Goal: Task Accomplishment & Management: Complete application form

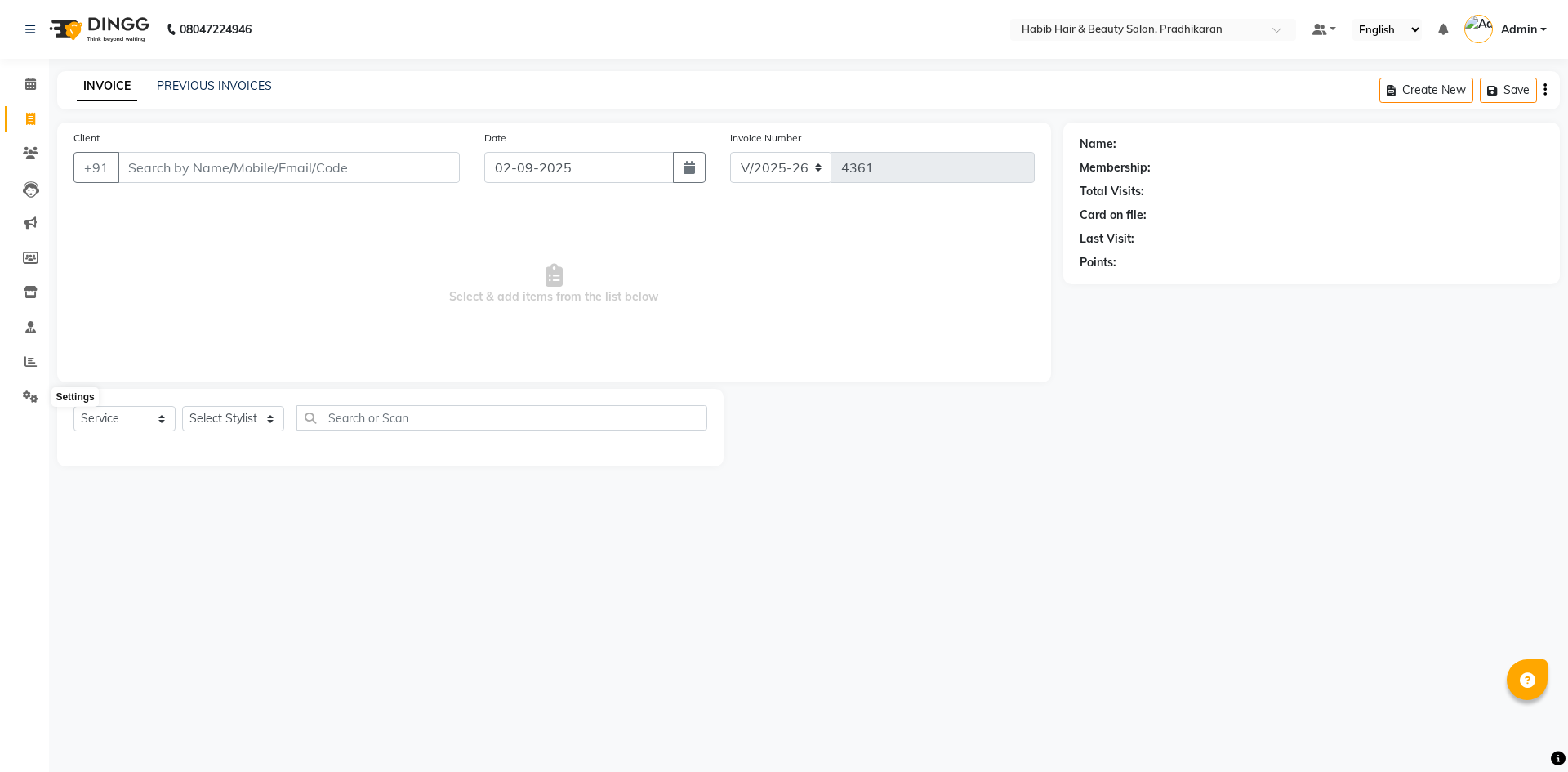
select select "5583"
select select "service"
click at [36, 399] on icon at bounding box center [30, 396] width 16 height 12
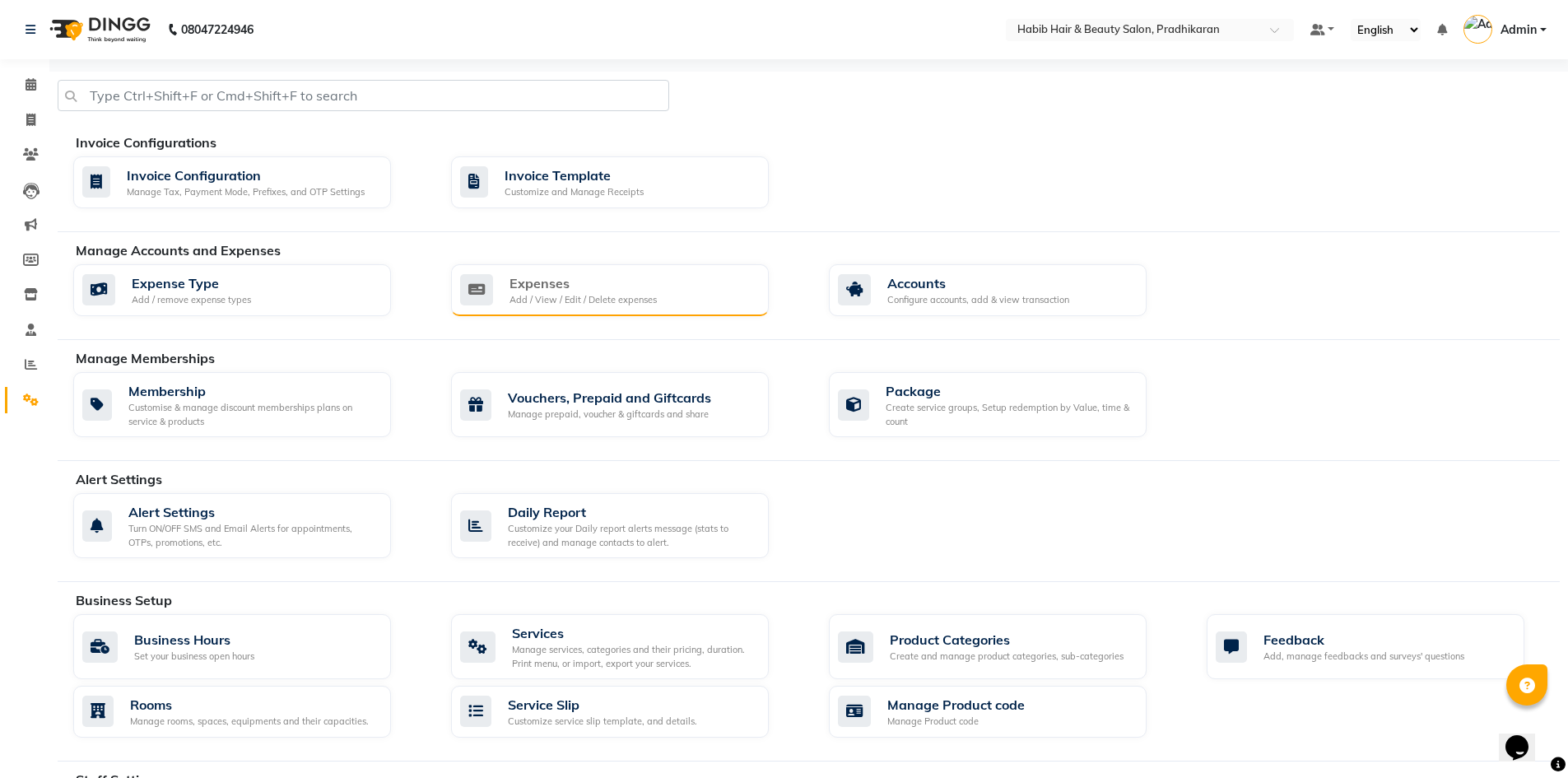
click at [726, 299] on div "Expenses Add / View / Edit / Delete expenses" at bounding box center [608, 290] width 296 height 34
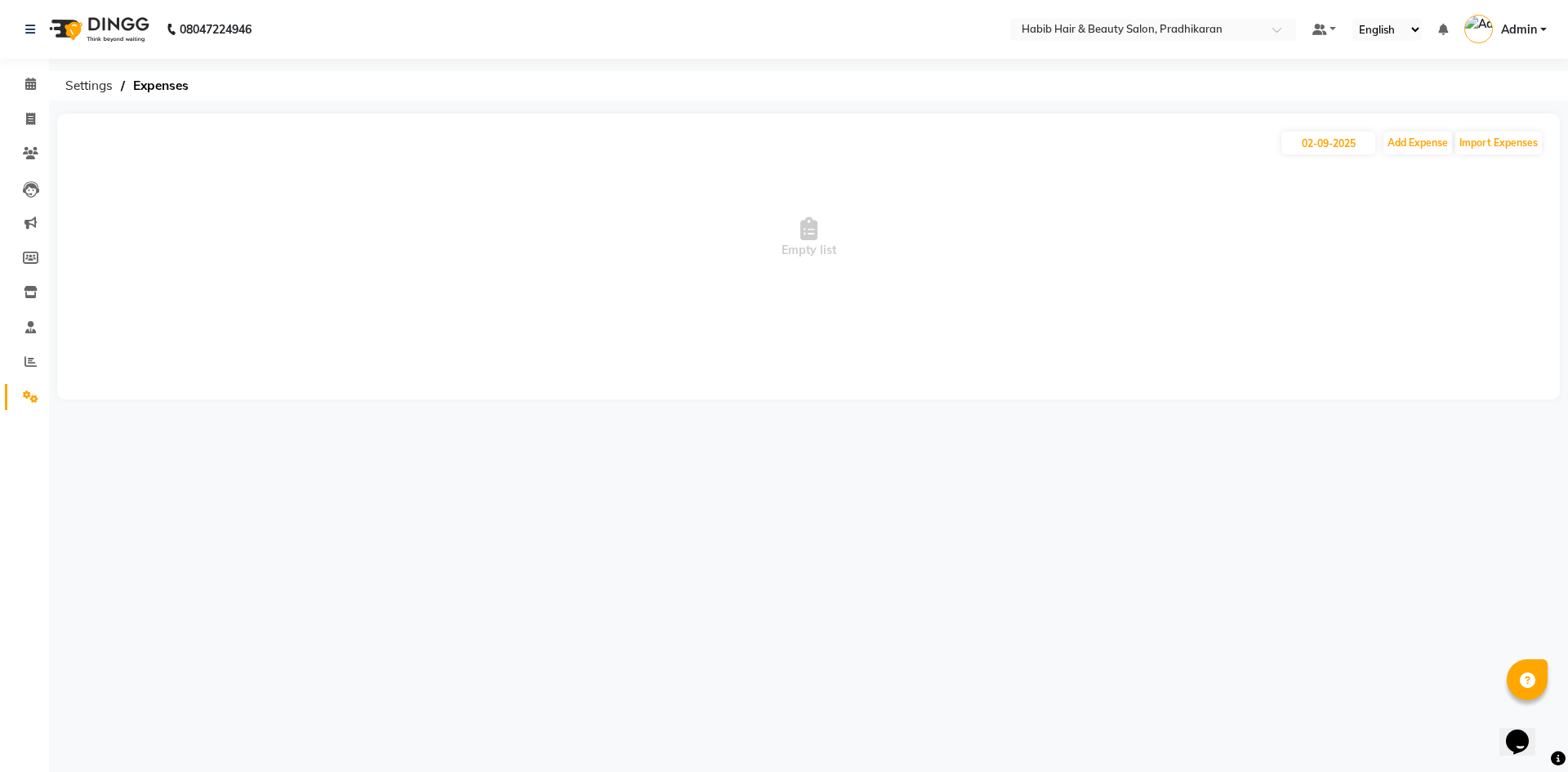
click at [1408, 161] on span "Empty list" at bounding box center [808, 237] width 1470 height 163
click at [1406, 149] on button "Add Expense" at bounding box center [1417, 142] width 68 height 22
select select "1"
select select "4519"
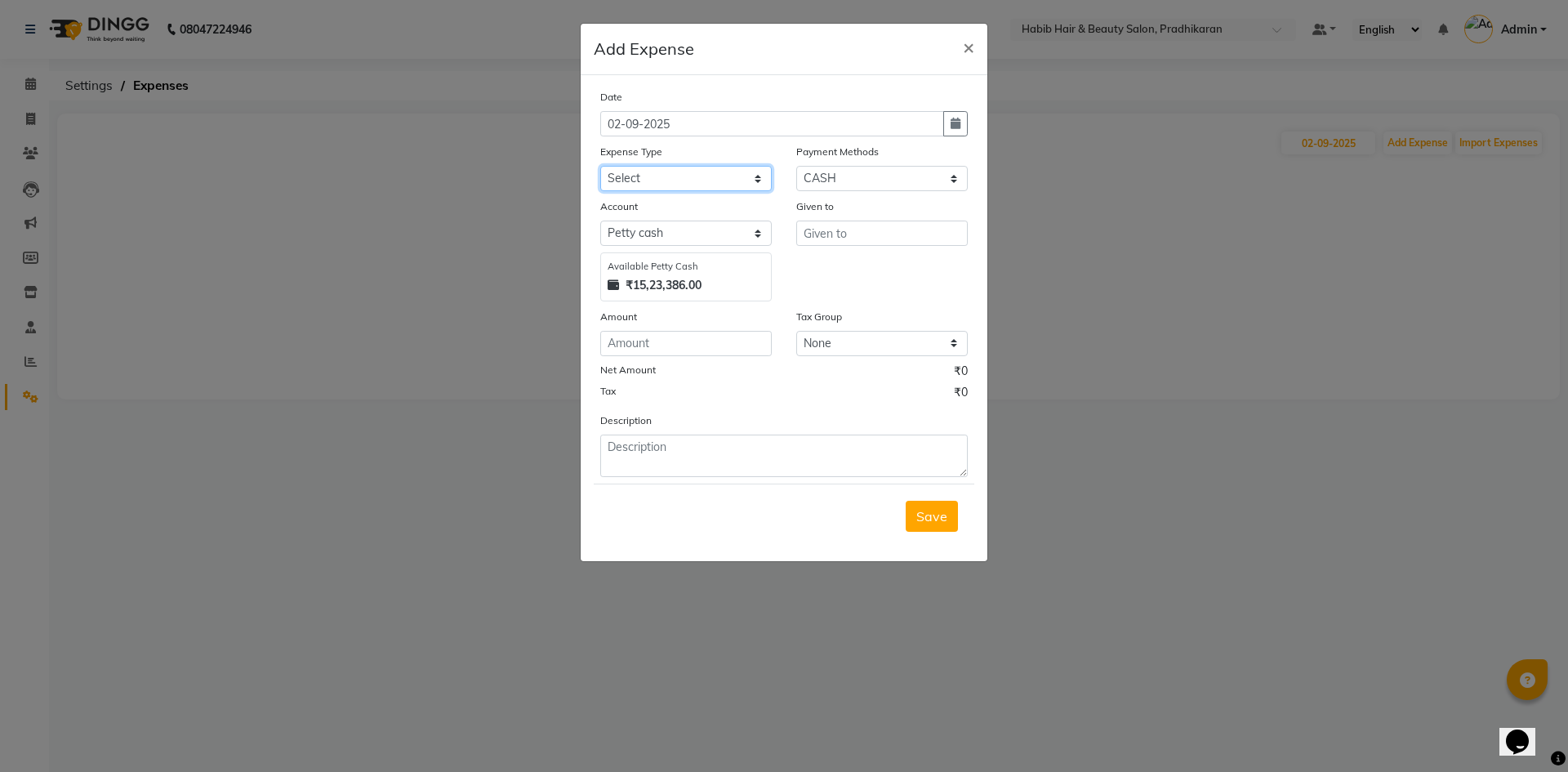
click at [760, 184] on select "Select 500 ADVANCE PAYMENT Cash Hand Over To Hub Cash Hand Over To Hub Client T…" at bounding box center [686, 178] width 172 height 25
select select "16618"
click at [600, 166] on select "Select 500 ADVANCE PAYMENT Cash Hand Over To Hub Cash Hand Over To Hub Client T…" at bounding box center [686, 178] width 172 height 25
drag, startPoint x: 697, startPoint y: 345, endPoint x: 814, endPoint y: 332, distance: 117.7
click at [710, 341] on input "number" at bounding box center [686, 343] width 172 height 25
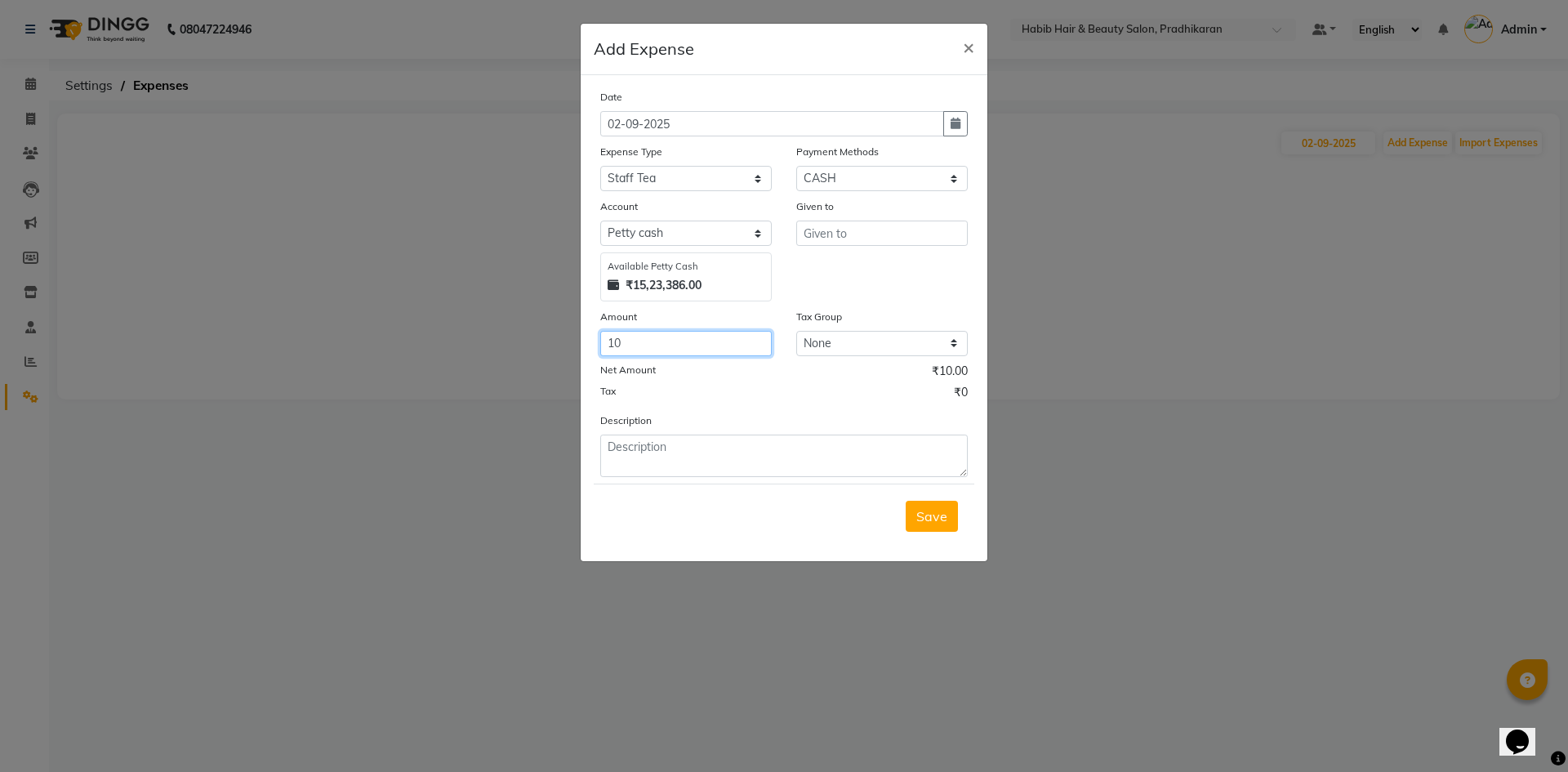
type input "10"
click at [850, 227] on input "text" at bounding box center [882, 232] width 172 height 25
click at [838, 272] on ngb-highlight "Anj u" at bounding box center [831, 268] width 28 height 16
type input "Anju"
click at [955, 512] on button "Save" at bounding box center [932, 516] width 53 height 31
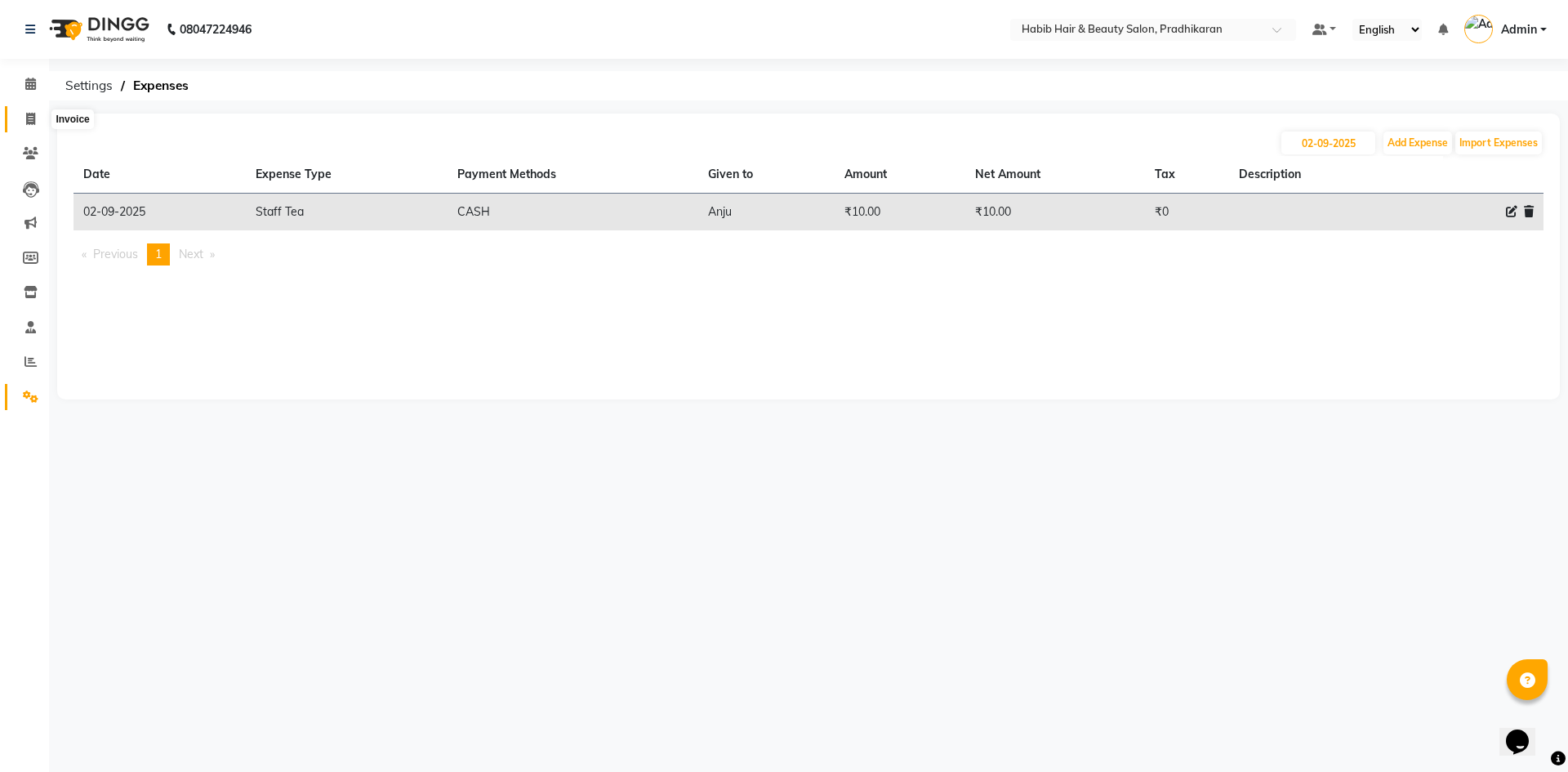
drag, startPoint x: 37, startPoint y: 121, endPoint x: 41, endPoint y: 133, distance: 12.6
click at [37, 122] on span at bounding box center [30, 120] width 28 height 19
select select "service"
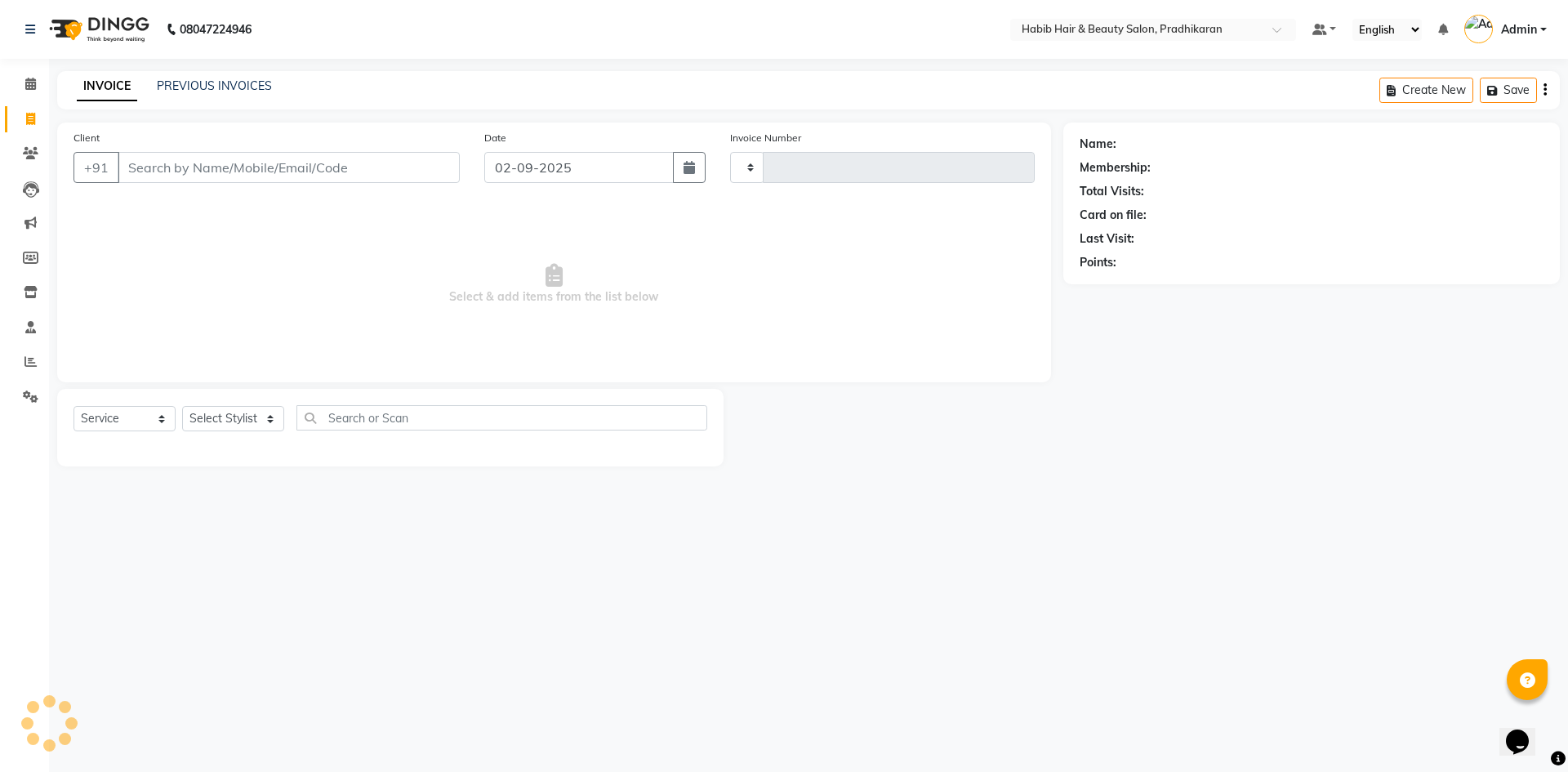
type input "4361"
select select "5583"
click at [228, 174] on input "Client" at bounding box center [288, 168] width 342 height 31
click at [338, 171] on input "Client" at bounding box center [288, 168] width 342 height 31
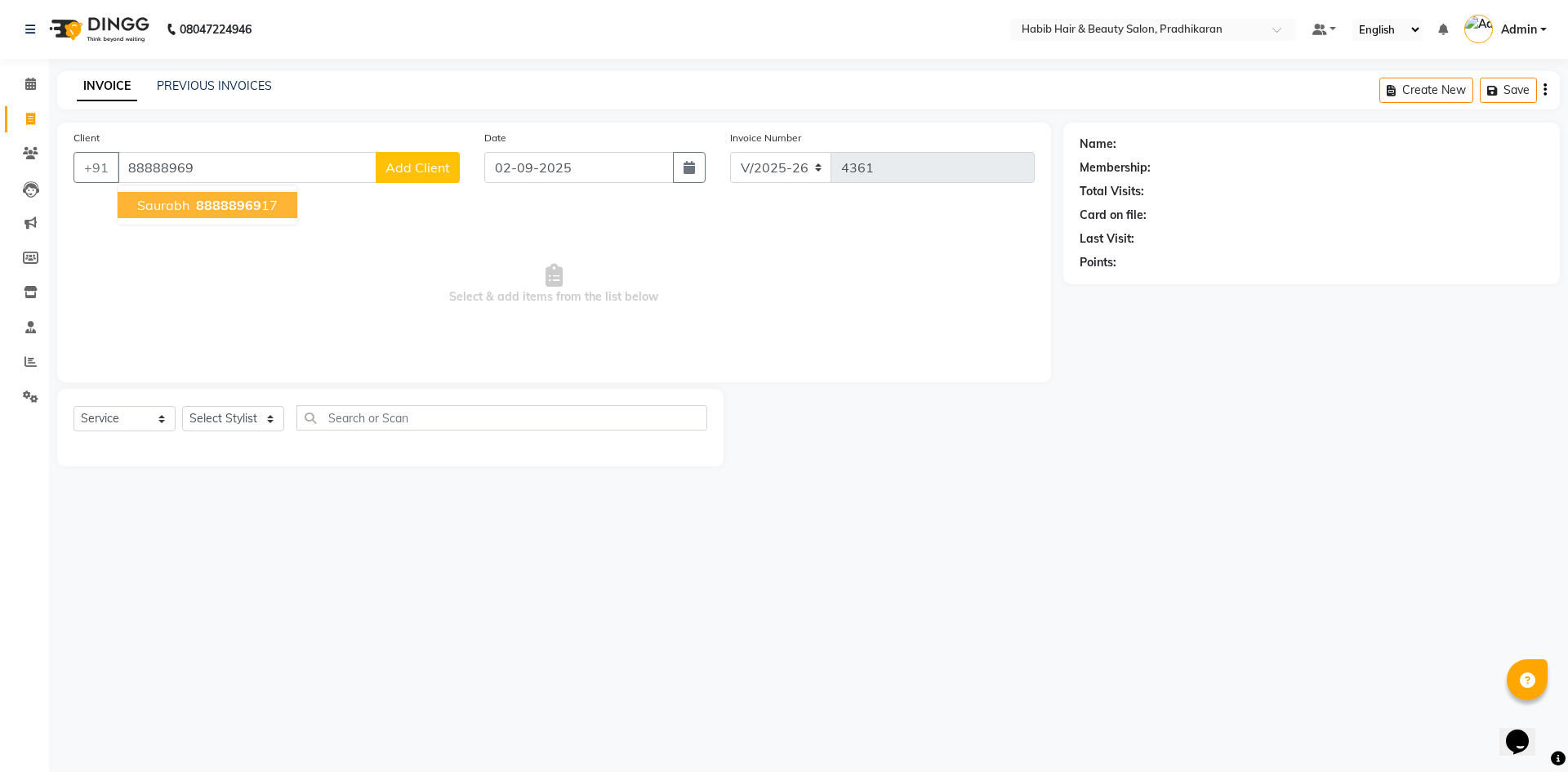
click at [218, 197] on span "88888969" at bounding box center [229, 205] width 66 height 16
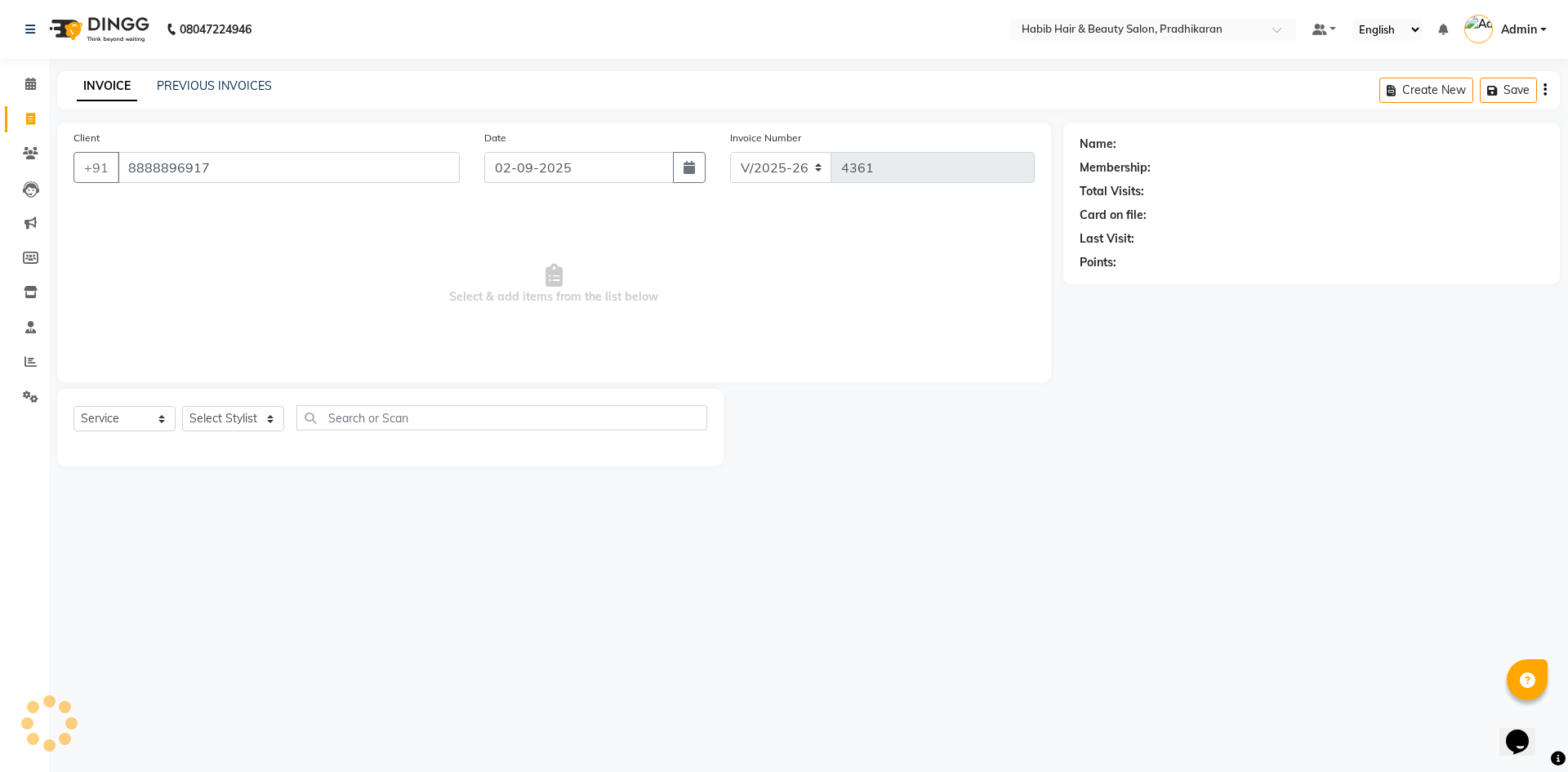
type input "8888896917"
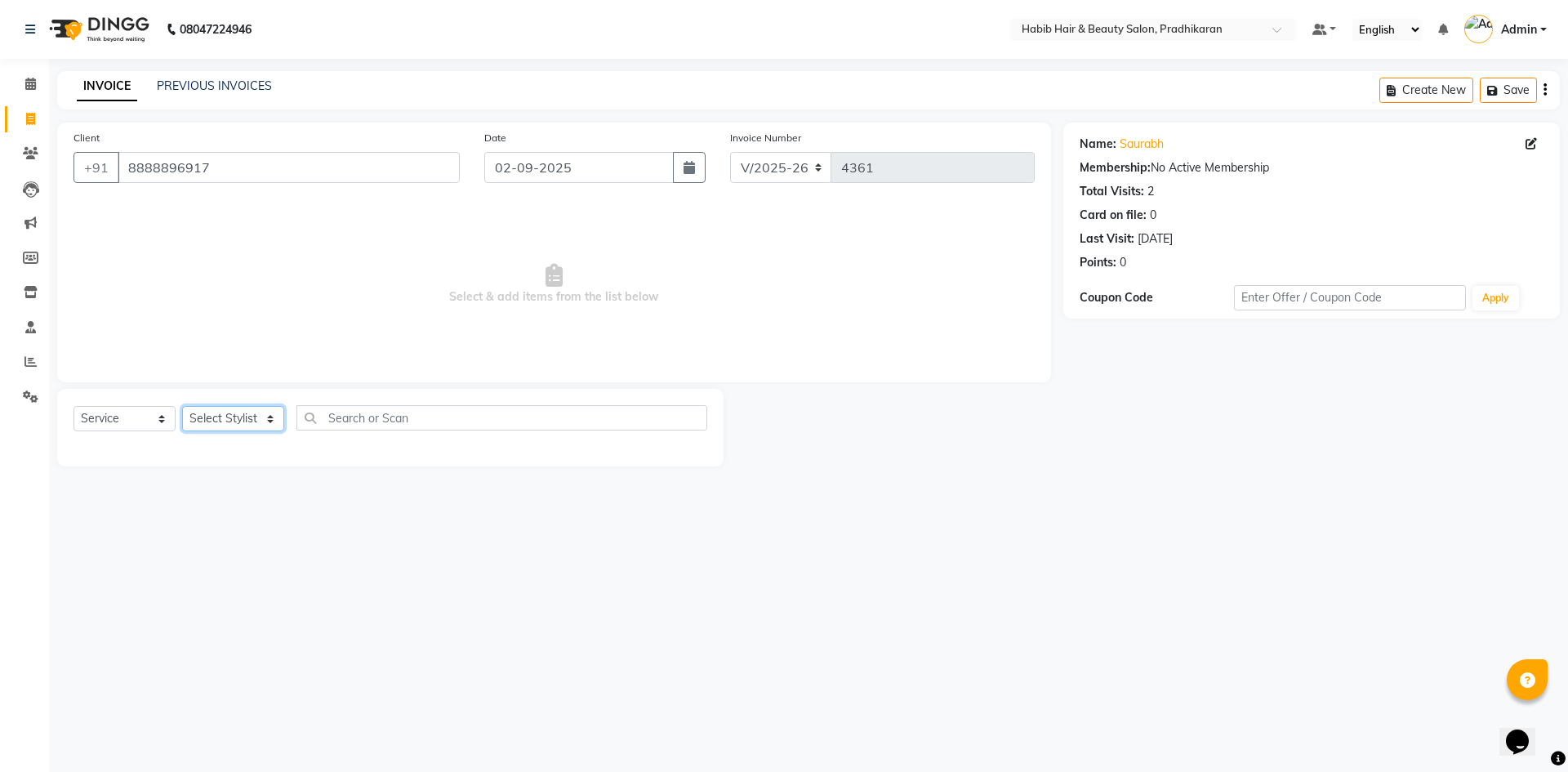
click at [269, 421] on select "Select Stylist Admin Anju [PERSON_NAME] kiran [PERSON_NAME] pritam SHREE" at bounding box center [233, 418] width 102 height 25
select select "50171"
click at [182, 406] on select "Select Stylist Admin Anju [PERSON_NAME] kiran [PERSON_NAME] pritam SHREE" at bounding box center [233, 418] width 102 height 25
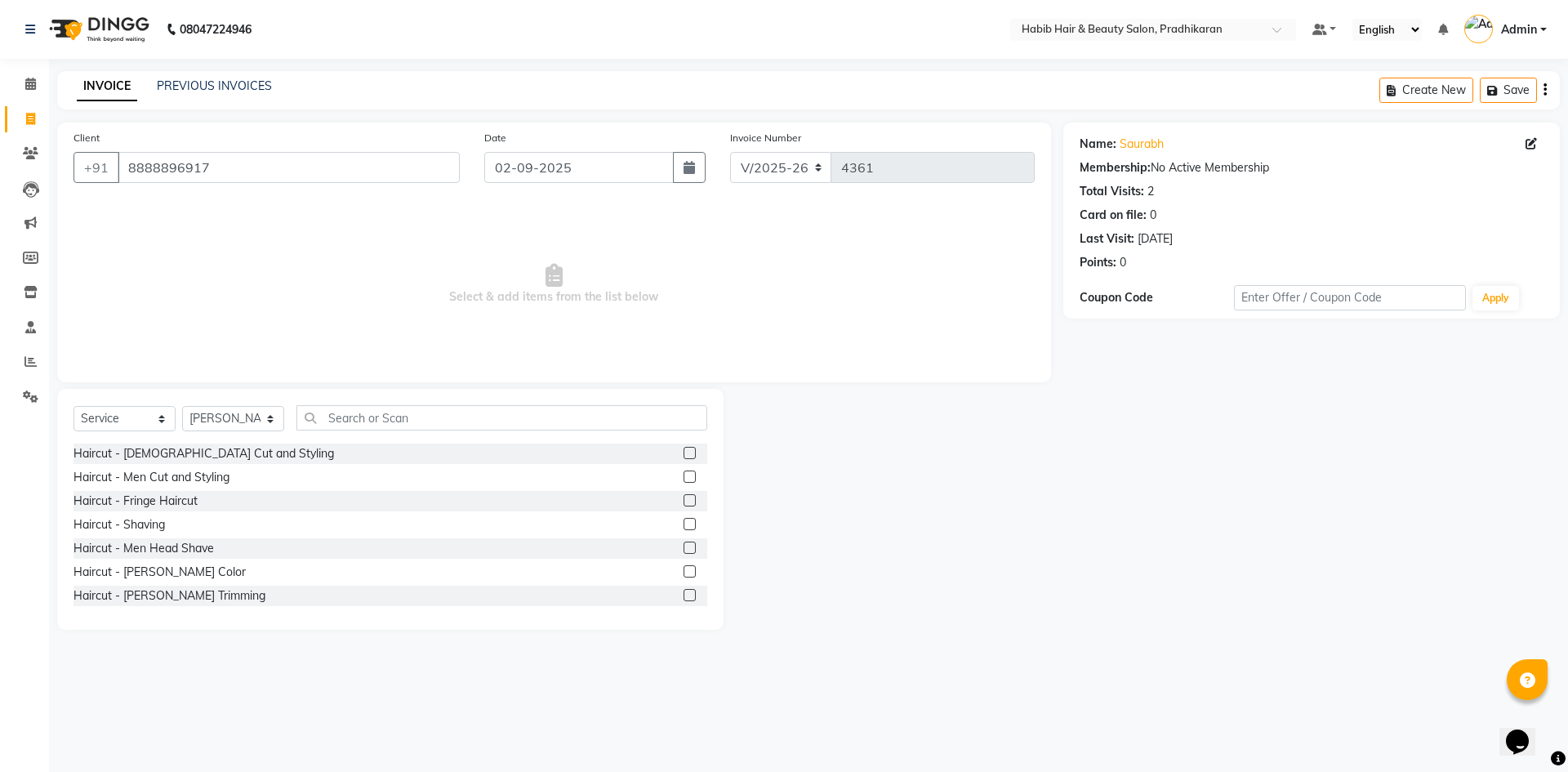
click at [684, 476] on label at bounding box center [690, 477] width 12 height 12
click at [684, 476] on input "checkbox" at bounding box center [689, 478] width 10 height 10
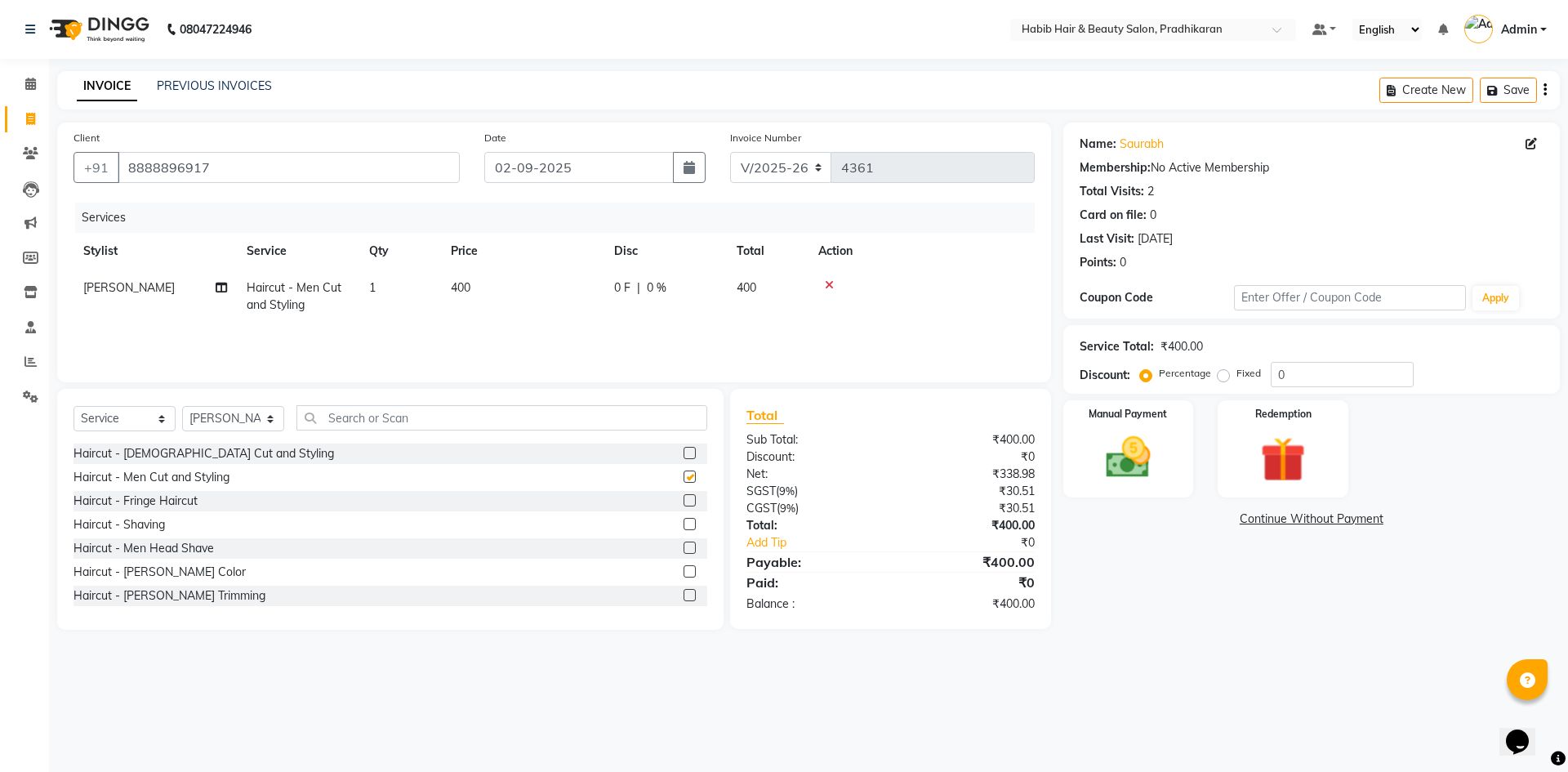
checkbox input "false"
click at [684, 593] on label at bounding box center [690, 595] width 12 height 12
click at [684, 593] on input "checkbox" at bounding box center [689, 596] width 10 height 10
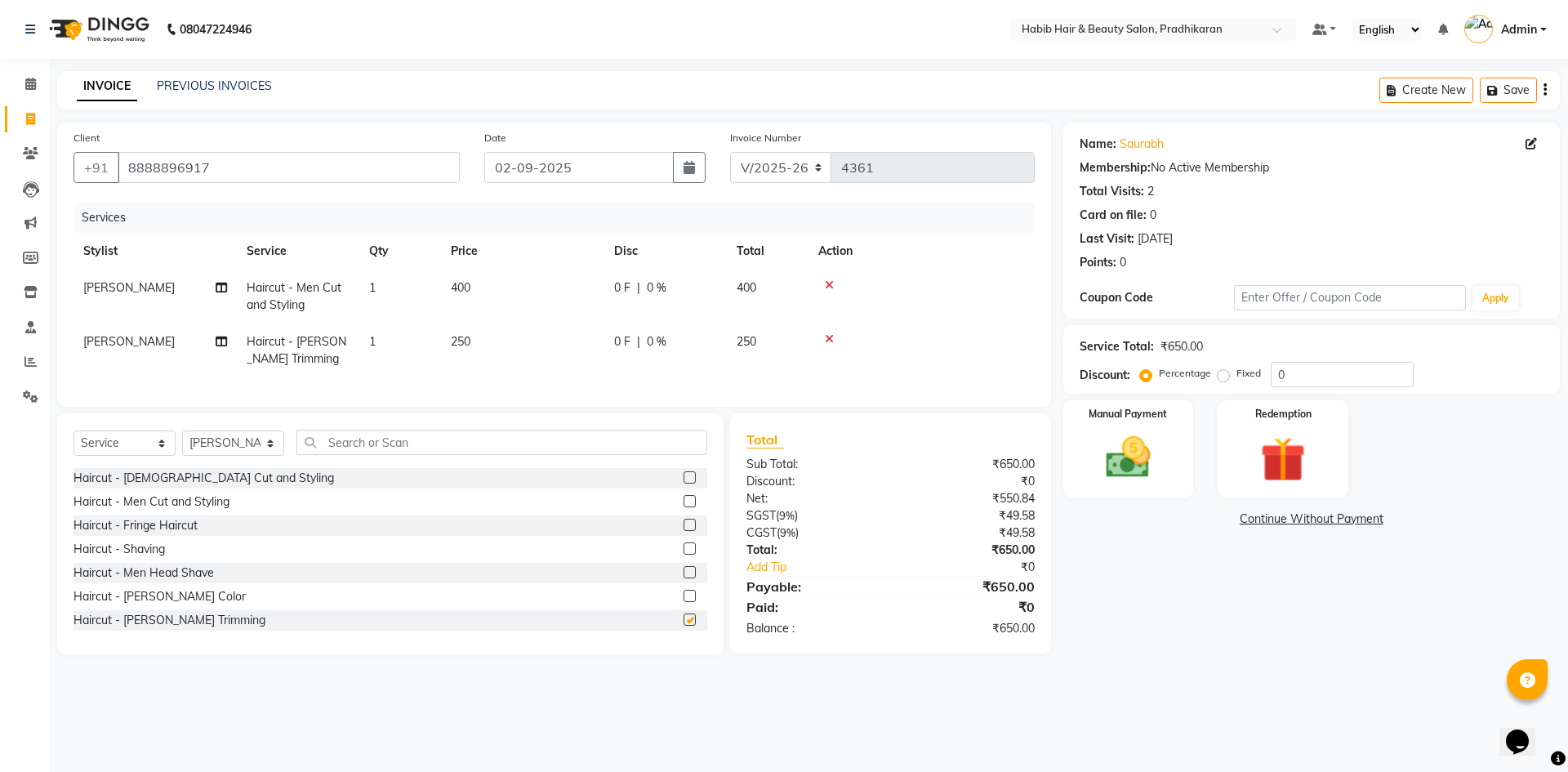
checkbox input "false"
click at [264, 455] on select "Select Stylist Admin Anju [PERSON_NAME] kiran [PERSON_NAME] pritam SHREE" at bounding box center [233, 442] width 102 height 25
select select "54660"
click at [182, 443] on select "Select Stylist Admin Anju [PERSON_NAME] kiran [PERSON_NAME] pritam SHREE" at bounding box center [233, 442] width 102 height 25
click at [684, 507] on label at bounding box center [690, 501] width 12 height 12
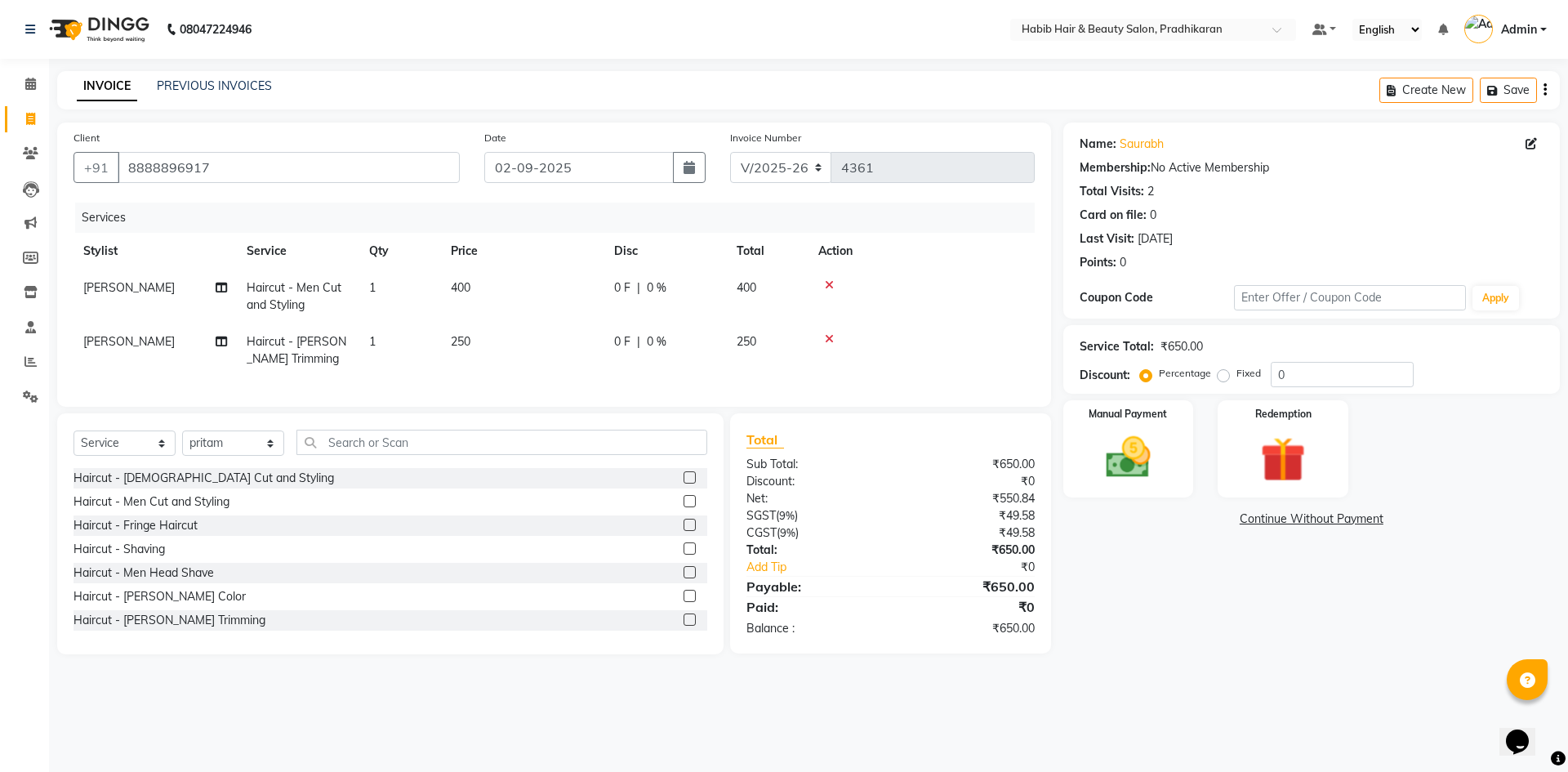
click at [684, 507] on input "checkbox" at bounding box center [689, 502] width 10 height 10
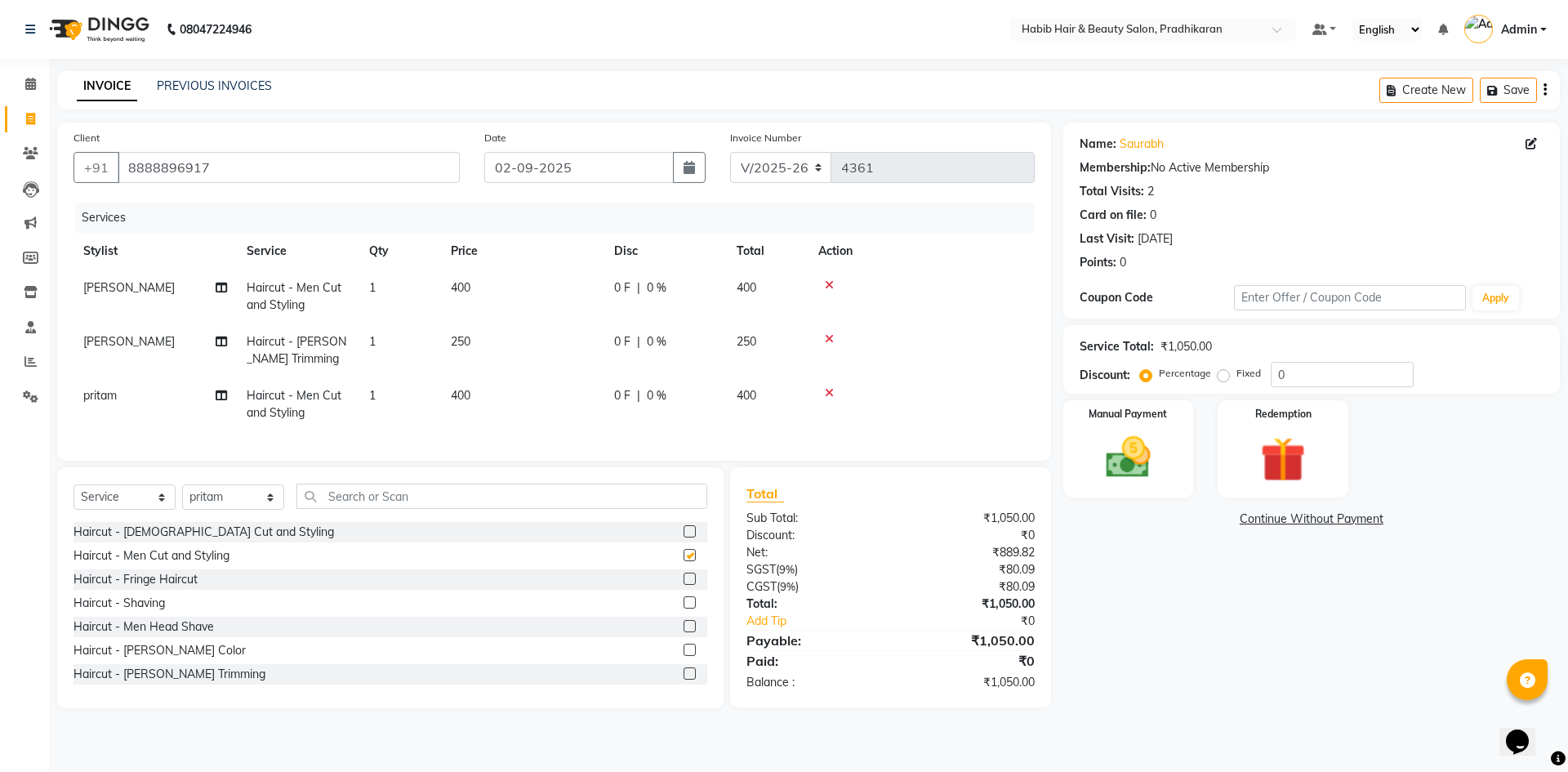
checkbox input "false"
click at [684, 680] on label at bounding box center [690, 674] width 12 height 12
click at [684, 680] on input "checkbox" at bounding box center [689, 674] width 10 height 10
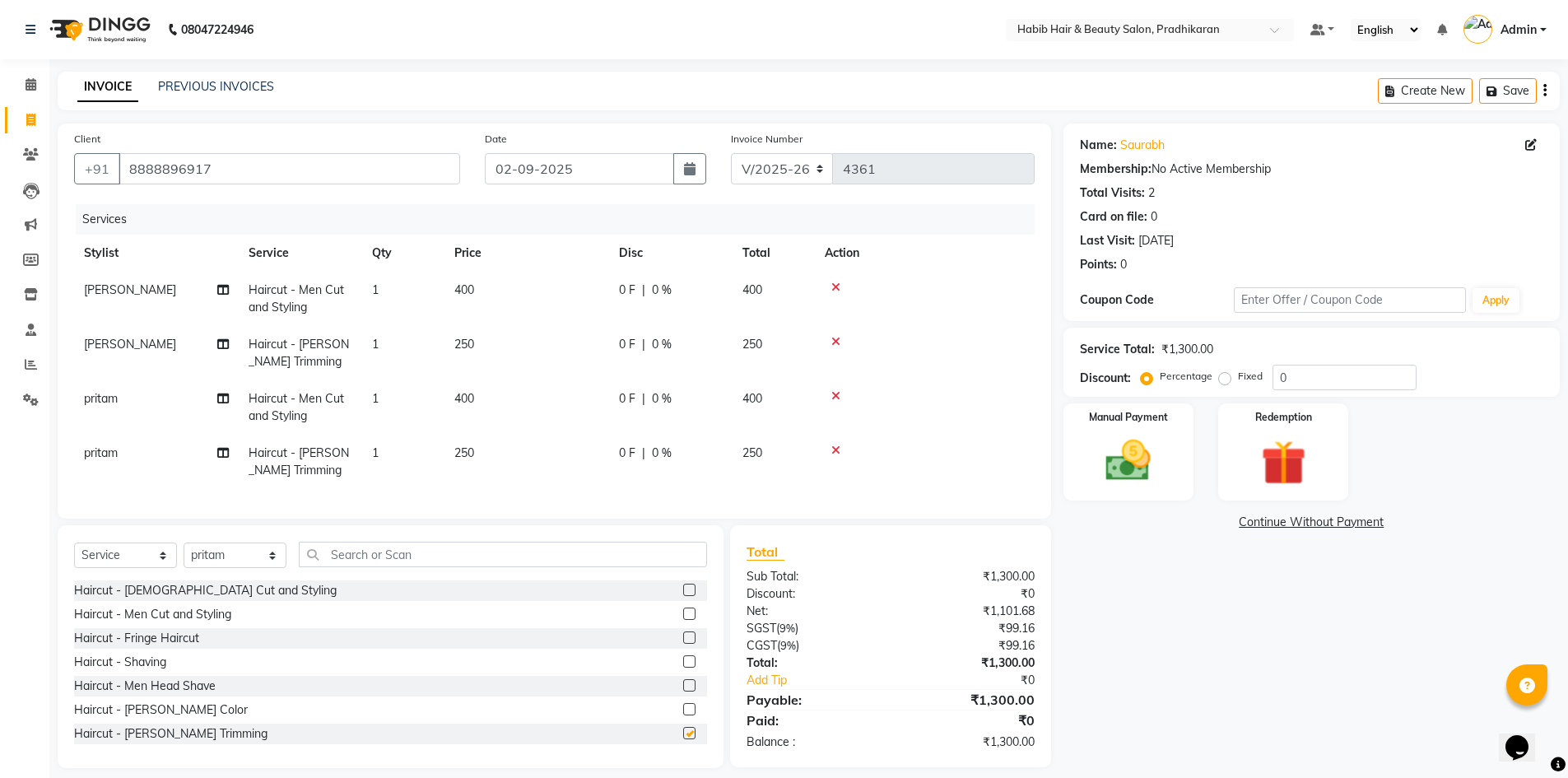
checkbox input "false"
click at [1327, 377] on input "0" at bounding box center [1344, 377] width 144 height 25
type input "50"
click at [1138, 434] on img at bounding box center [1128, 459] width 76 height 53
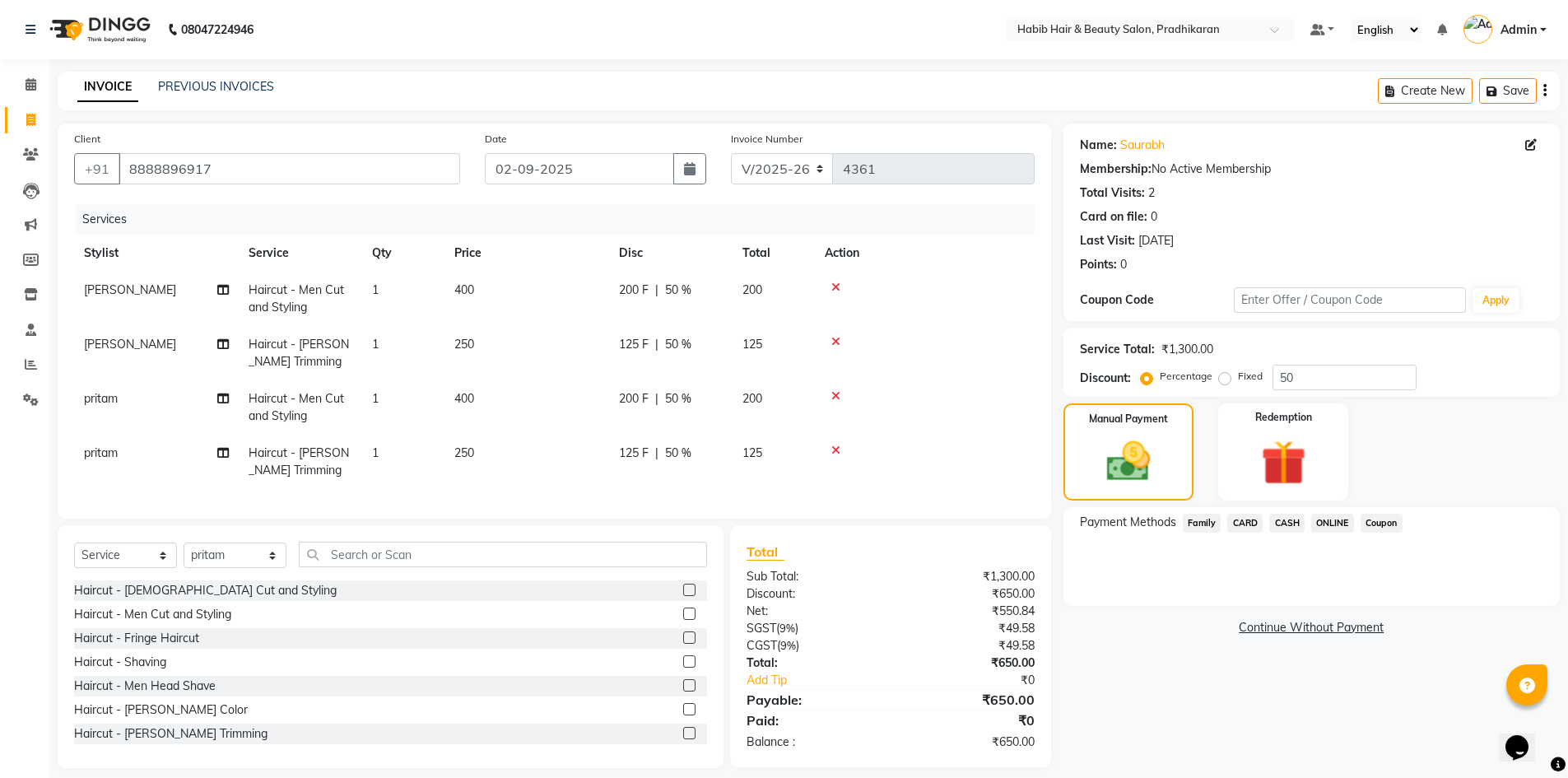
click at [1337, 517] on span "ONLINE" at bounding box center [1332, 523] width 43 height 19
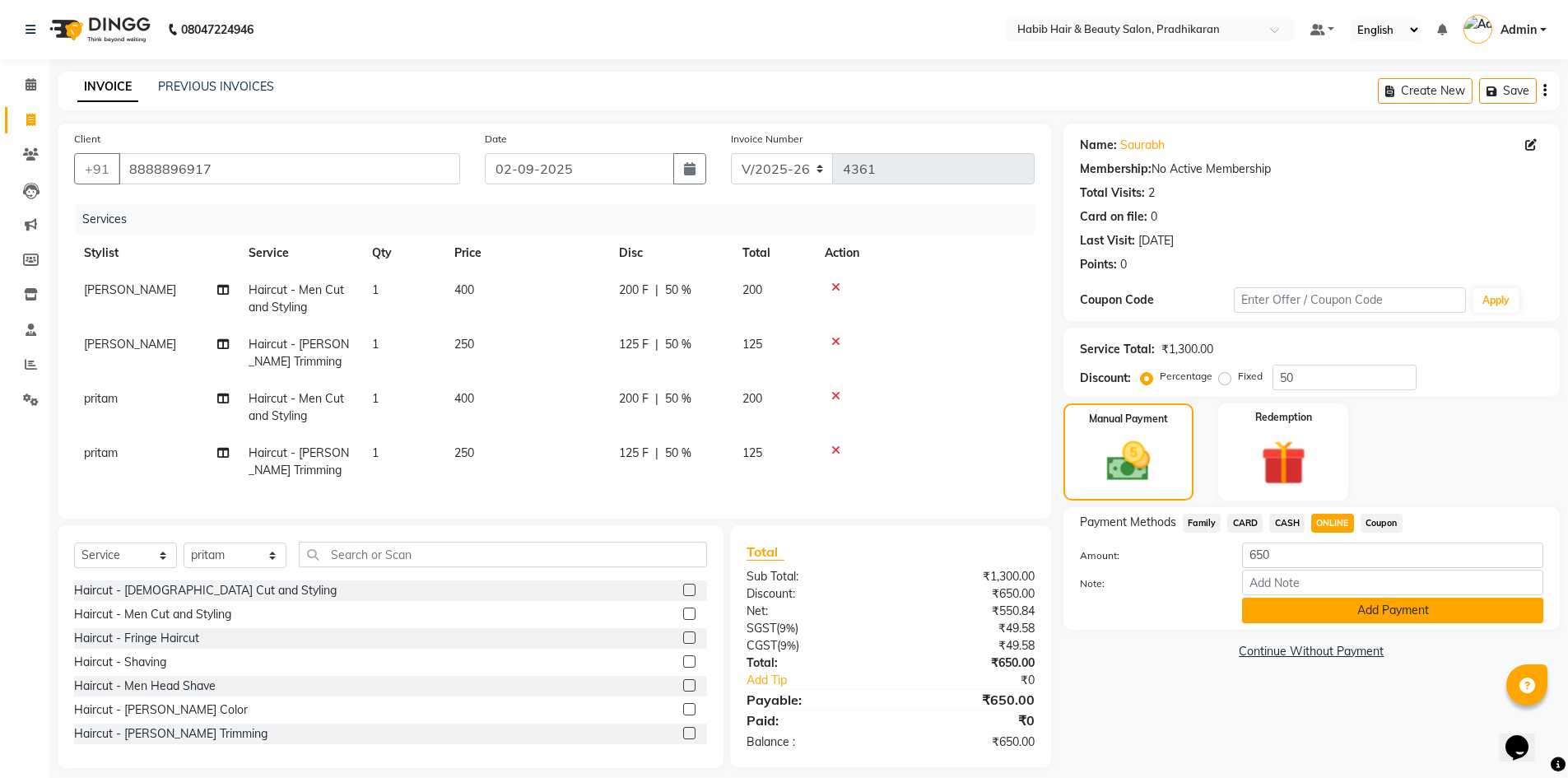
click at [1344, 620] on button "Add Payment" at bounding box center [1392, 610] width 301 height 25
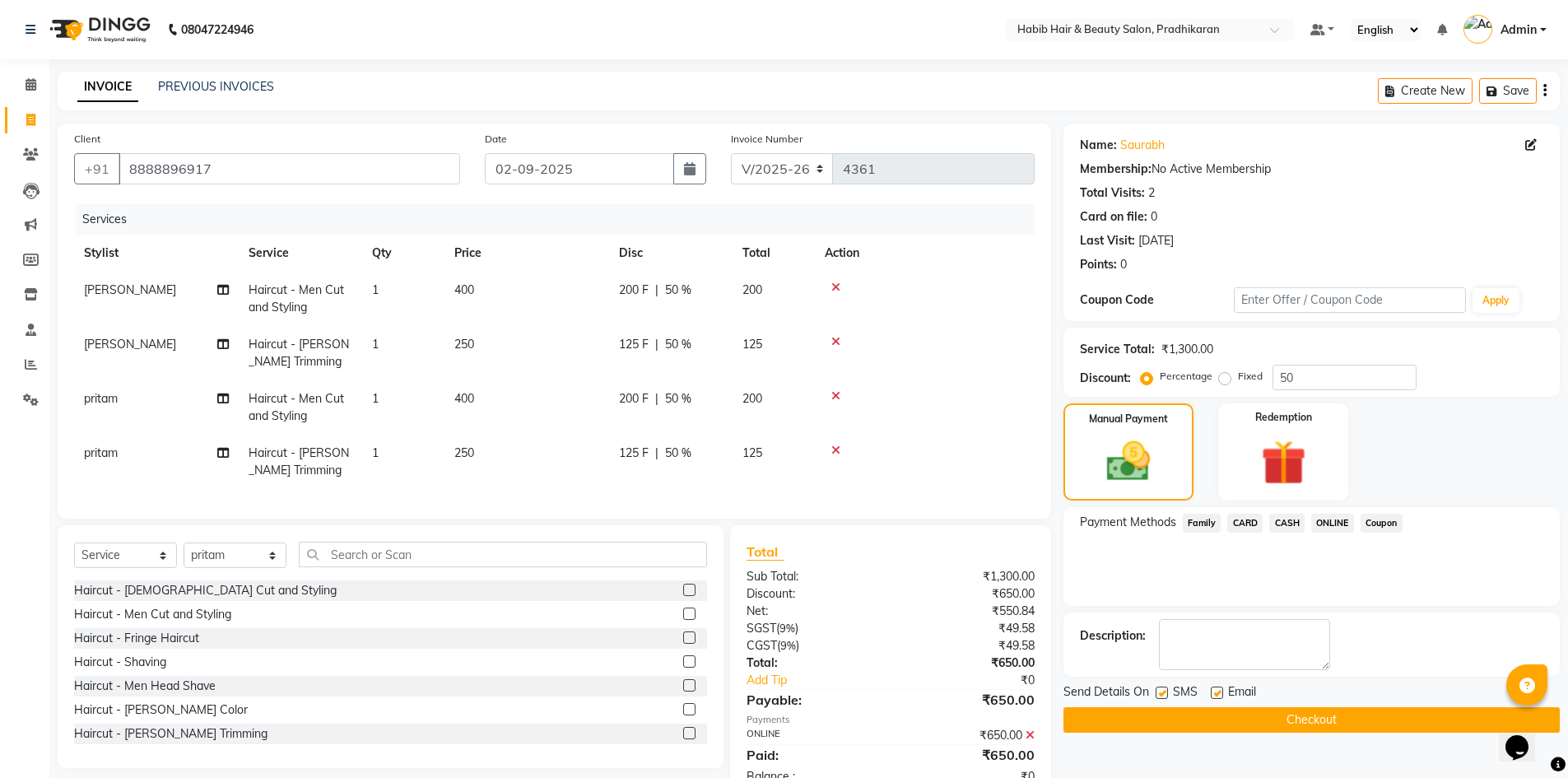
click at [1372, 724] on button "Checkout" at bounding box center [1311, 719] width 496 height 25
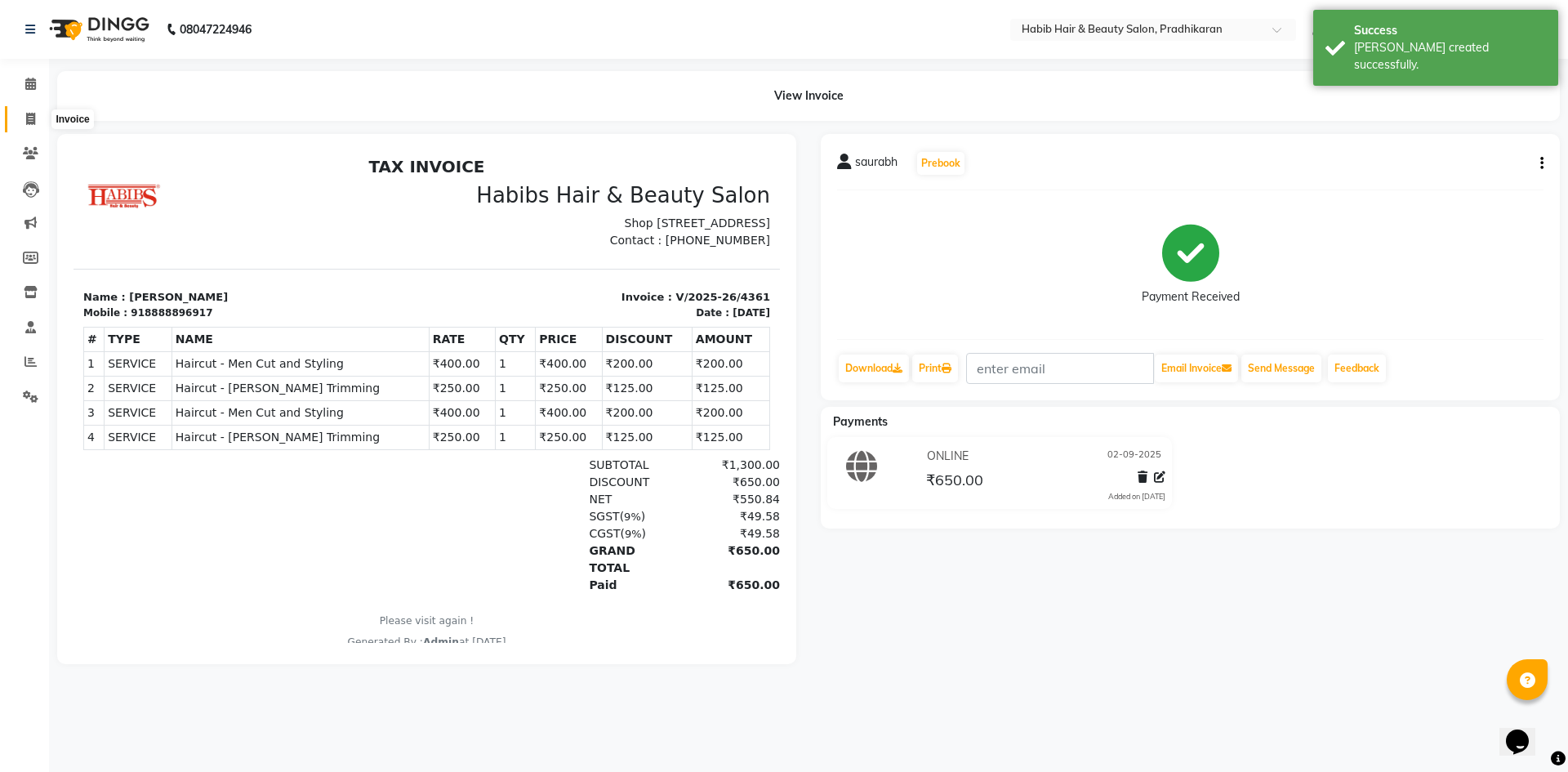
click at [40, 124] on span at bounding box center [30, 120] width 28 height 19
select select "service"
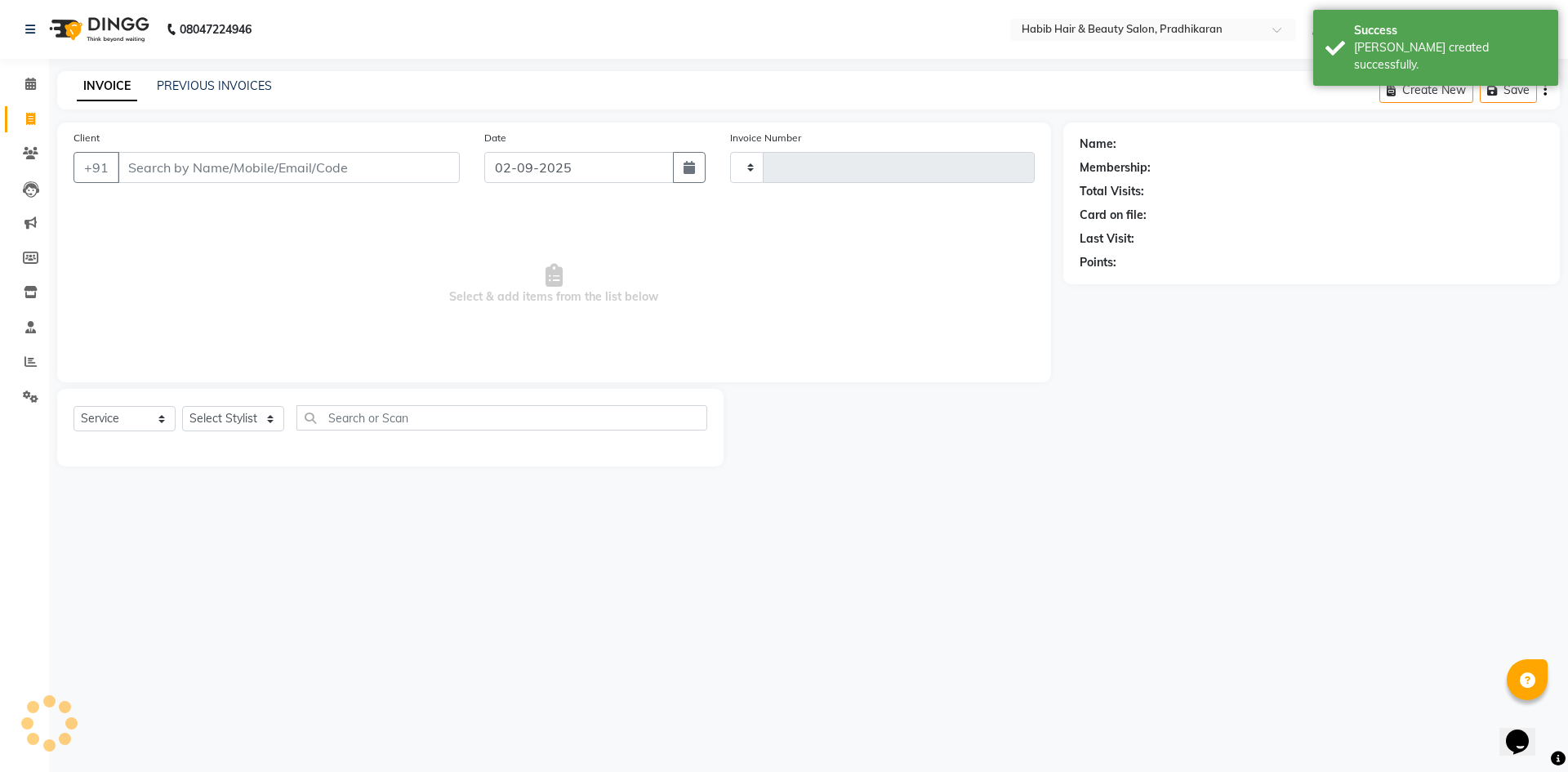
type input "4362"
select select "5583"
click at [244, 178] on input "Client" at bounding box center [288, 168] width 342 height 31
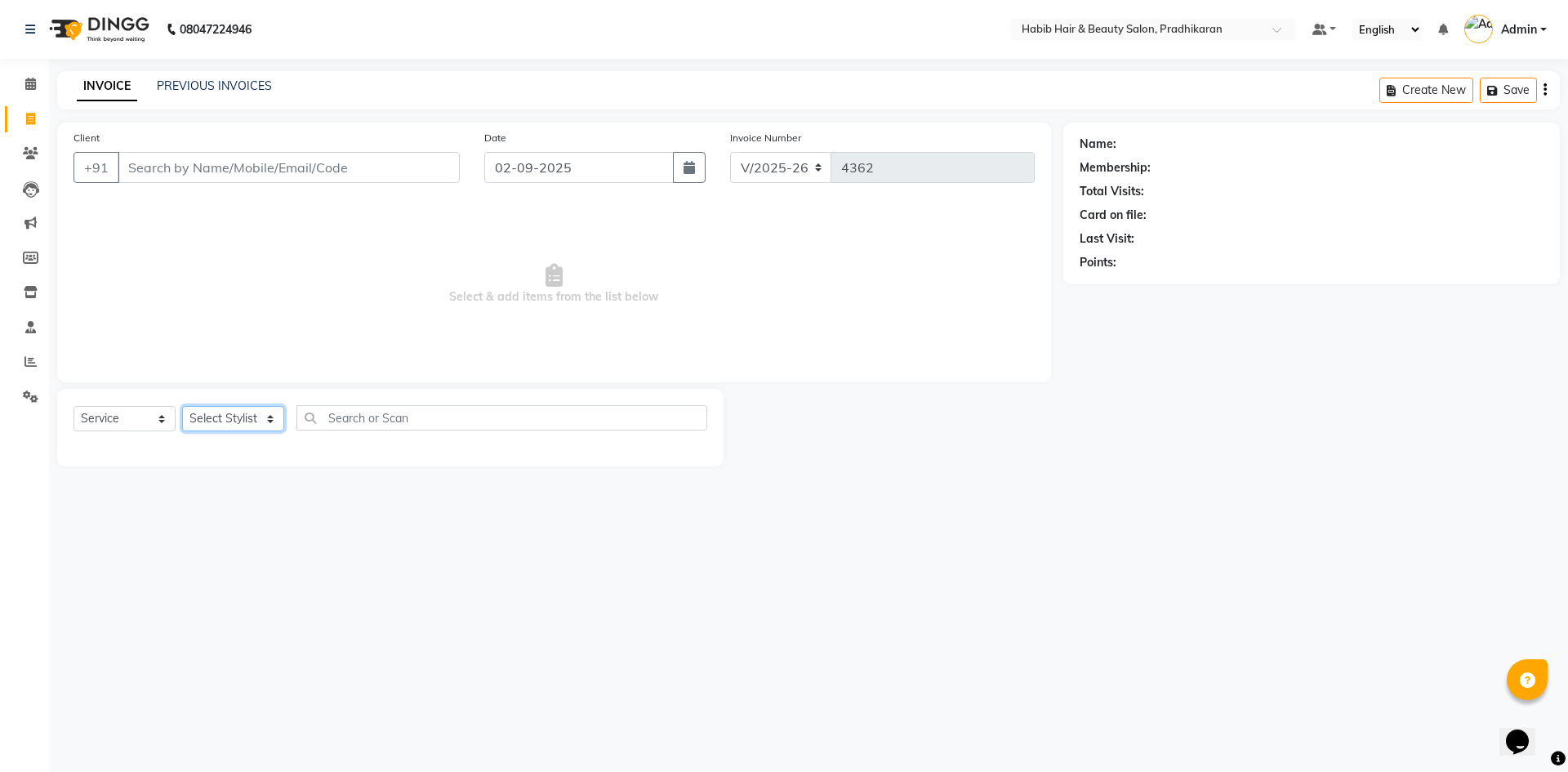
click at [264, 420] on select "Select Stylist Admin Anju [PERSON_NAME] kiran [PERSON_NAME] pritam SHREE" at bounding box center [233, 418] width 102 height 25
select select "50171"
click at [182, 406] on select "Select Stylist Admin Anju [PERSON_NAME] kiran [PERSON_NAME] pritam SHREE" at bounding box center [233, 418] width 102 height 25
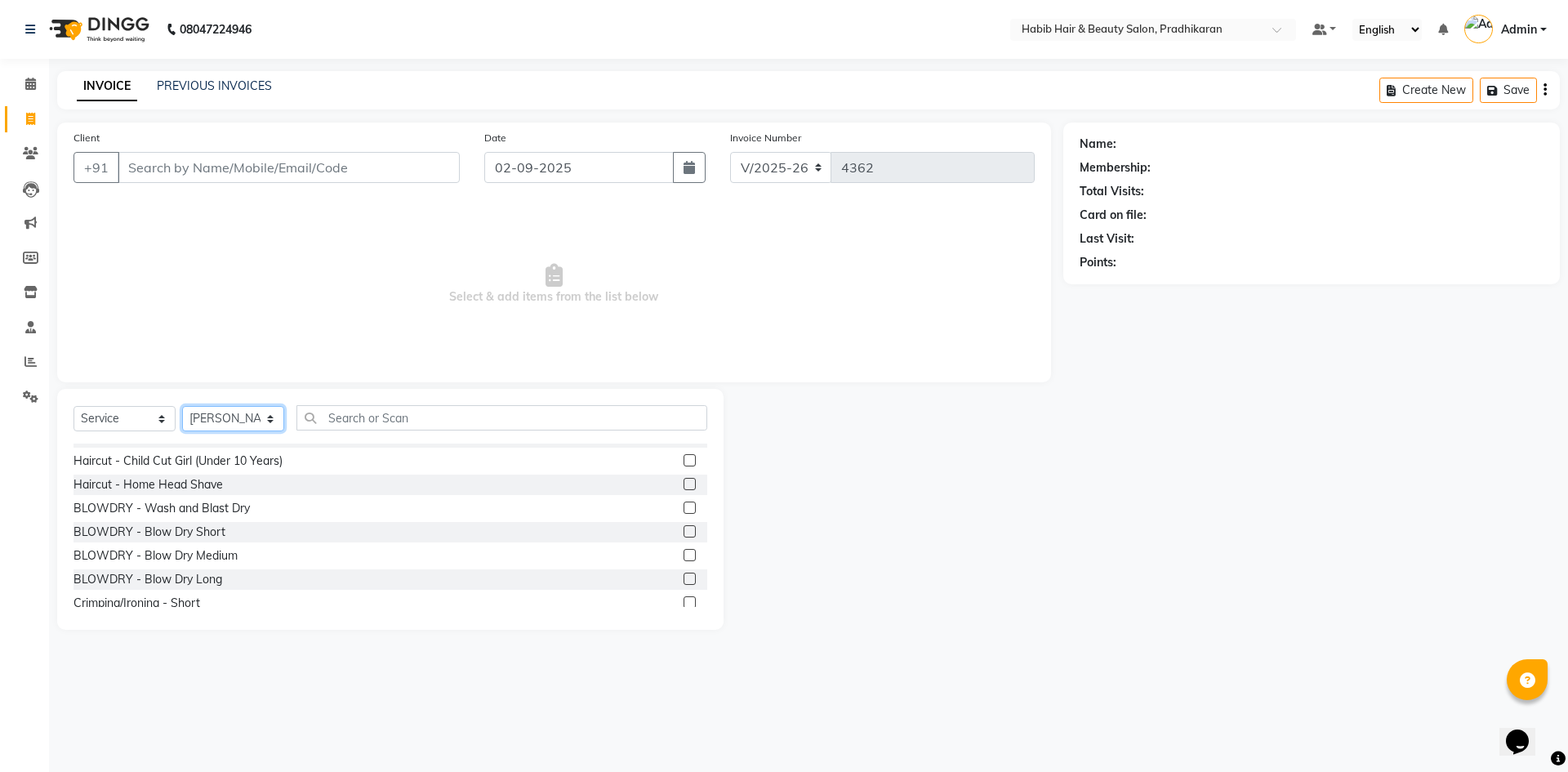
scroll to position [245, 0]
click at [684, 516] on label at bounding box center [690, 516] width 12 height 12
click at [684, 516] on input "checkbox" at bounding box center [689, 516] width 10 height 10
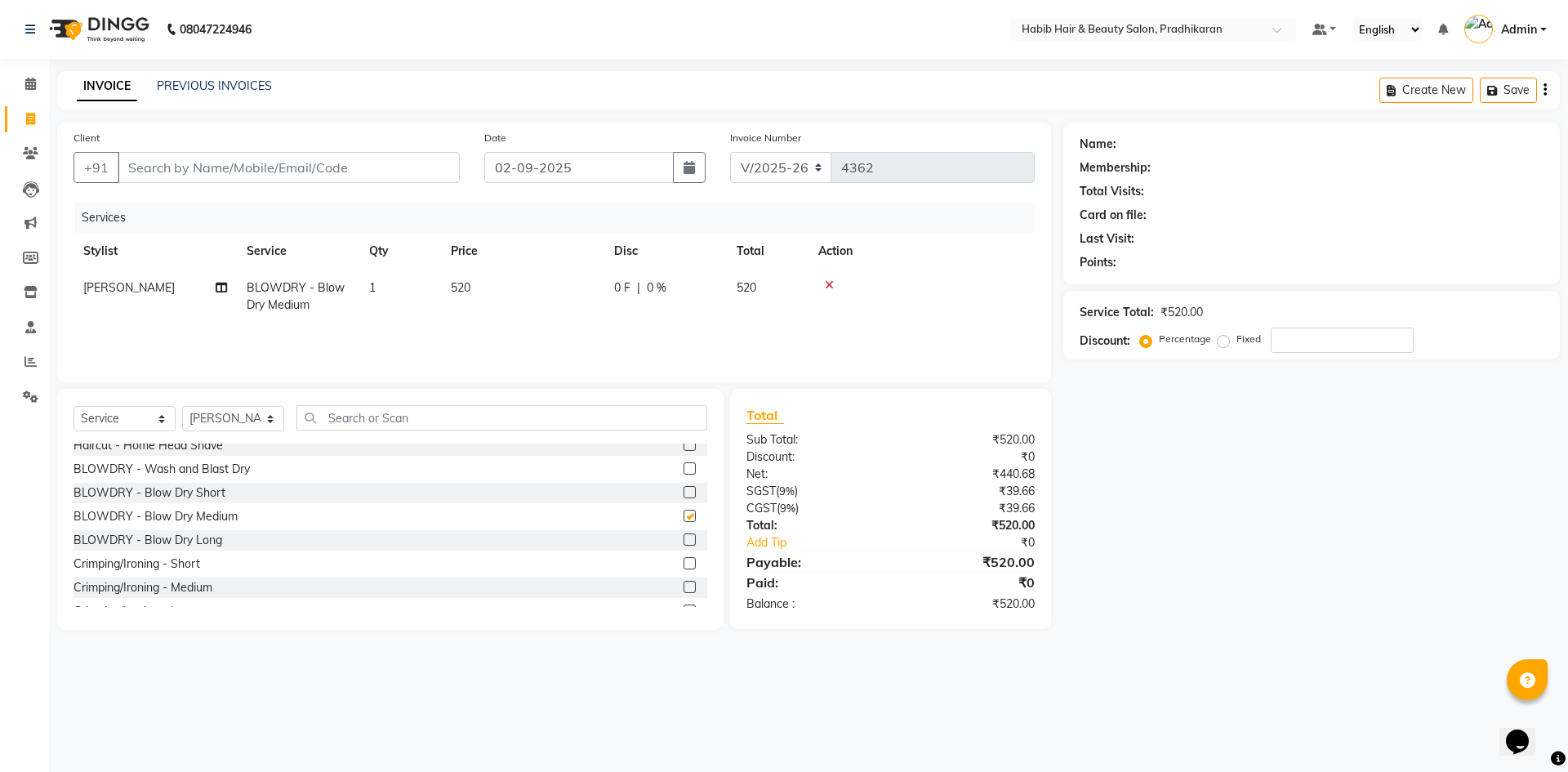
checkbox input "false"
click at [536, 292] on td "520" at bounding box center [522, 296] width 163 height 54
select select "50171"
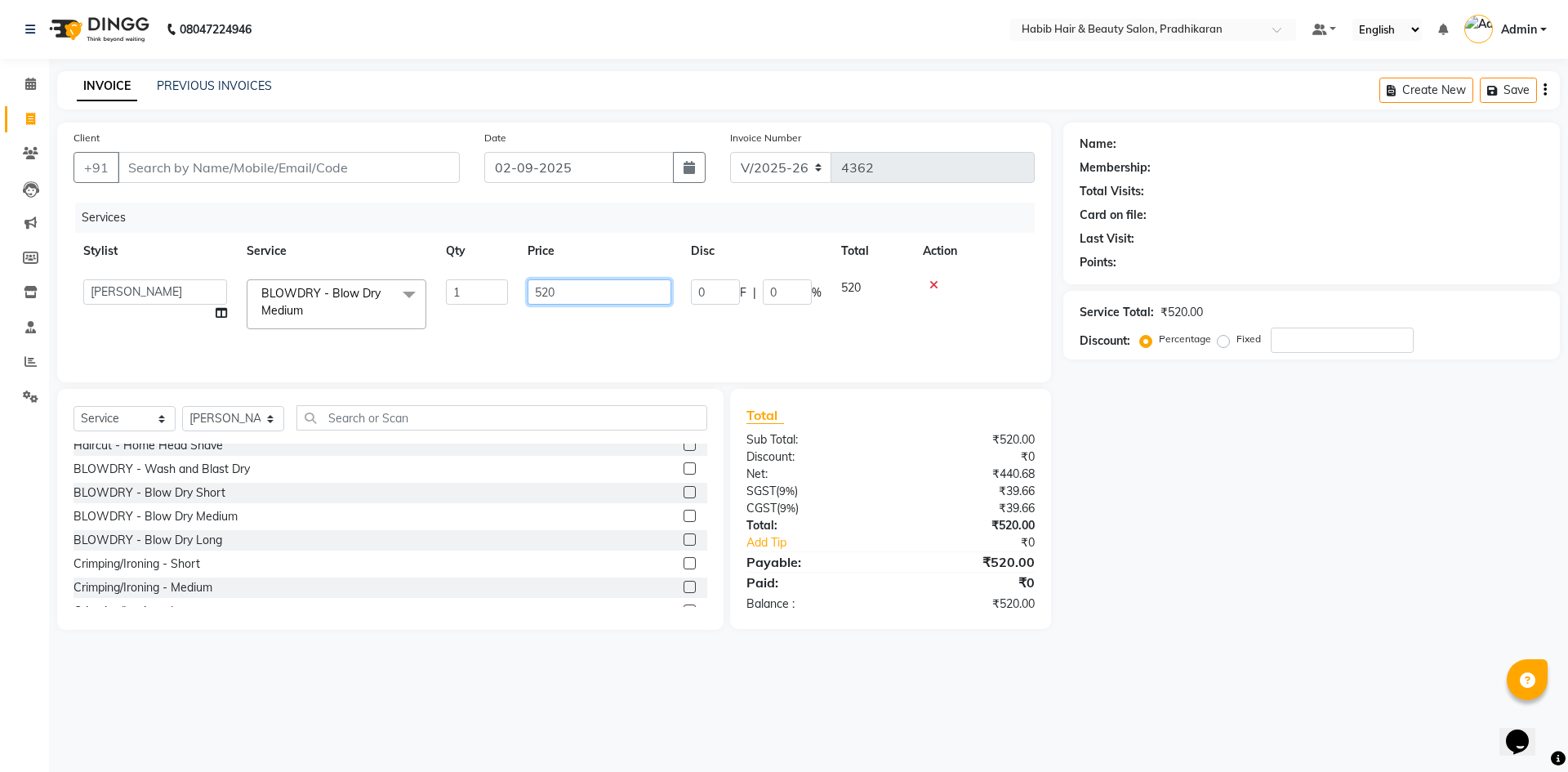
click at [565, 295] on input "520" at bounding box center [599, 291] width 143 height 25
type input "5"
type input "400"
click at [318, 168] on input "Client" at bounding box center [288, 168] width 342 height 31
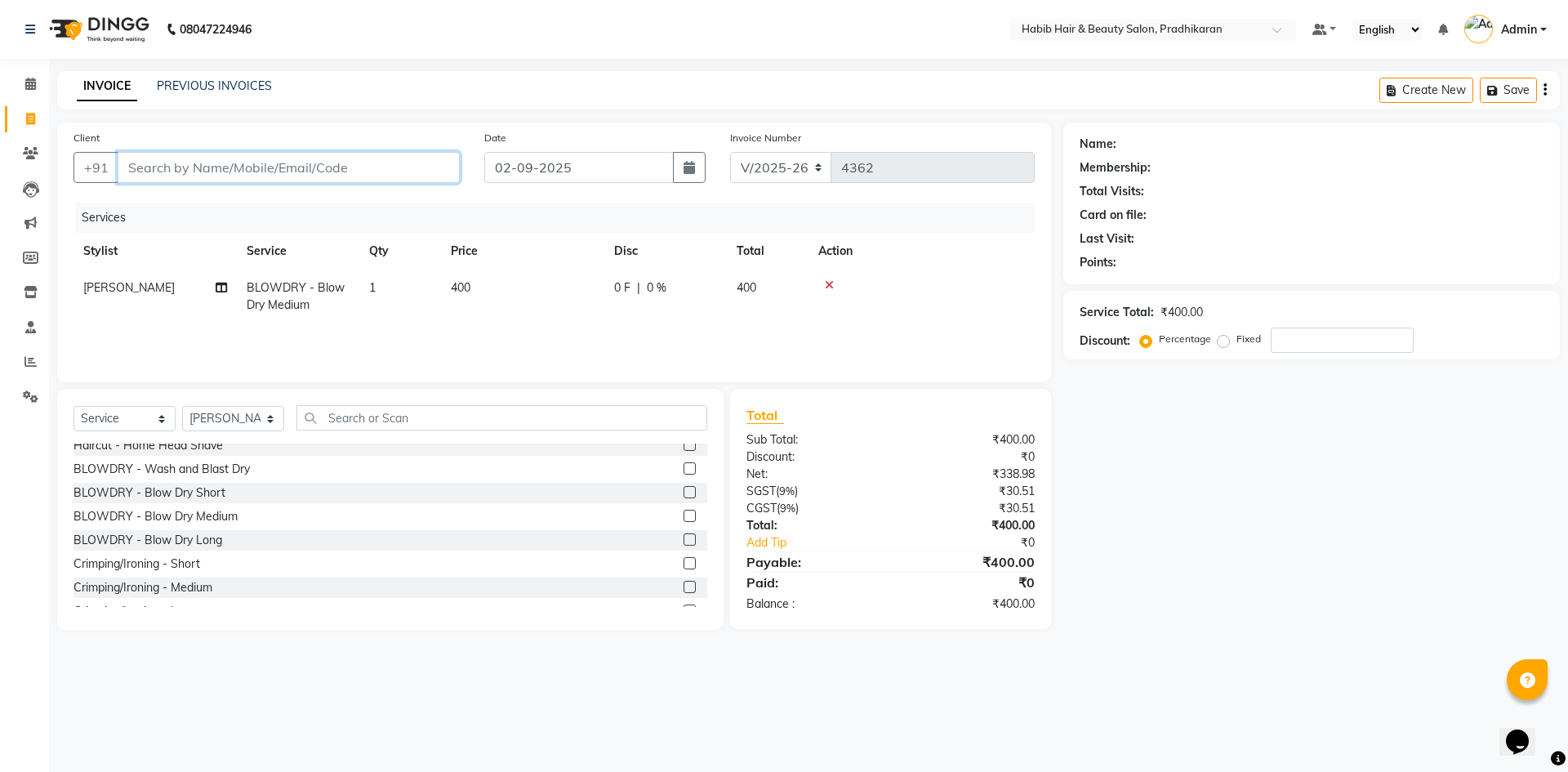
click at [300, 179] on input "Client" at bounding box center [288, 168] width 342 height 31
click at [305, 168] on input "Client" at bounding box center [288, 168] width 342 height 31
type input "8"
type input "0"
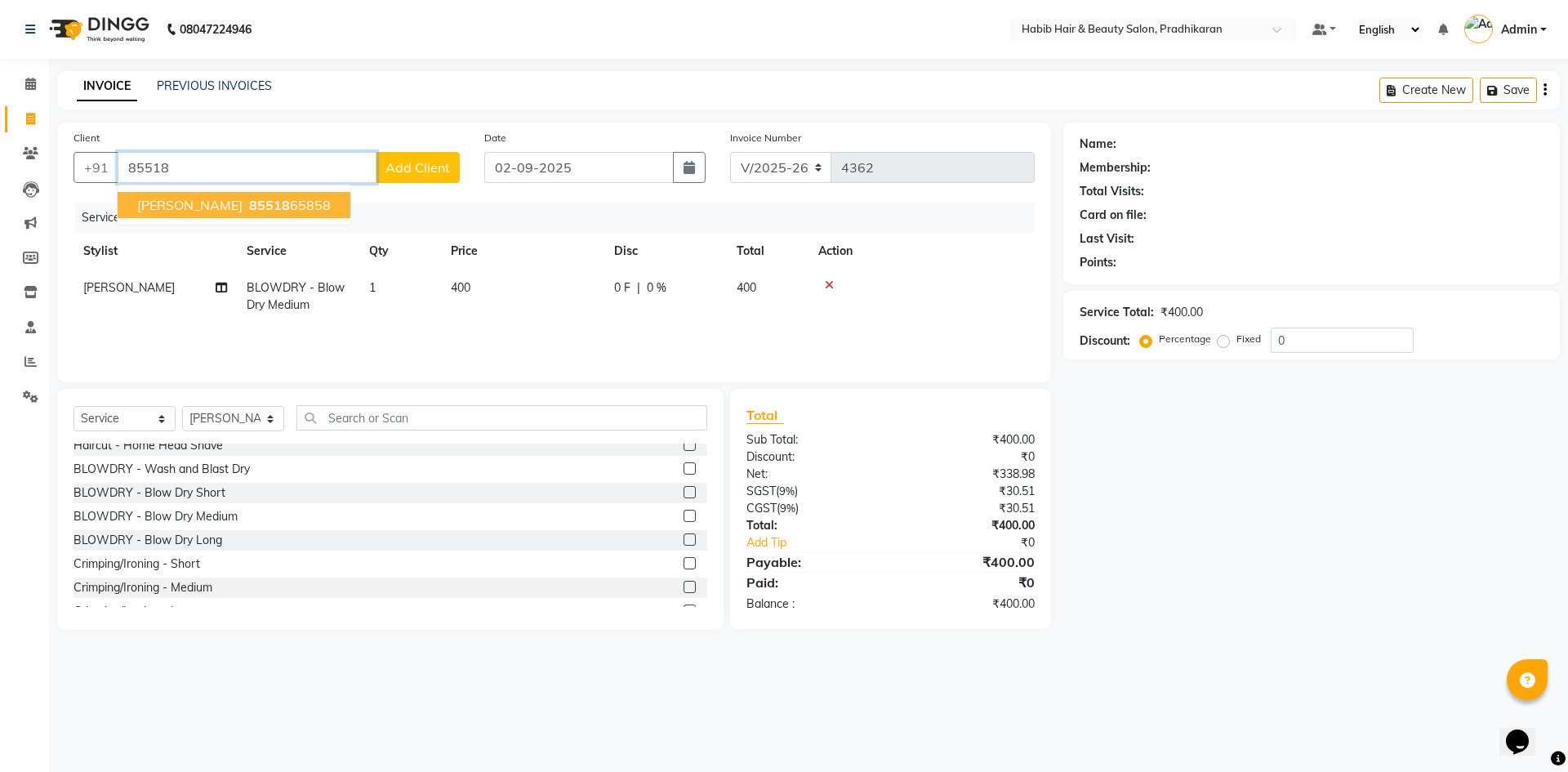
click at [260, 211] on button "[PERSON_NAME] 85518 65858" at bounding box center [234, 205] width 233 height 26
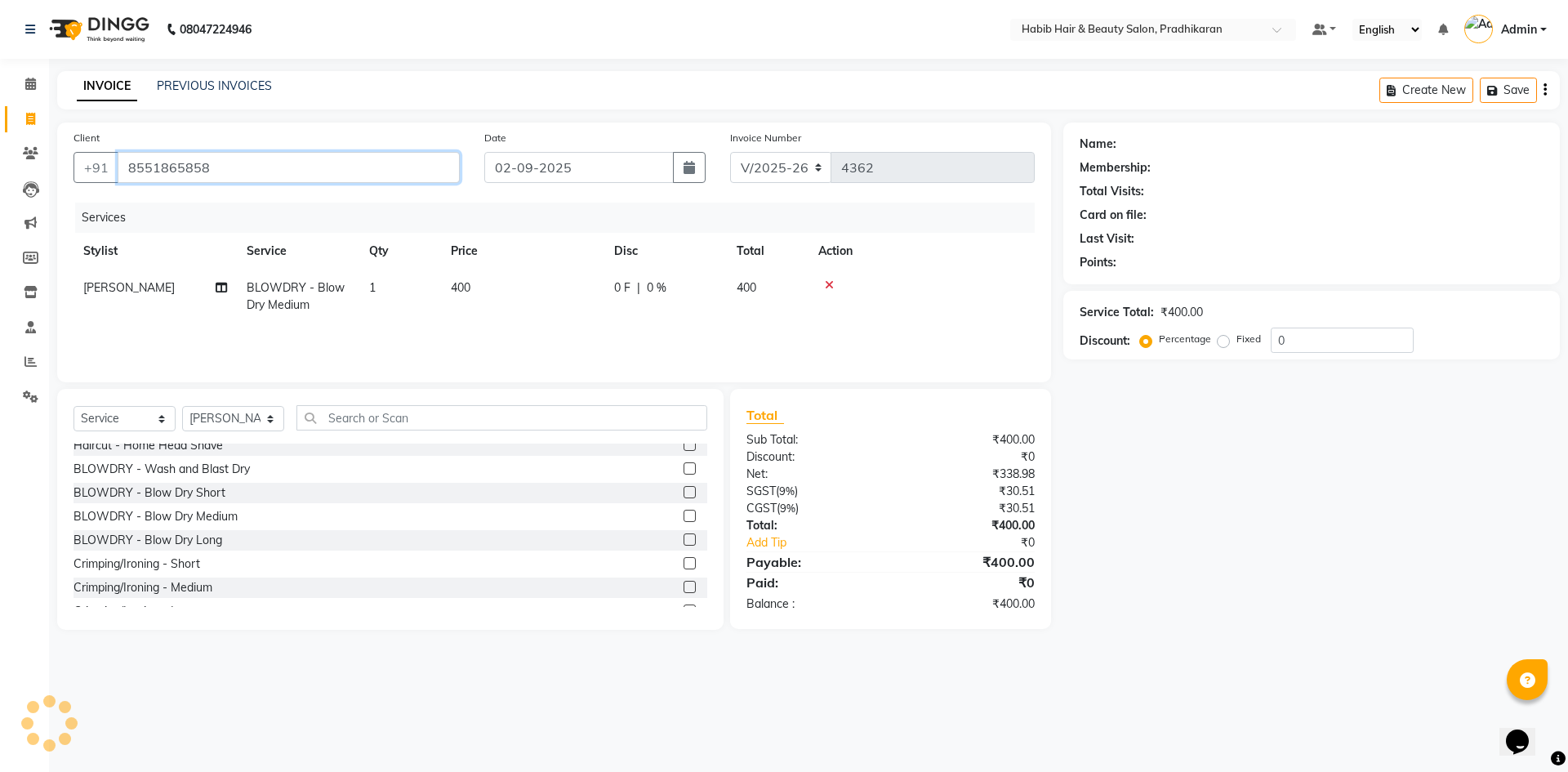
type input "8551865858"
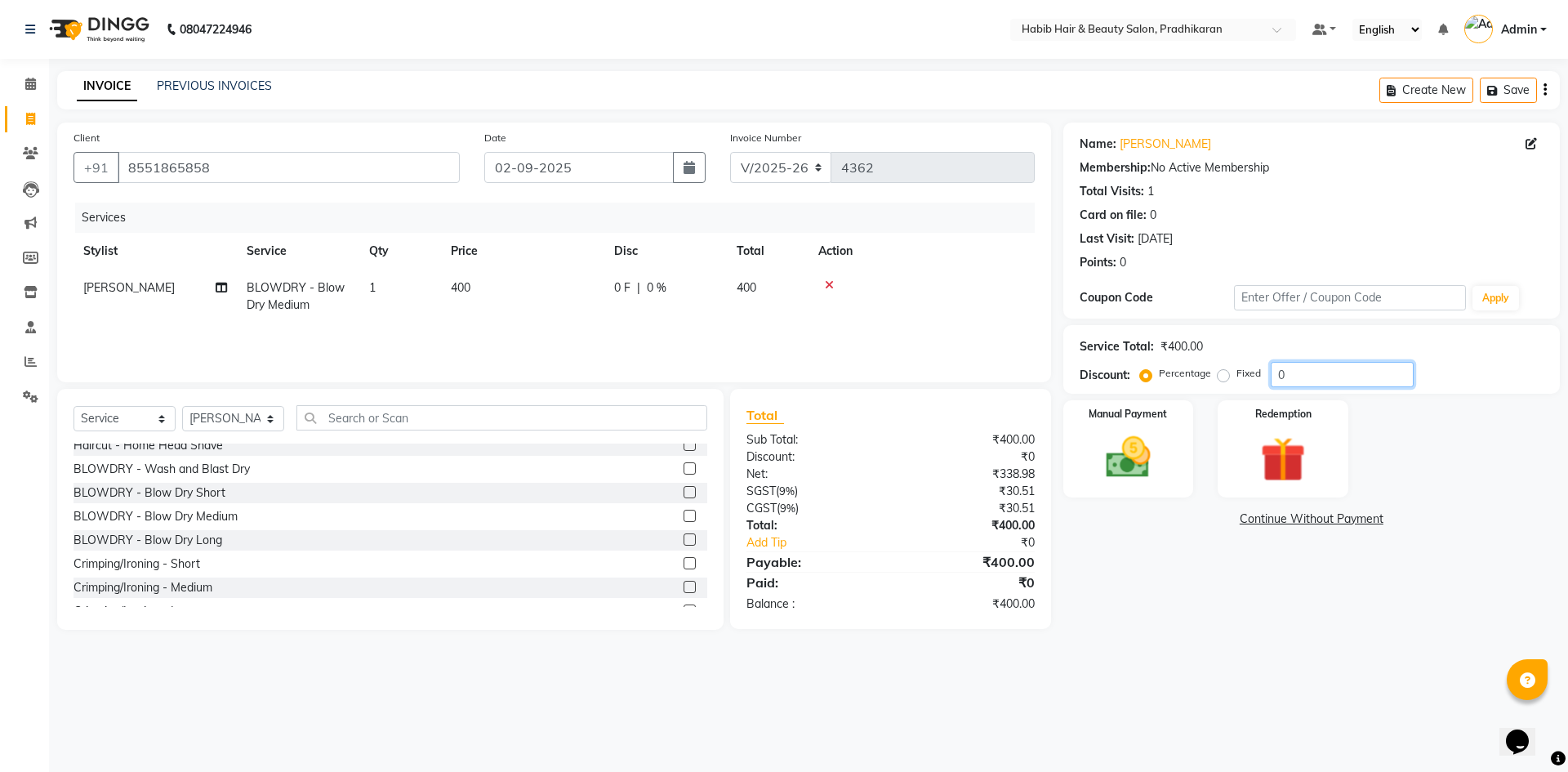
click at [1328, 380] on input "0" at bounding box center [1343, 374] width 143 height 25
type input "50"
click at [1147, 469] on img at bounding box center [1129, 457] width 76 height 54
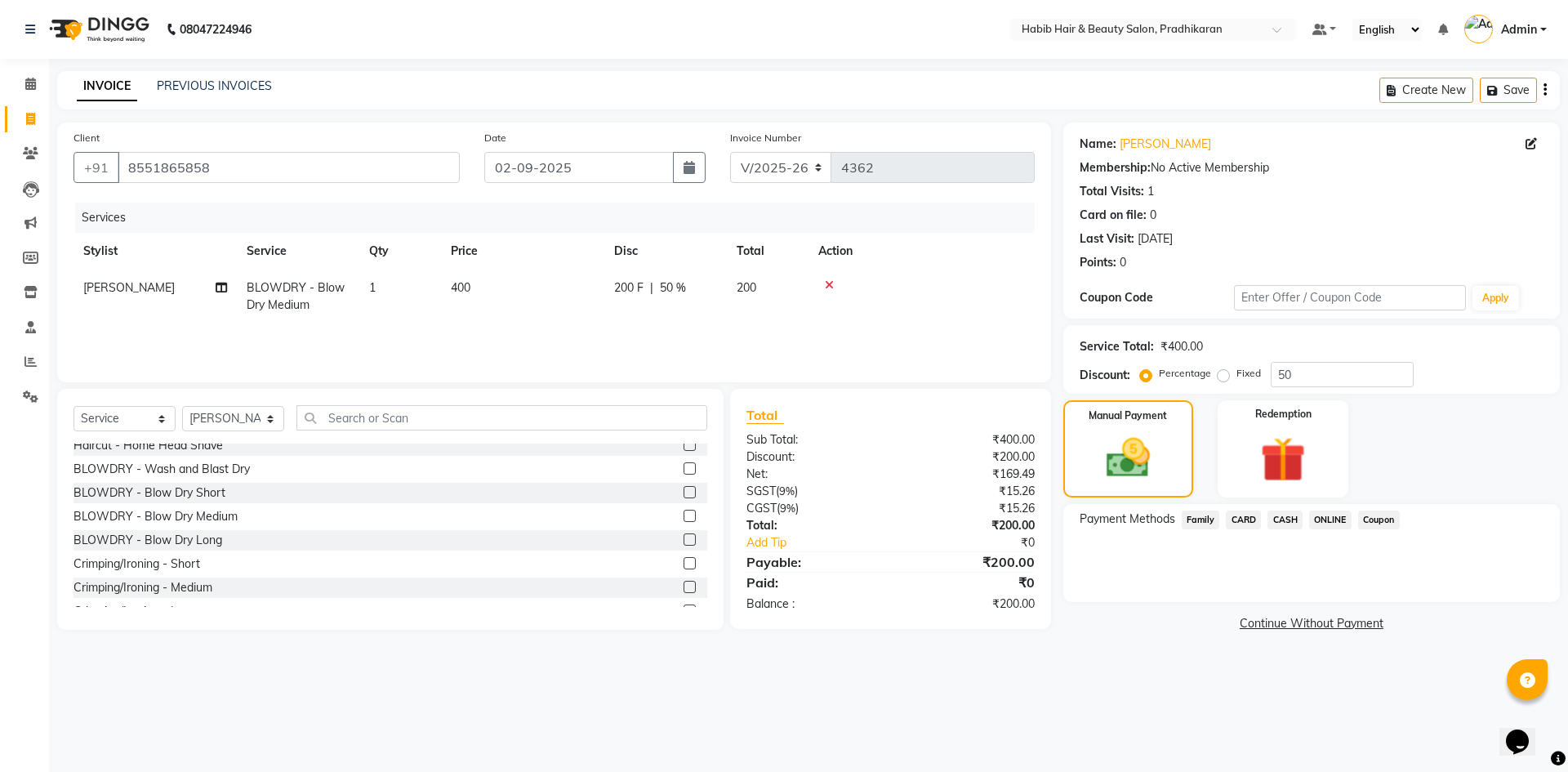
click at [1336, 522] on span "ONLINE" at bounding box center [1330, 520] width 42 height 19
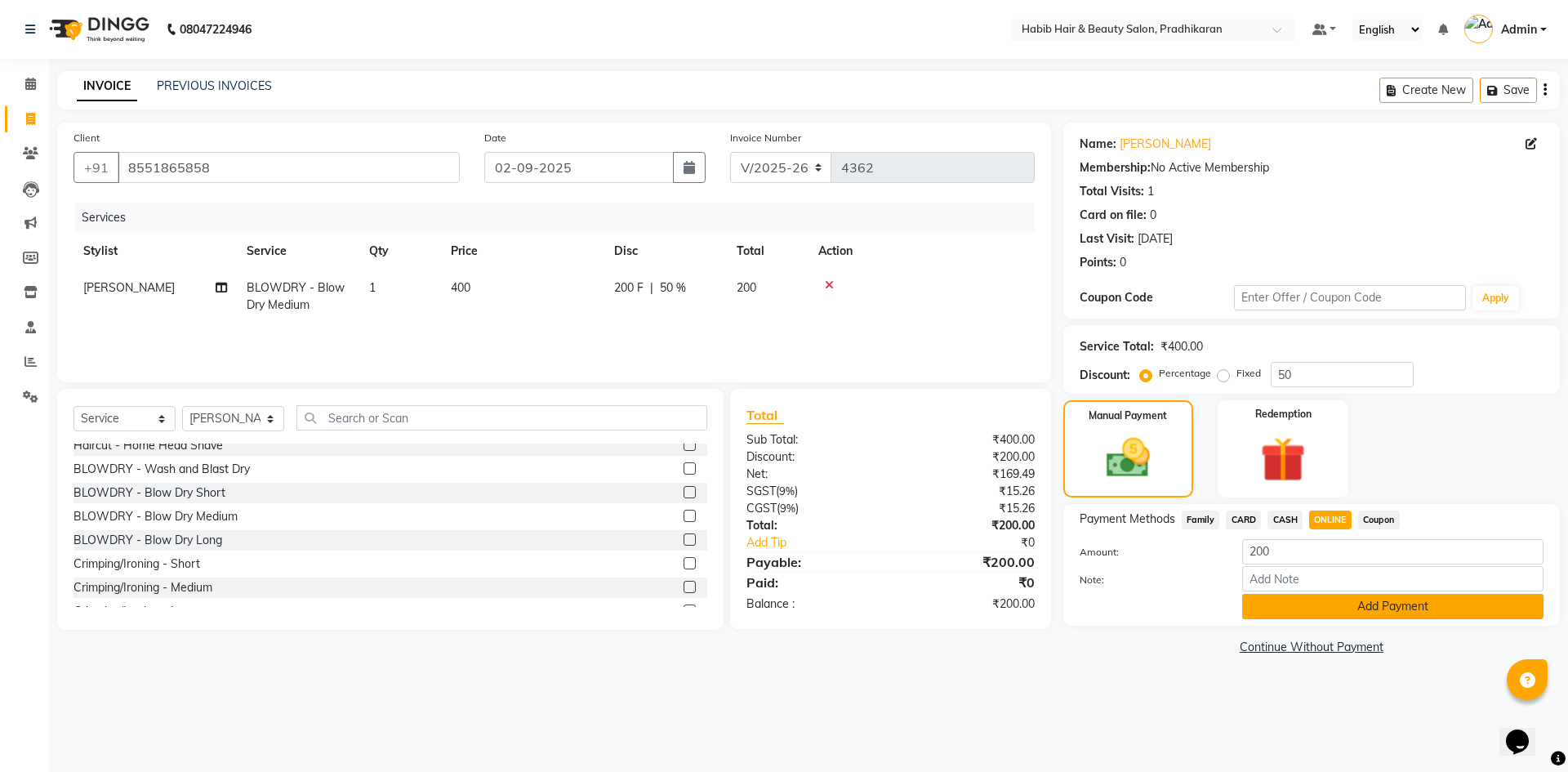
click at [1356, 610] on button "Add Payment" at bounding box center [1392, 606] width 301 height 25
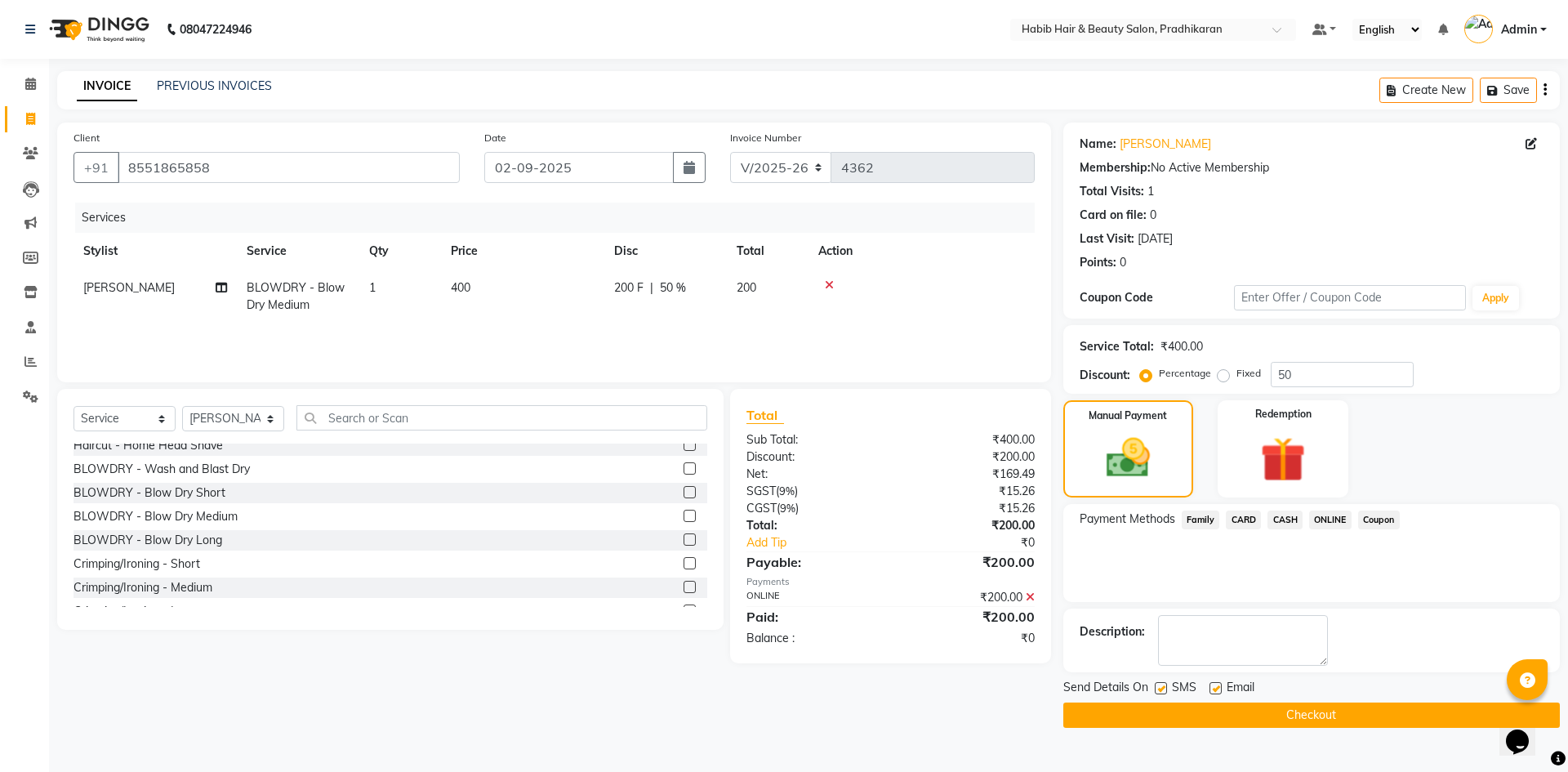
click at [1370, 715] on button "Checkout" at bounding box center [1311, 714] width 496 height 25
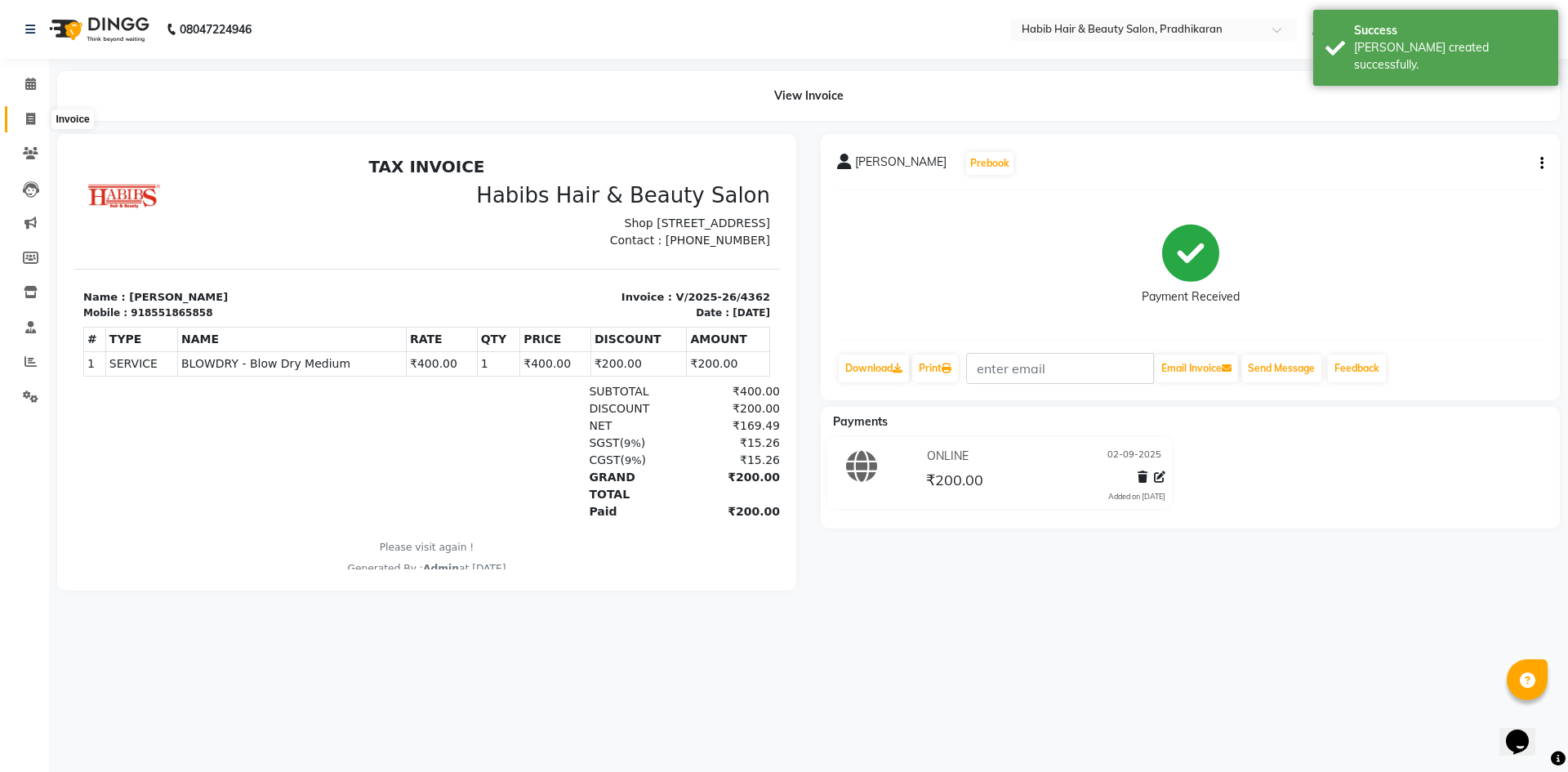
click at [29, 127] on span at bounding box center [30, 120] width 28 height 19
select select "service"
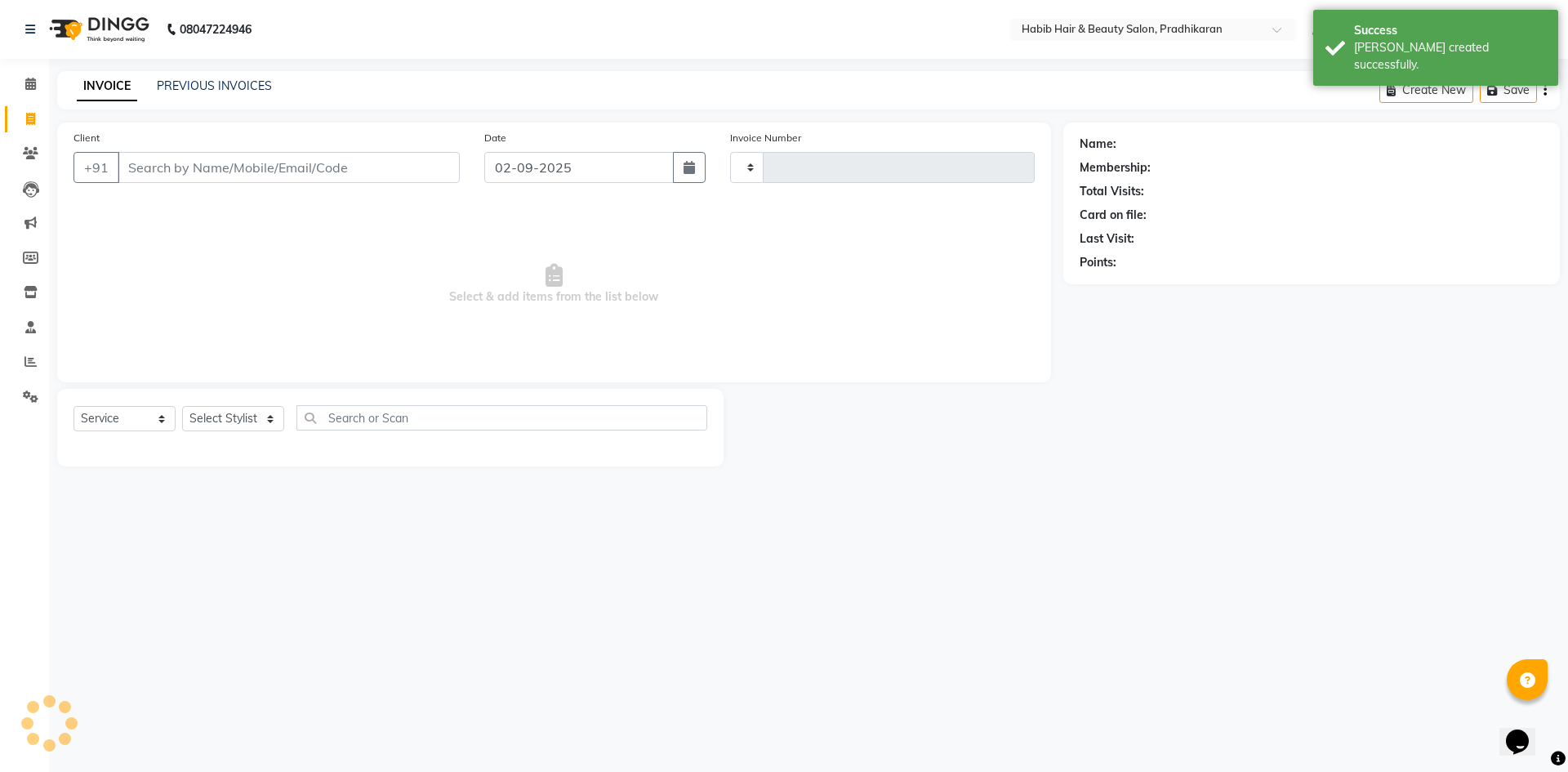
type input "4363"
select select "5583"
click at [248, 182] on input "Client" at bounding box center [288, 168] width 342 height 31
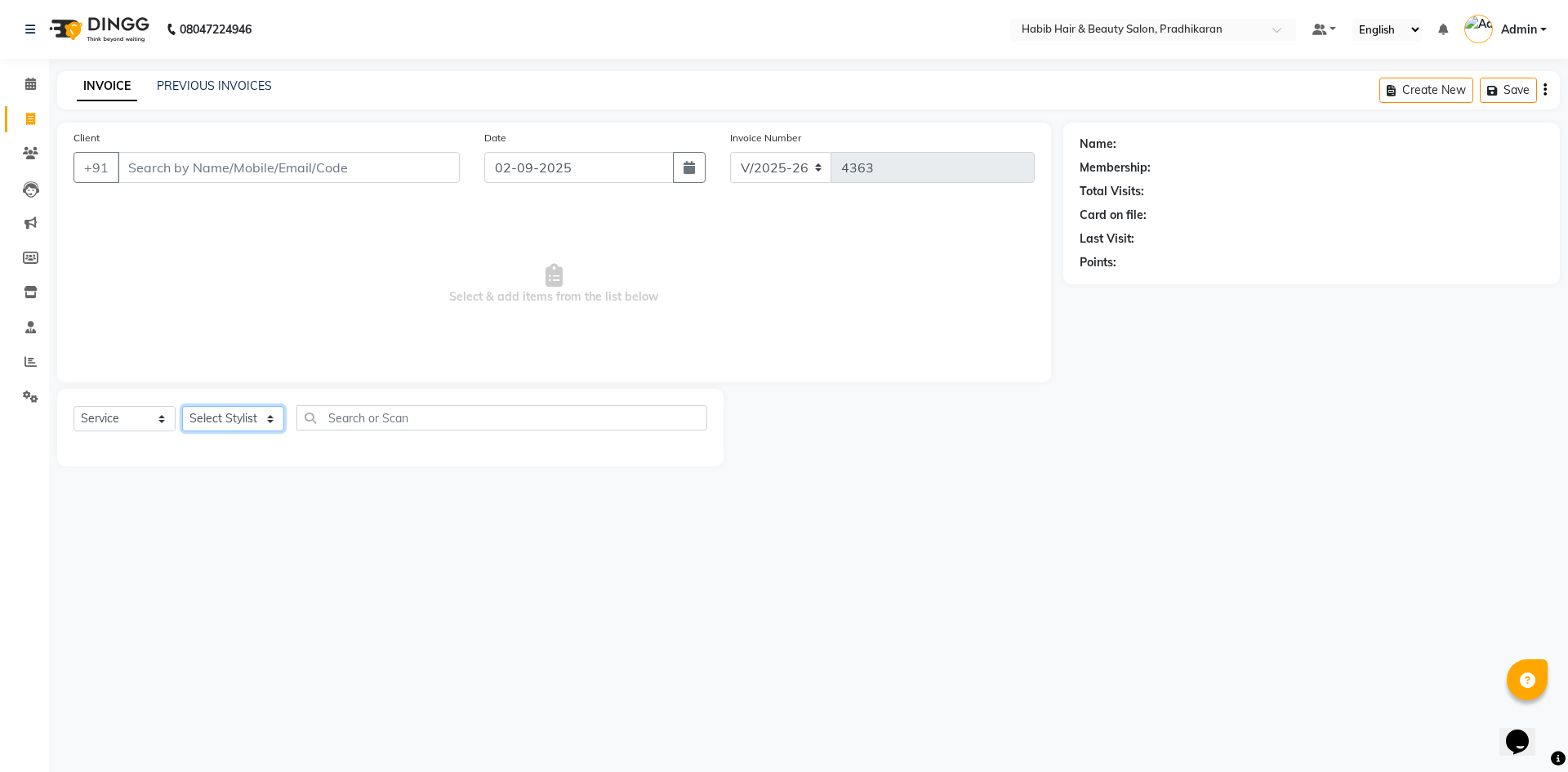
click at [250, 420] on select "Select Stylist Admin Anju [PERSON_NAME] kiran [PERSON_NAME] pritam SHREE" at bounding box center [233, 418] width 102 height 25
select select "89528"
click at [182, 406] on select "Select Stylist Admin Anju [PERSON_NAME] kiran [PERSON_NAME] pritam SHREE" at bounding box center [233, 418] width 102 height 25
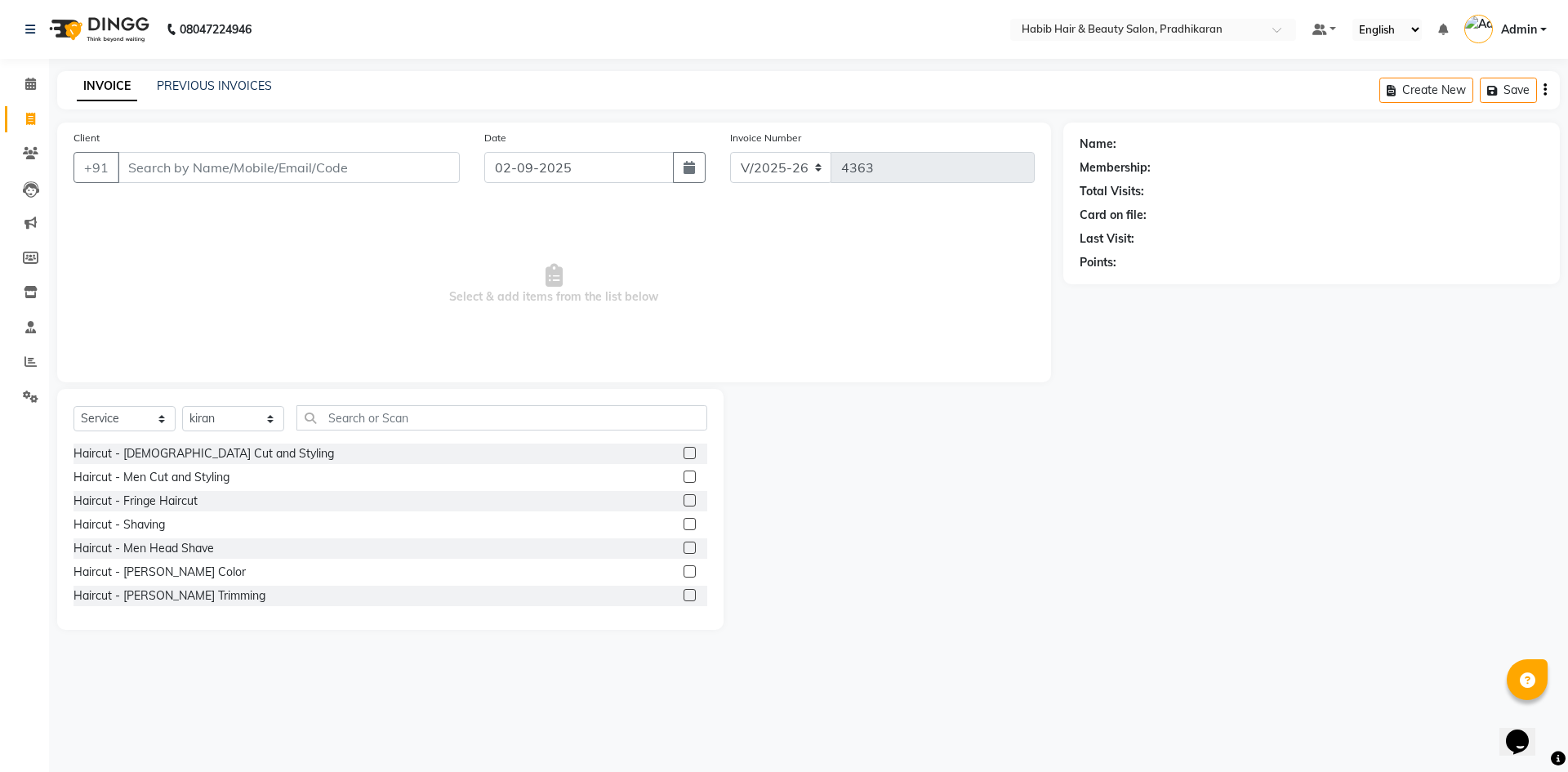
click at [684, 478] on label at bounding box center [690, 477] width 12 height 12
click at [684, 478] on input "checkbox" at bounding box center [689, 478] width 10 height 10
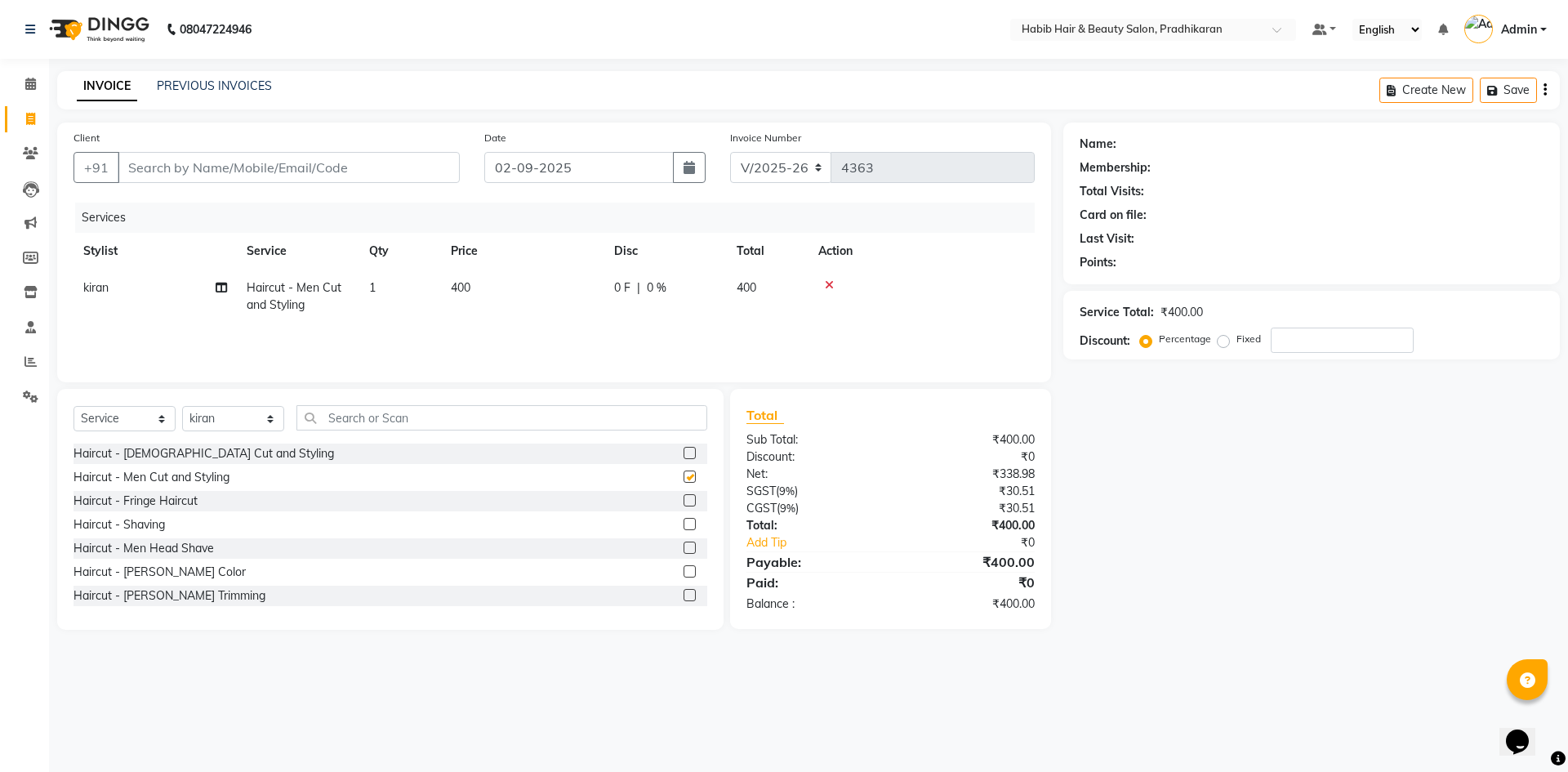
checkbox input "false"
click at [145, 166] on input "Client" at bounding box center [288, 168] width 342 height 31
type input "9"
type input "0"
type input "9689893791"
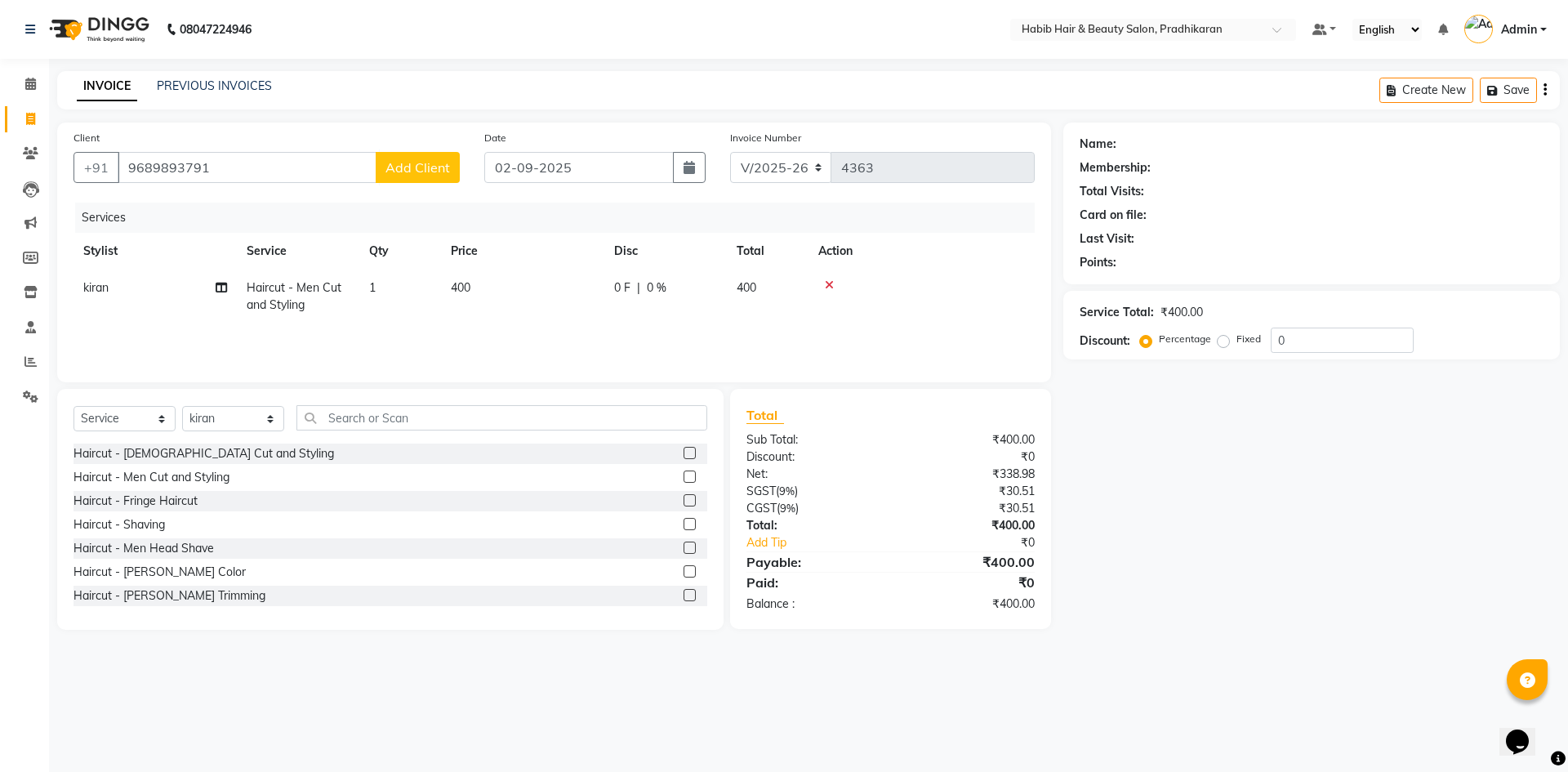
click at [440, 171] on span "Add Client" at bounding box center [417, 167] width 65 height 16
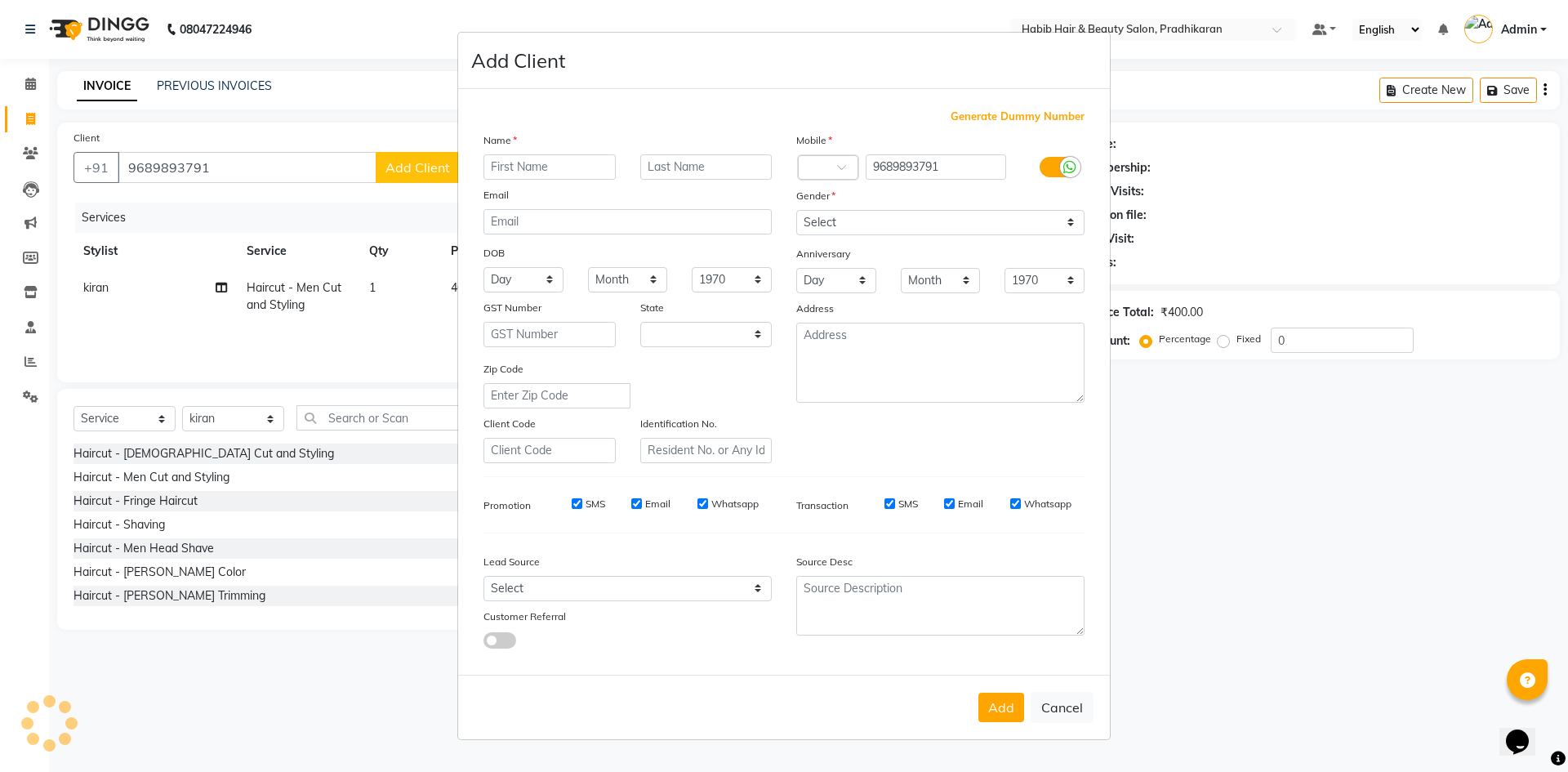
select select "22"
click at [536, 169] on input "text" at bounding box center [549, 167] width 132 height 25
type input "aditya"
click at [1070, 225] on select "Select [DEMOGRAPHIC_DATA] [DEMOGRAPHIC_DATA] Other Prefer Not To Say" at bounding box center [940, 222] width 288 height 25
select select "[DEMOGRAPHIC_DATA]"
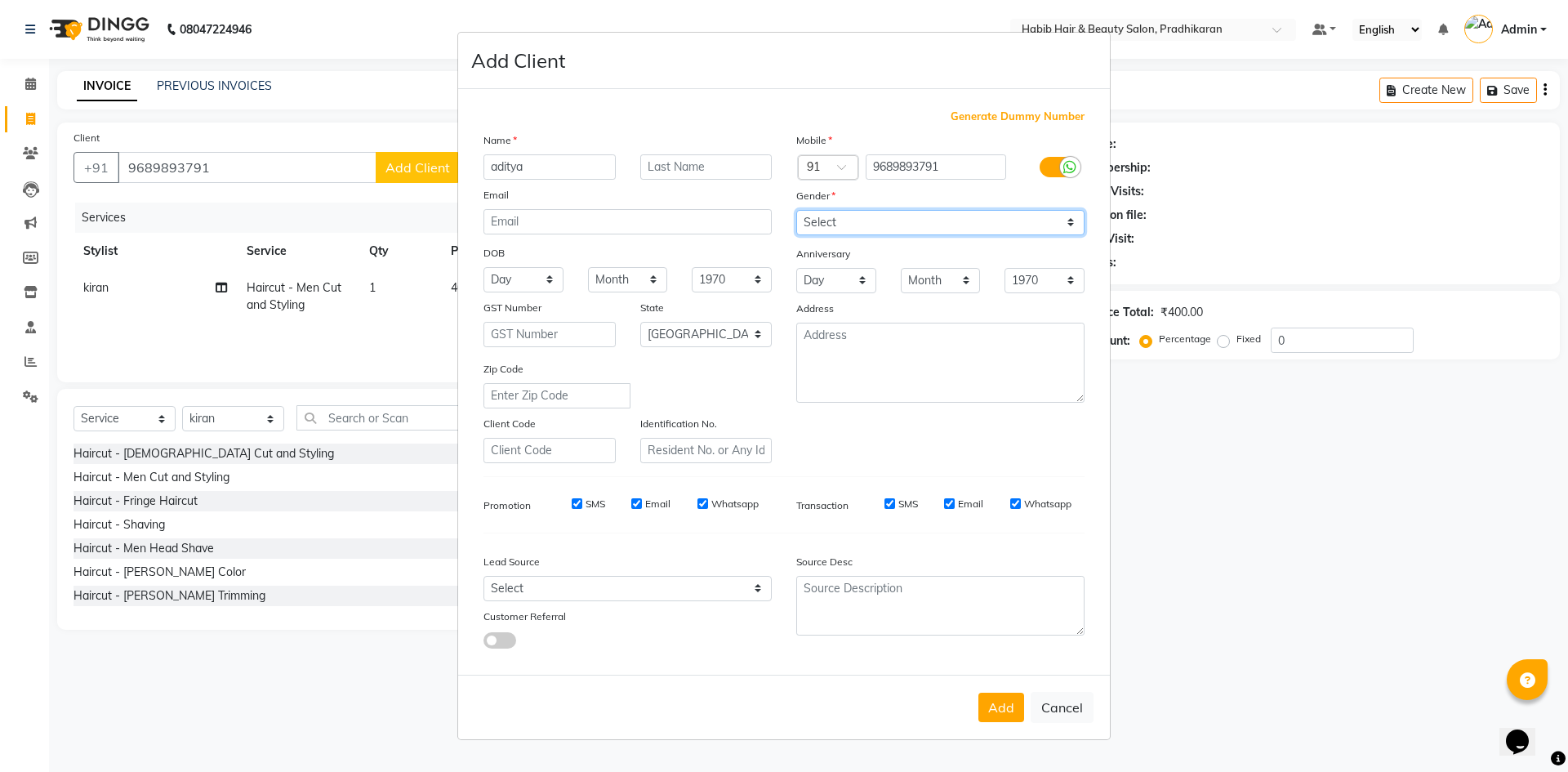
click at [796, 210] on select "Select [DEMOGRAPHIC_DATA] [DEMOGRAPHIC_DATA] Other Prefer Not To Say" at bounding box center [940, 222] width 288 height 25
click at [999, 714] on button "Add" at bounding box center [1001, 707] width 46 height 29
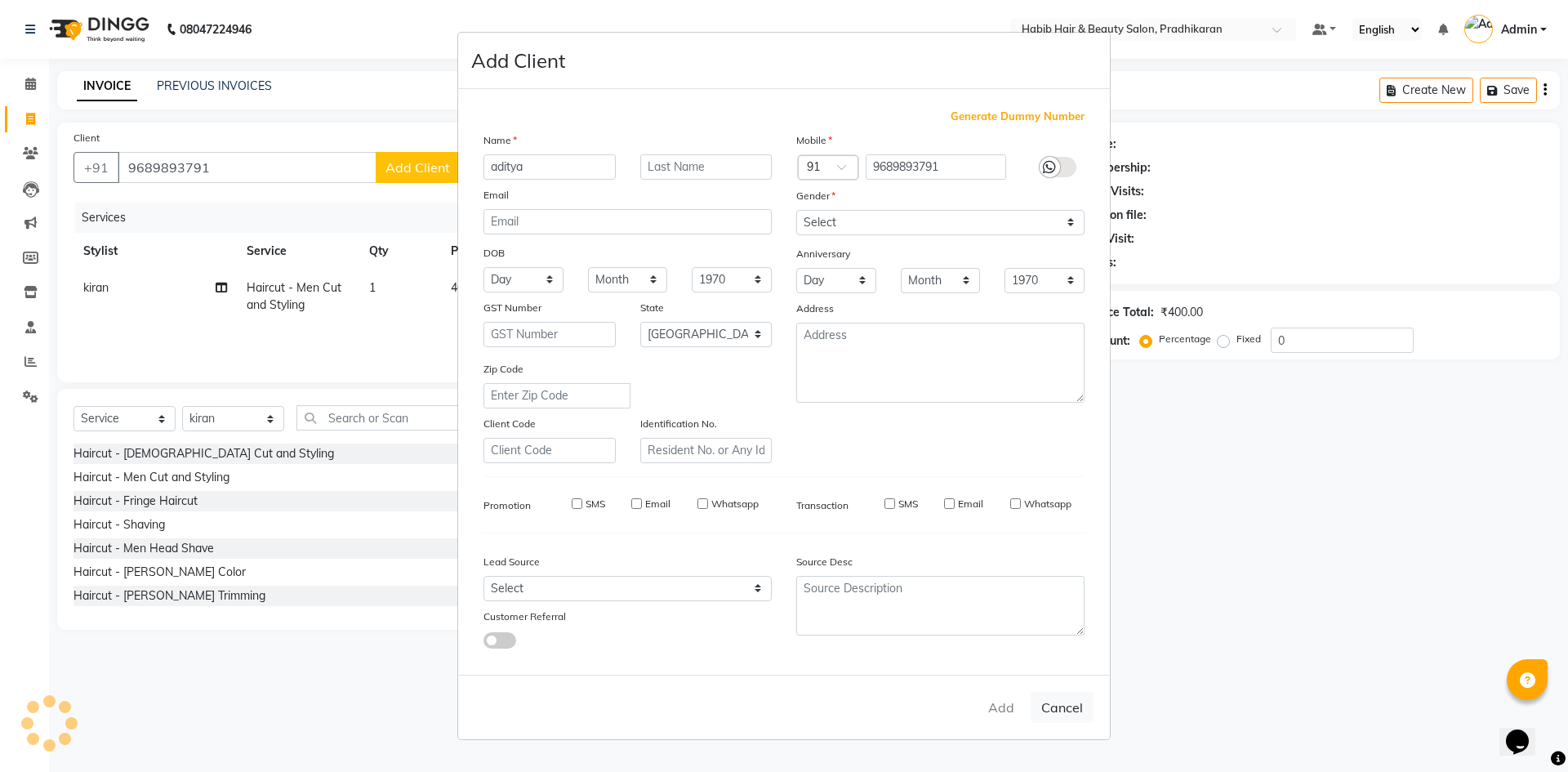
select select
select select "null"
select select
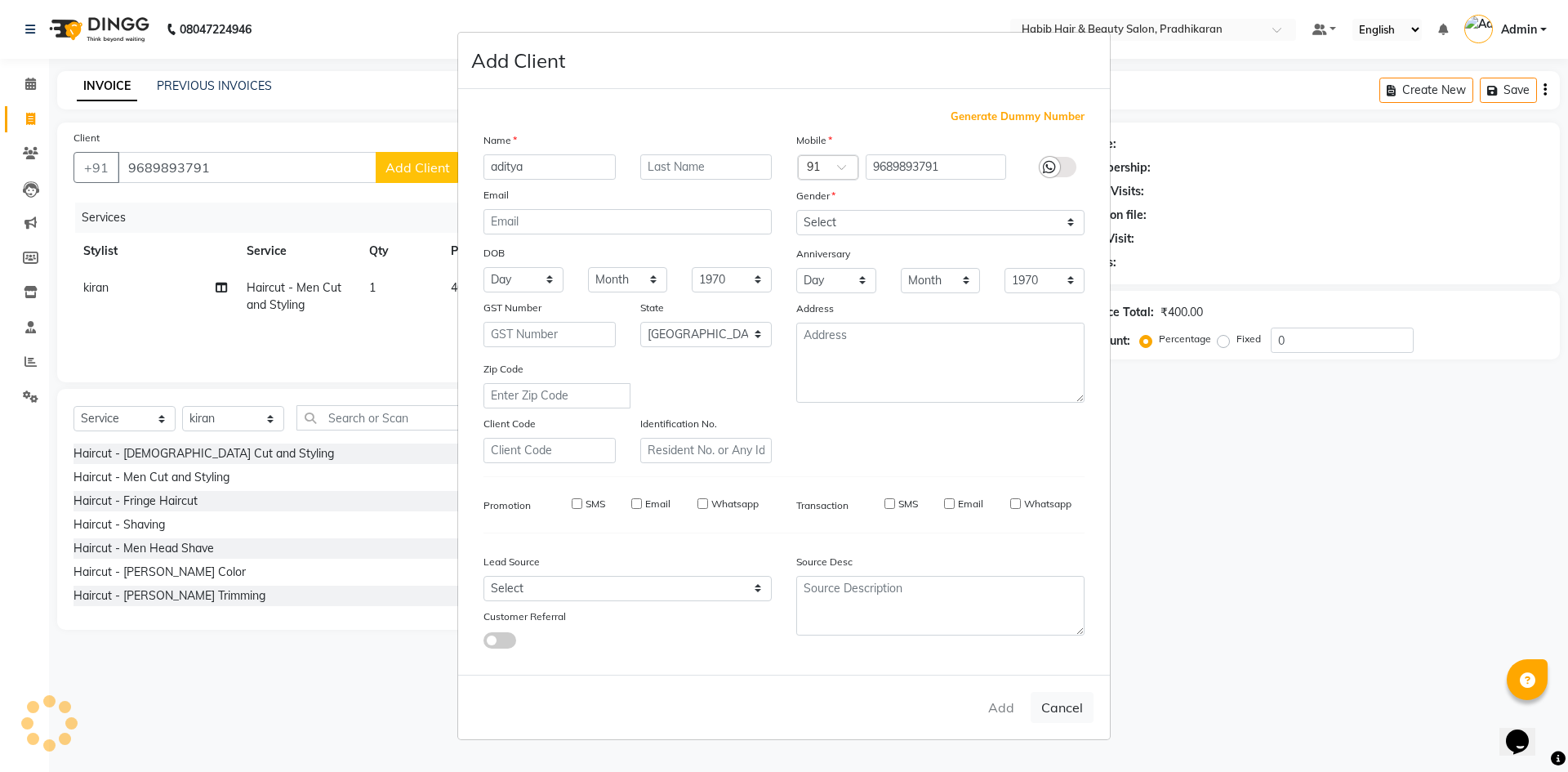
select select
checkbox input "false"
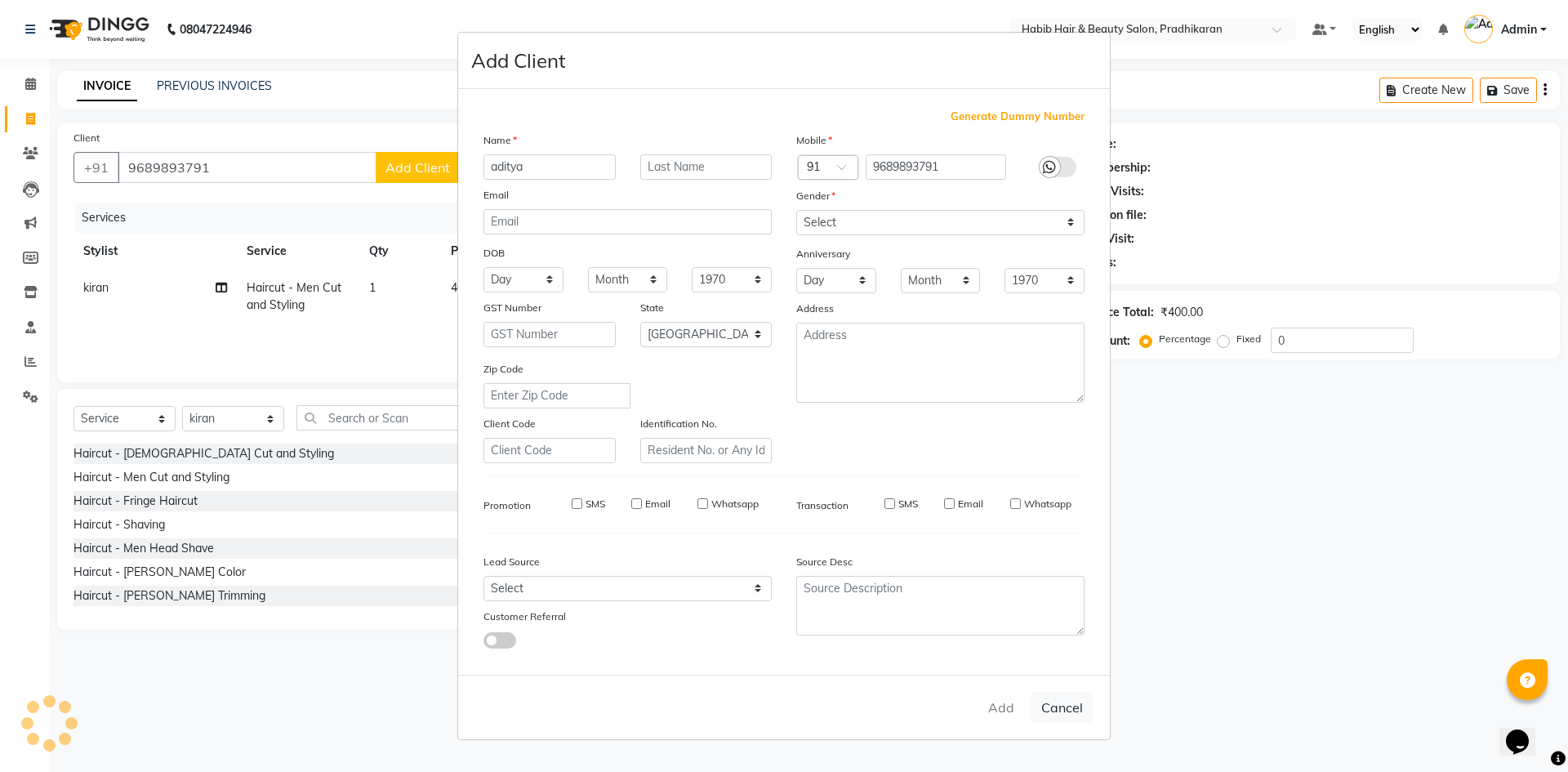
checkbox input "false"
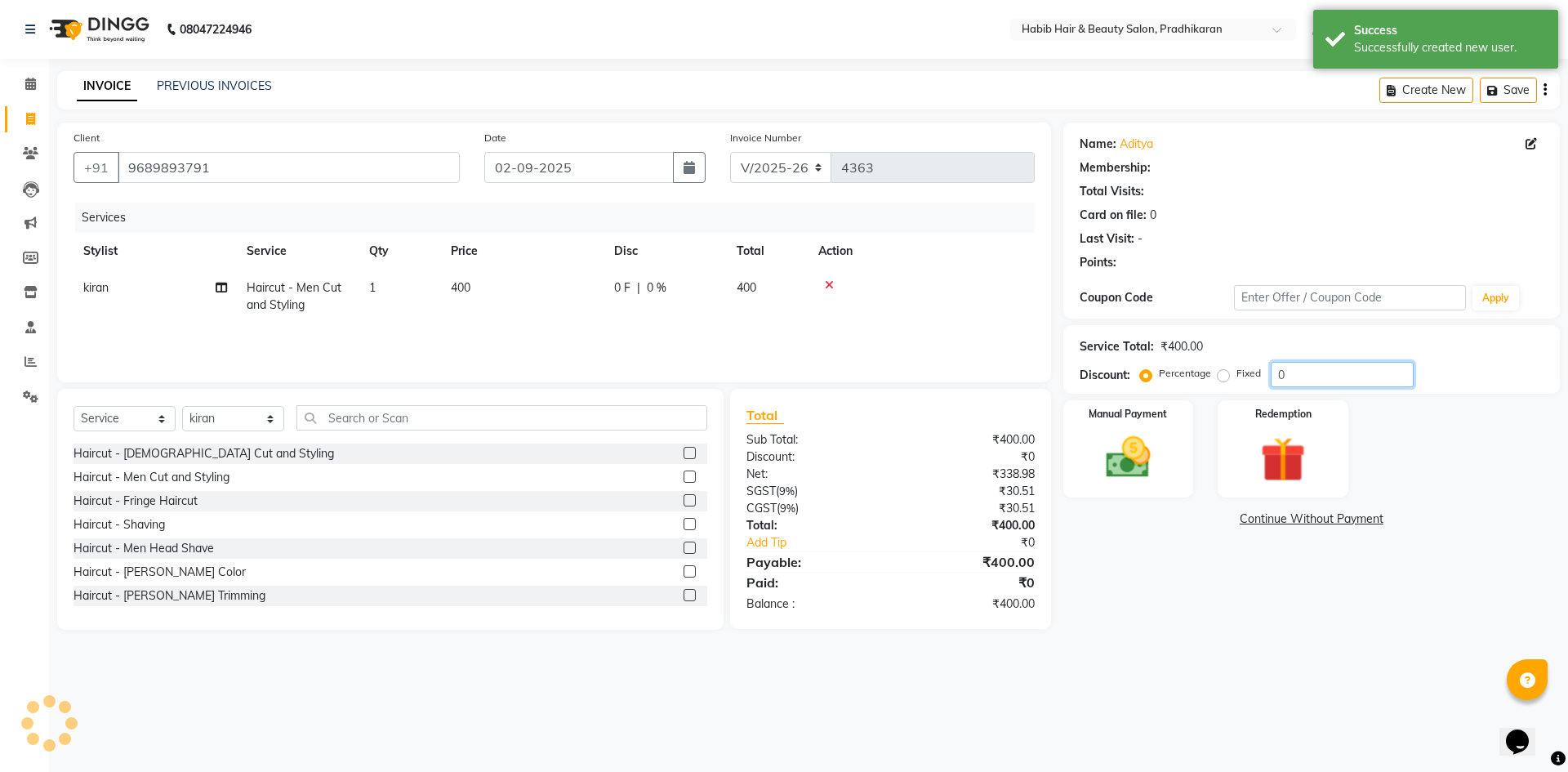
click at [1330, 372] on input "0" at bounding box center [1343, 374] width 143 height 25
type input "50"
click at [1131, 471] on img at bounding box center [1129, 457] width 76 height 54
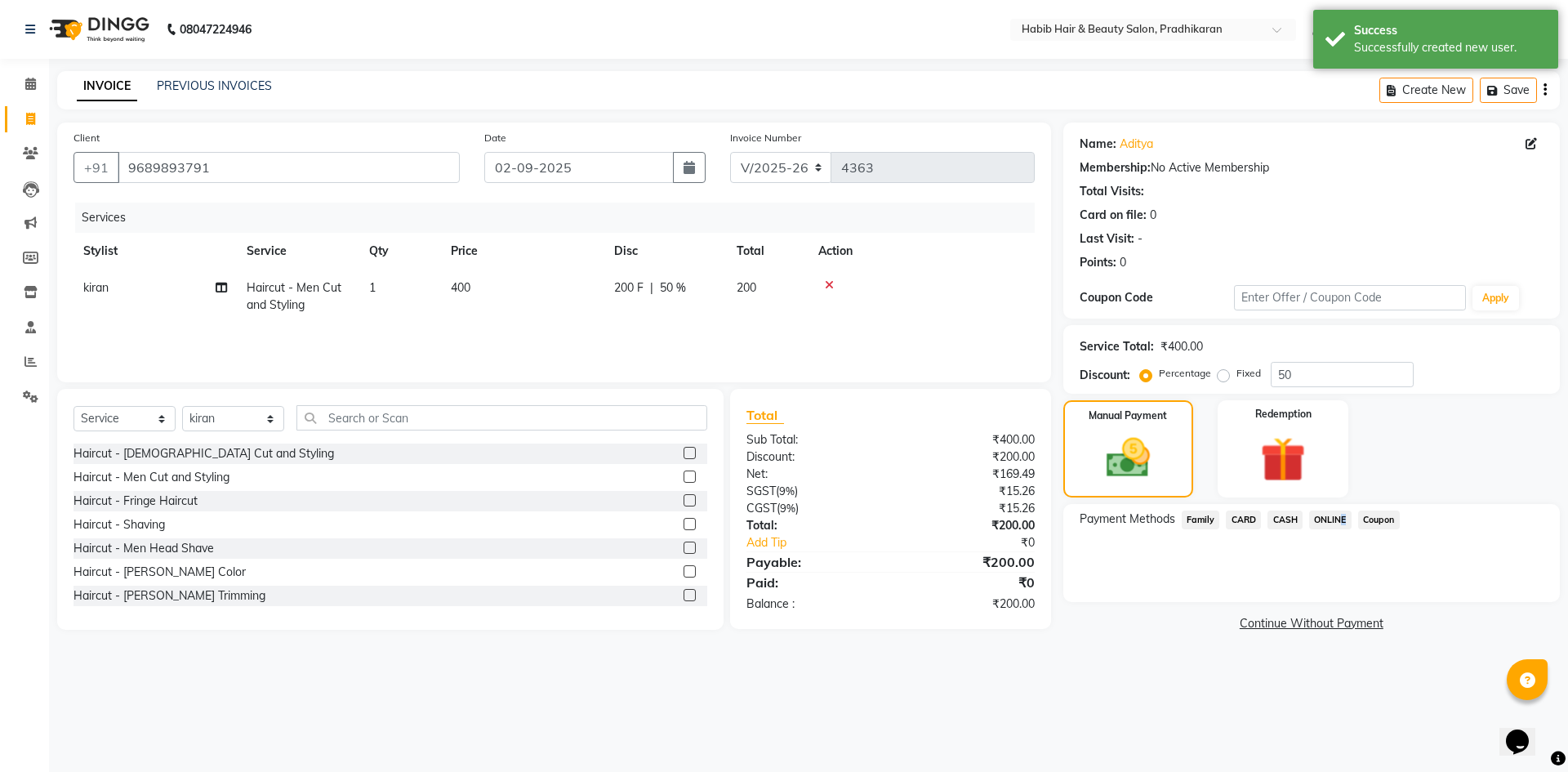
click at [1335, 516] on span "ONLINE" at bounding box center [1330, 520] width 42 height 19
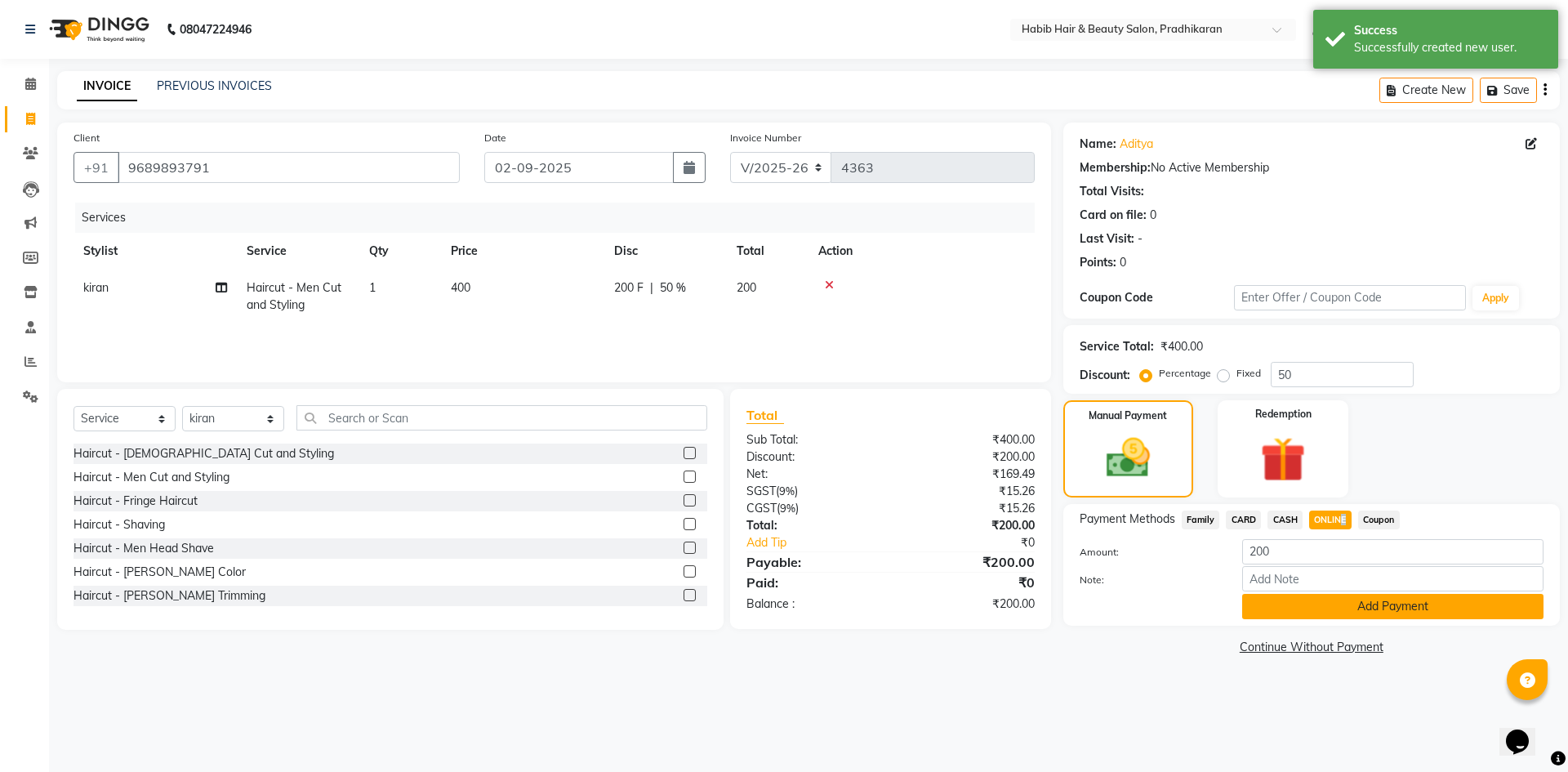
click at [1346, 604] on button "Add Payment" at bounding box center [1392, 606] width 301 height 25
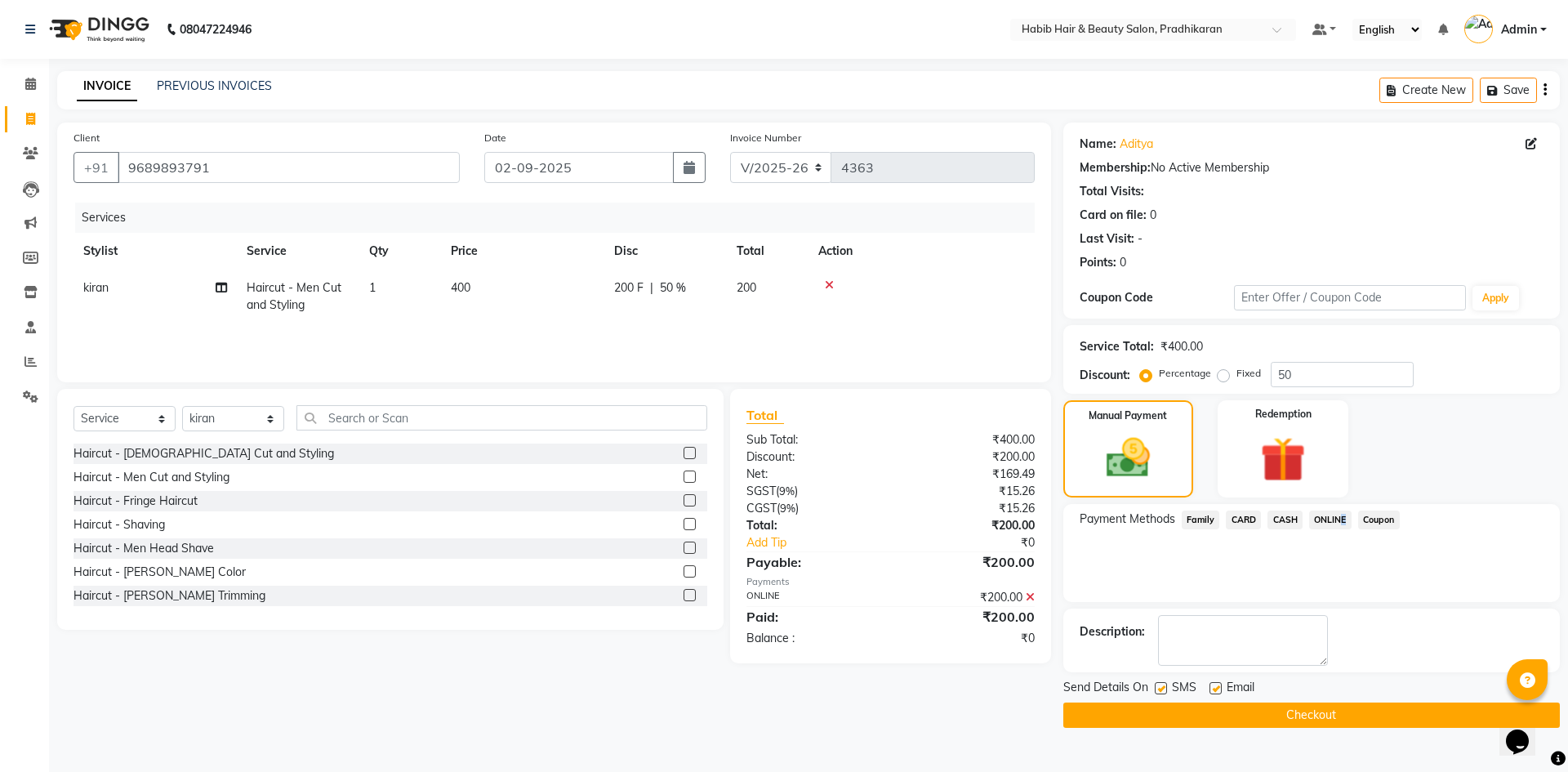
click at [1343, 711] on button "Checkout" at bounding box center [1311, 714] width 496 height 25
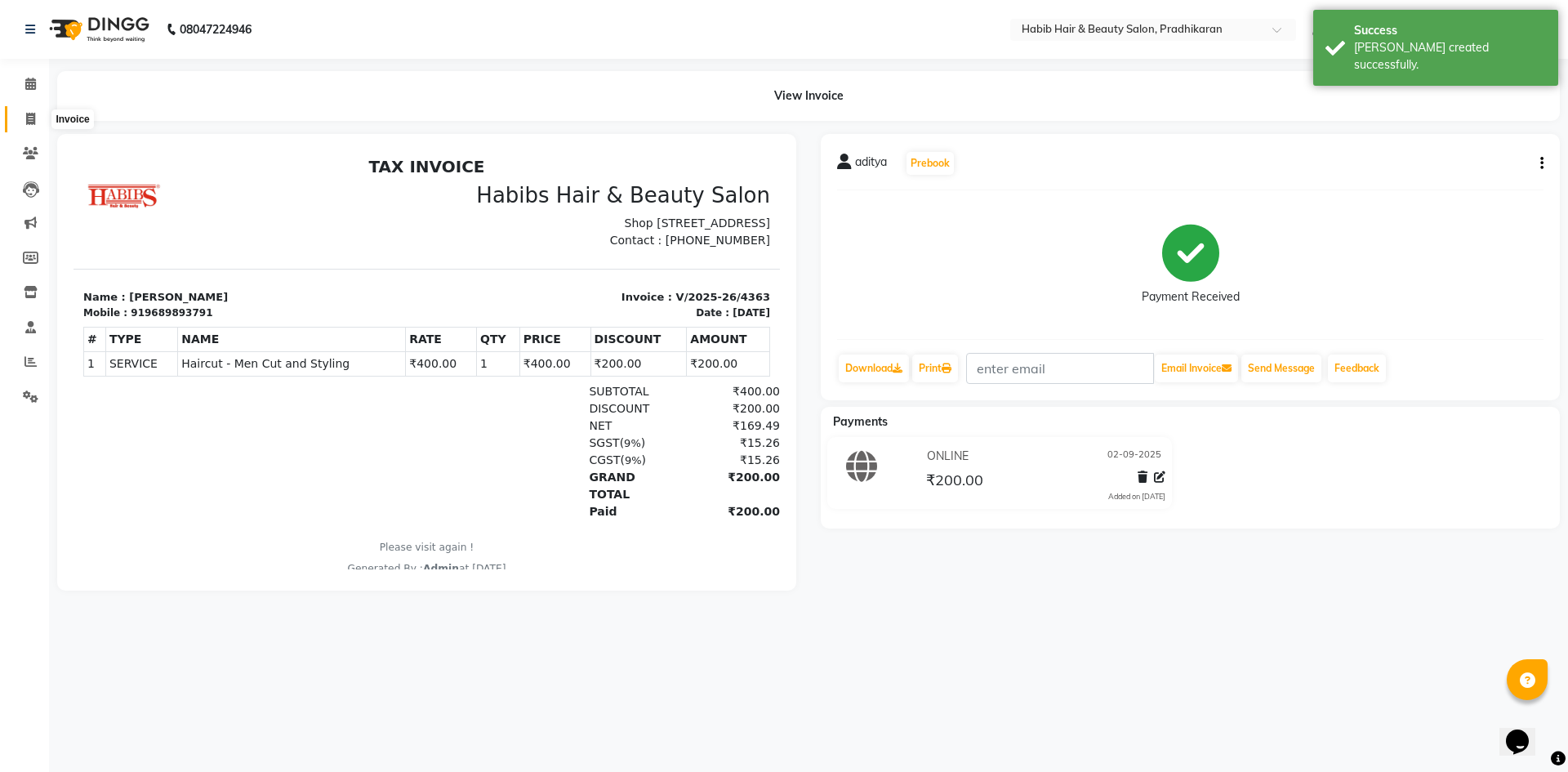
click at [23, 127] on span at bounding box center [30, 120] width 28 height 19
select select "service"
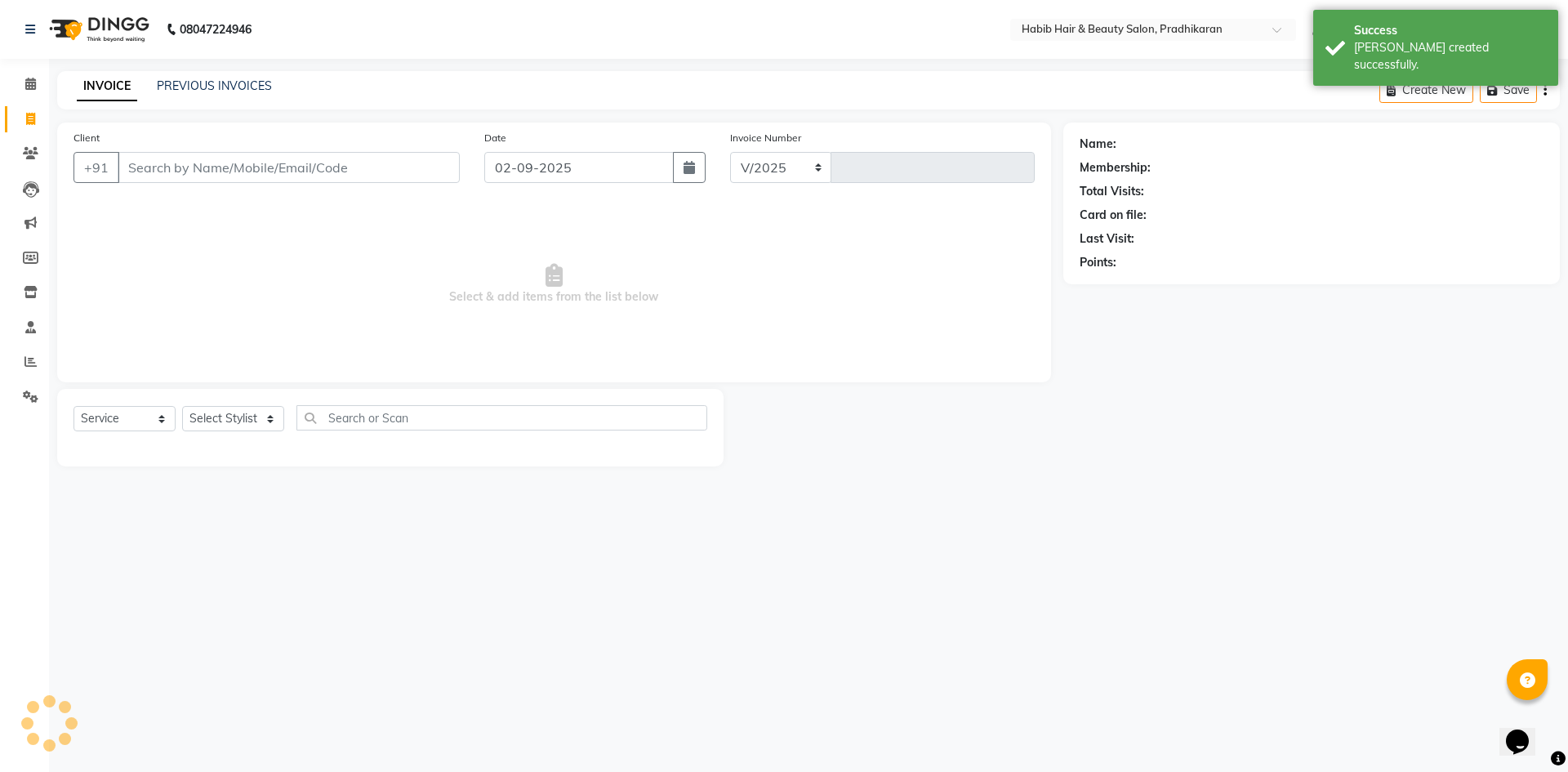
select select "5583"
type input "4364"
click at [176, 161] on input "Client" at bounding box center [288, 168] width 342 height 31
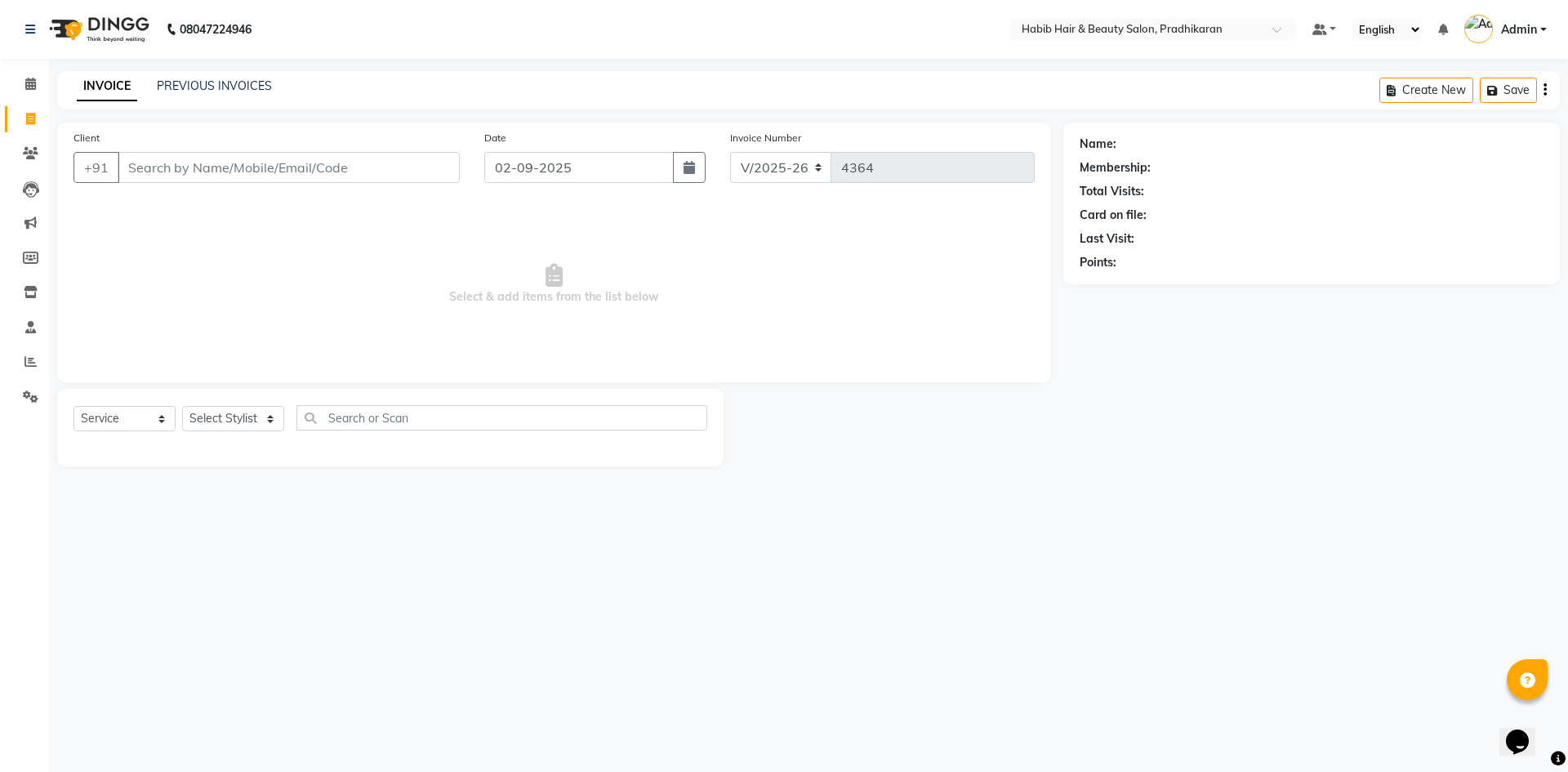
click at [196, 162] on input "Client" at bounding box center [288, 168] width 342 height 31
type input "937392259"
click at [278, 407] on select "Select Stylist Admin Anju [PERSON_NAME] kiran [PERSON_NAME] pritam SHREE" at bounding box center [233, 418] width 102 height 25
select select "54660"
click at [182, 406] on select "Select Stylist Admin Anju [PERSON_NAME] kiran [PERSON_NAME] pritam SHREE" at bounding box center [233, 418] width 102 height 25
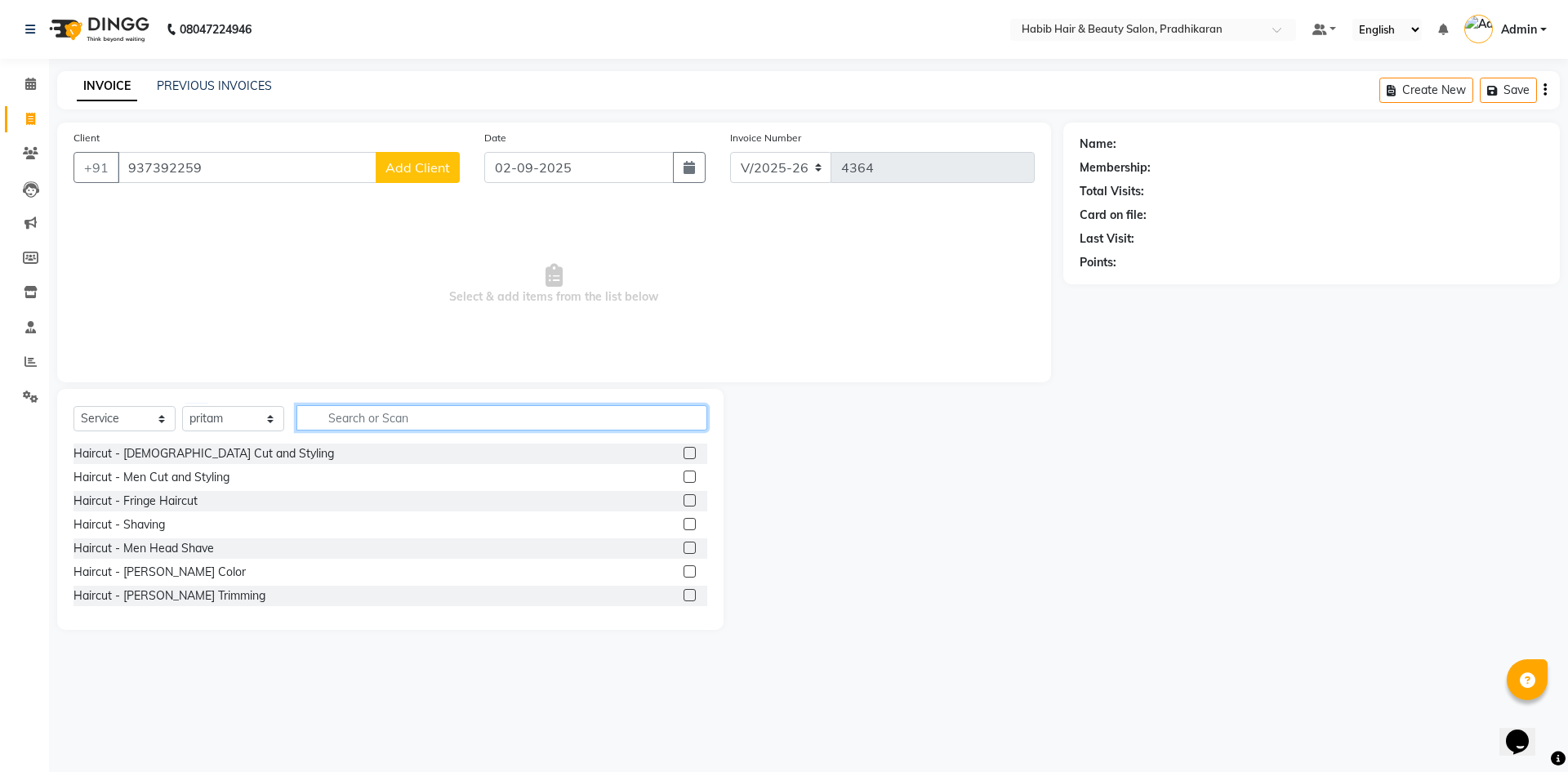
drag, startPoint x: 338, startPoint y: 416, endPoint x: 403, endPoint y: 417, distance: 65.0
click at [345, 417] on input "text" at bounding box center [502, 417] width 411 height 25
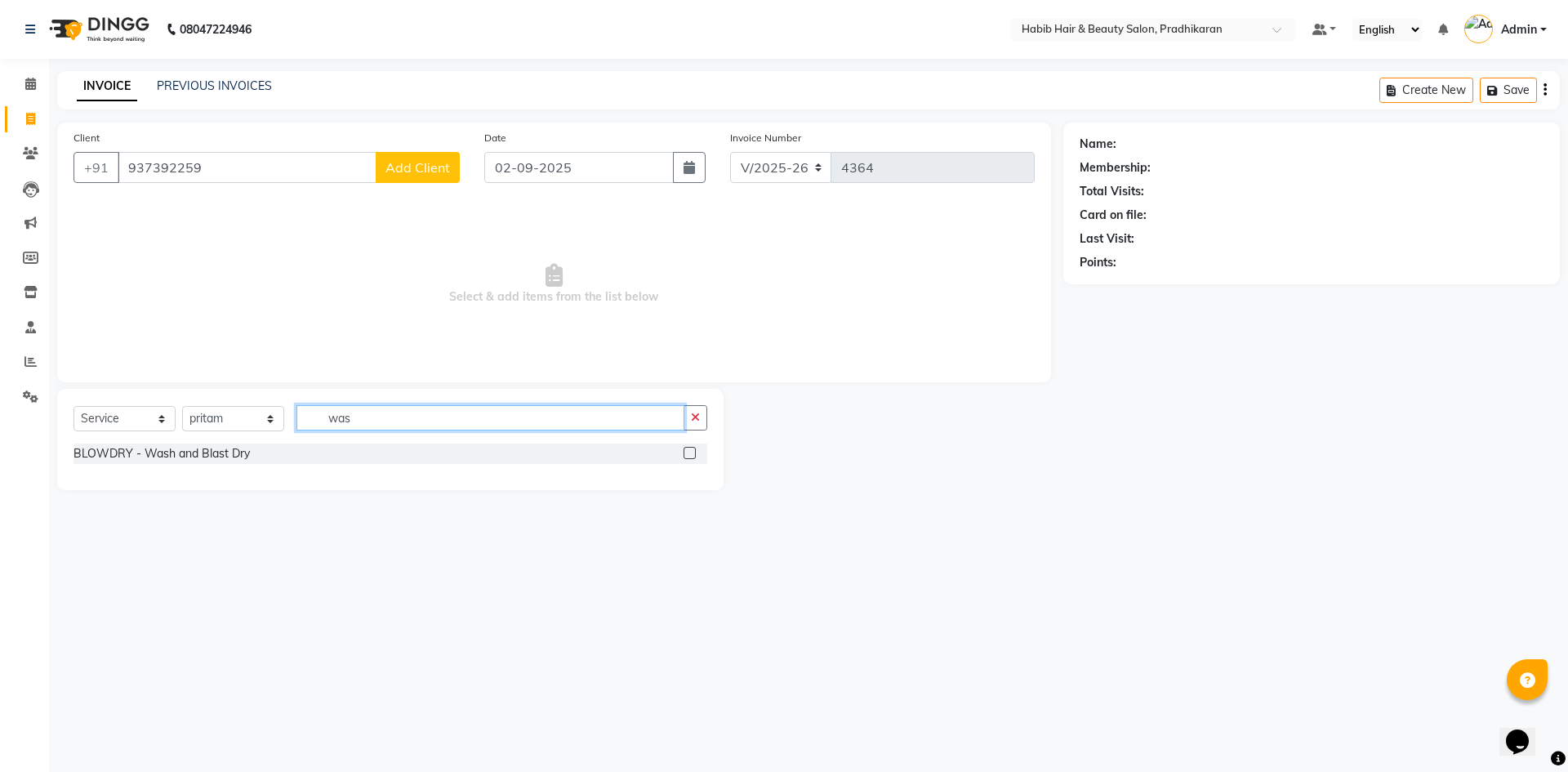
type input "was"
click at [693, 452] on label at bounding box center [690, 452] width 12 height 12
click at [693, 452] on input "checkbox" at bounding box center [689, 453] width 10 height 10
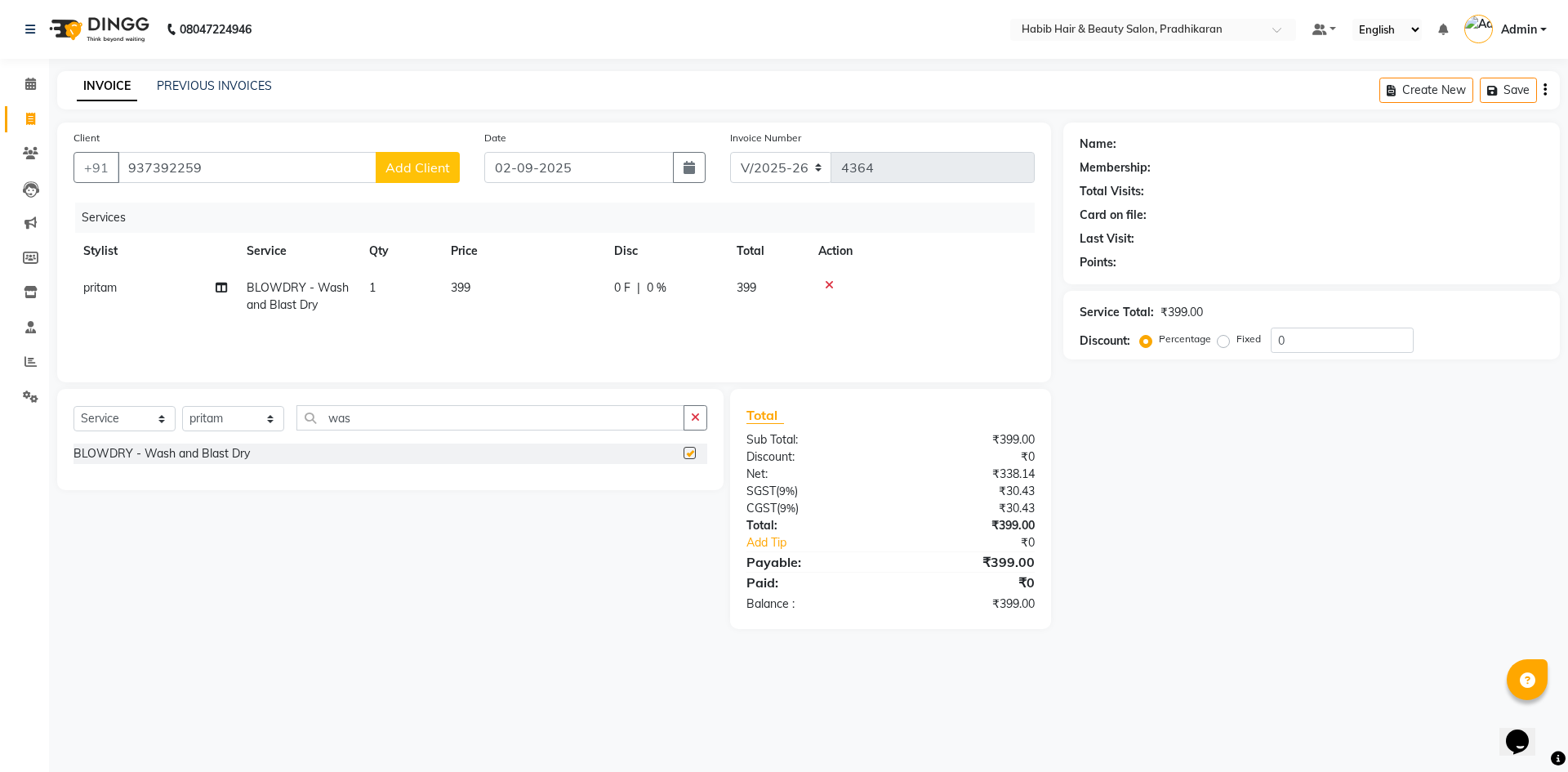
checkbox input "false"
click at [541, 296] on td "399" at bounding box center [522, 296] width 163 height 54
select select "54660"
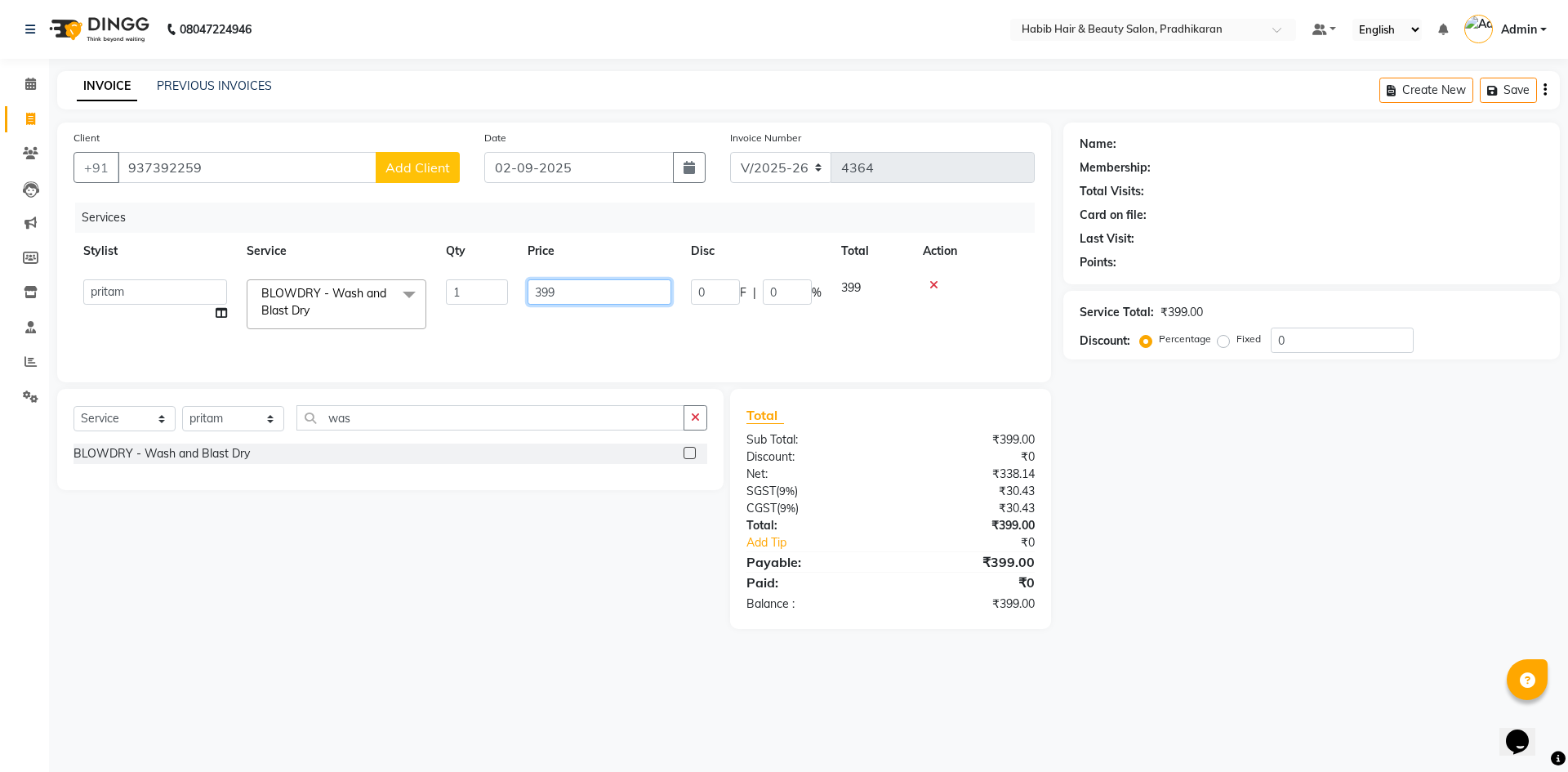
click at [572, 292] on input "399" at bounding box center [599, 291] width 143 height 25
type input "3"
type input "400"
click at [870, 320] on tr "Admin Anju [PERSON_NAME] kiran [PERSON_NAME] pritam SHREE BLOWDRY - Wash and Bl…" at bounding box center [553, 304] width 961 height 69
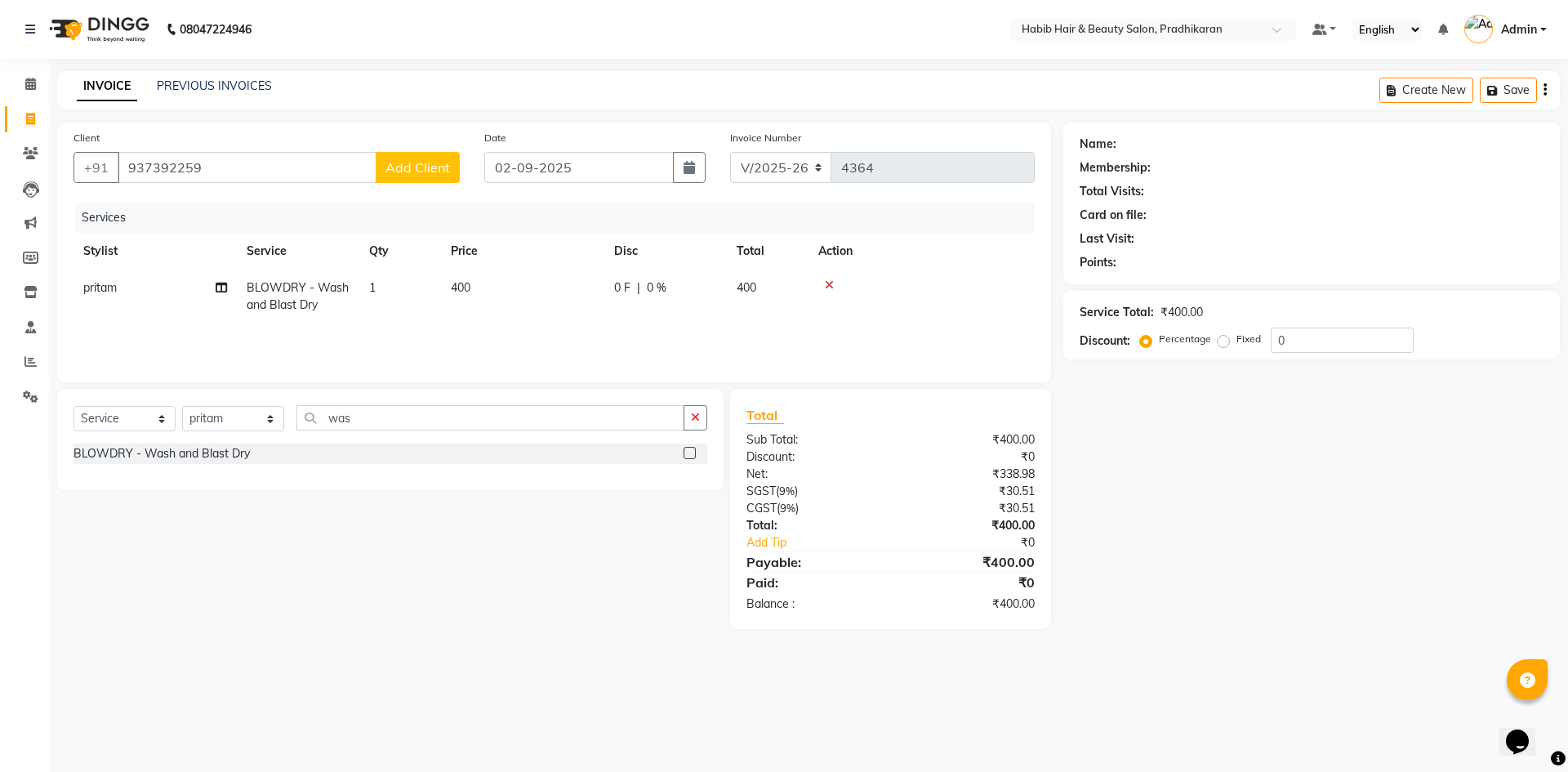
click at [404, 162] on span "Add Client" at bounding box center [417, 167] width 65 height 16
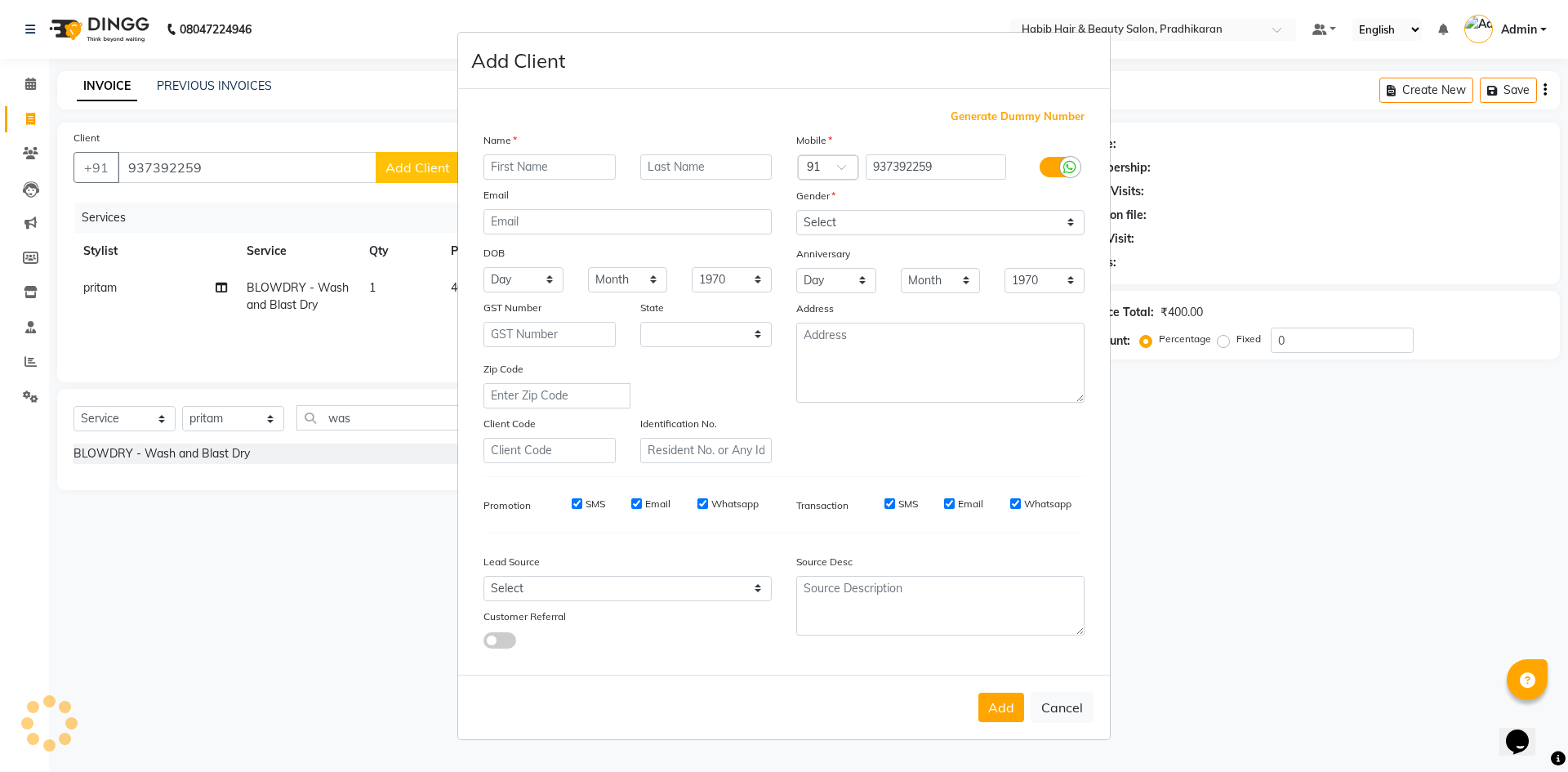
click at [522, 163] on input "text" at bounding box center [549, 167] width 132 height 25
select select "22"
type input "archana"
click at [1078, 220] on select "Select [DEMOGRAPHIC_DATA] [DEMOGRAPHIC_DATA] Other Prefer Not To Say" at bounding box center [940, 222] width 288 height 25
select select "[DEMOGRAPHIC_DATA]"
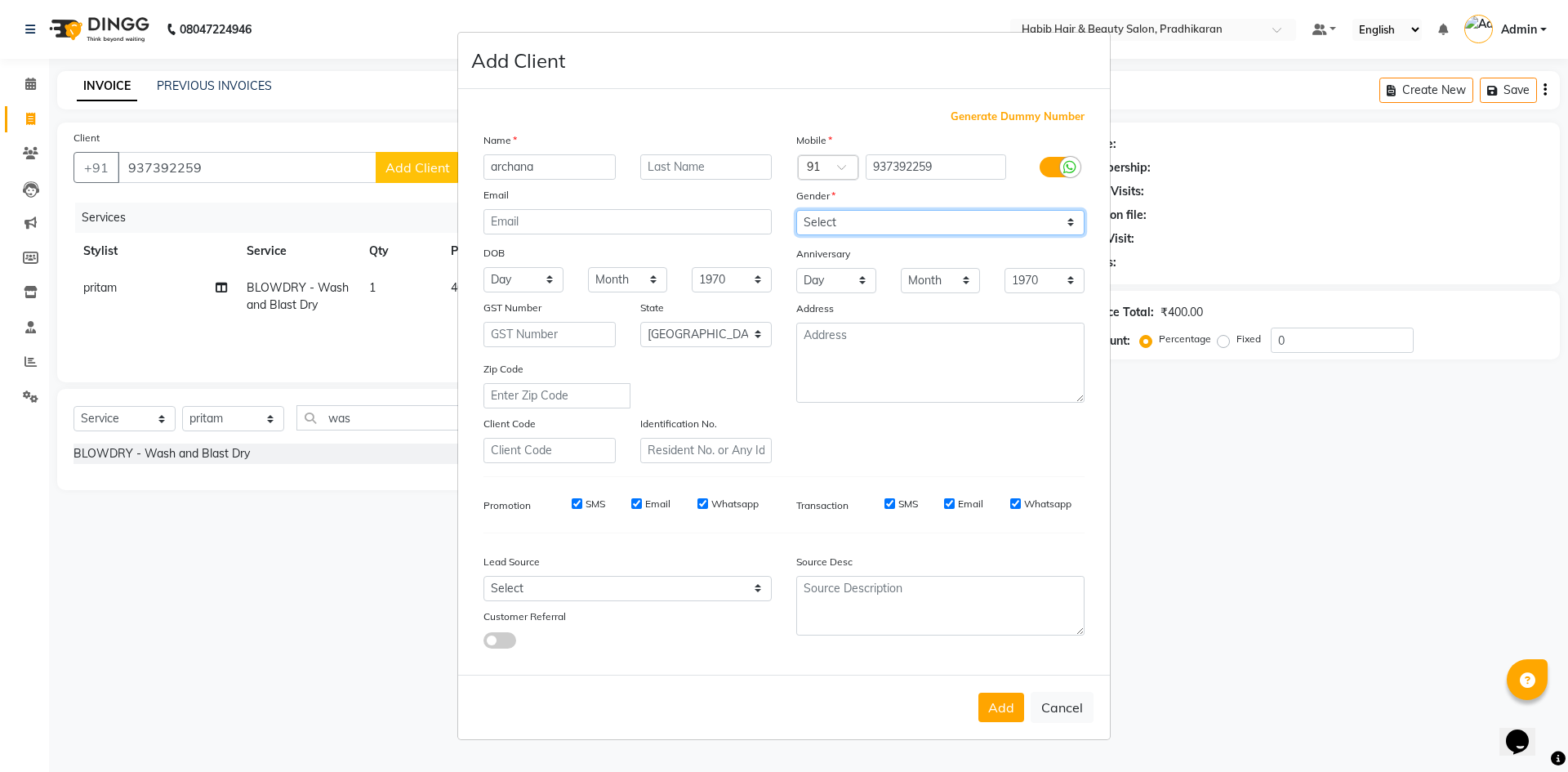
click at [796, 210] on select "Select [DEMOGRAPHIC_DATA] [DEMOGRAPHIC_DATA] Other Prefer Not To Say" at bounding box center [940, 222] width 288 height 25
click at [989, 717] on button "Add" at bounding box center [1001, 707] width 46 height 29
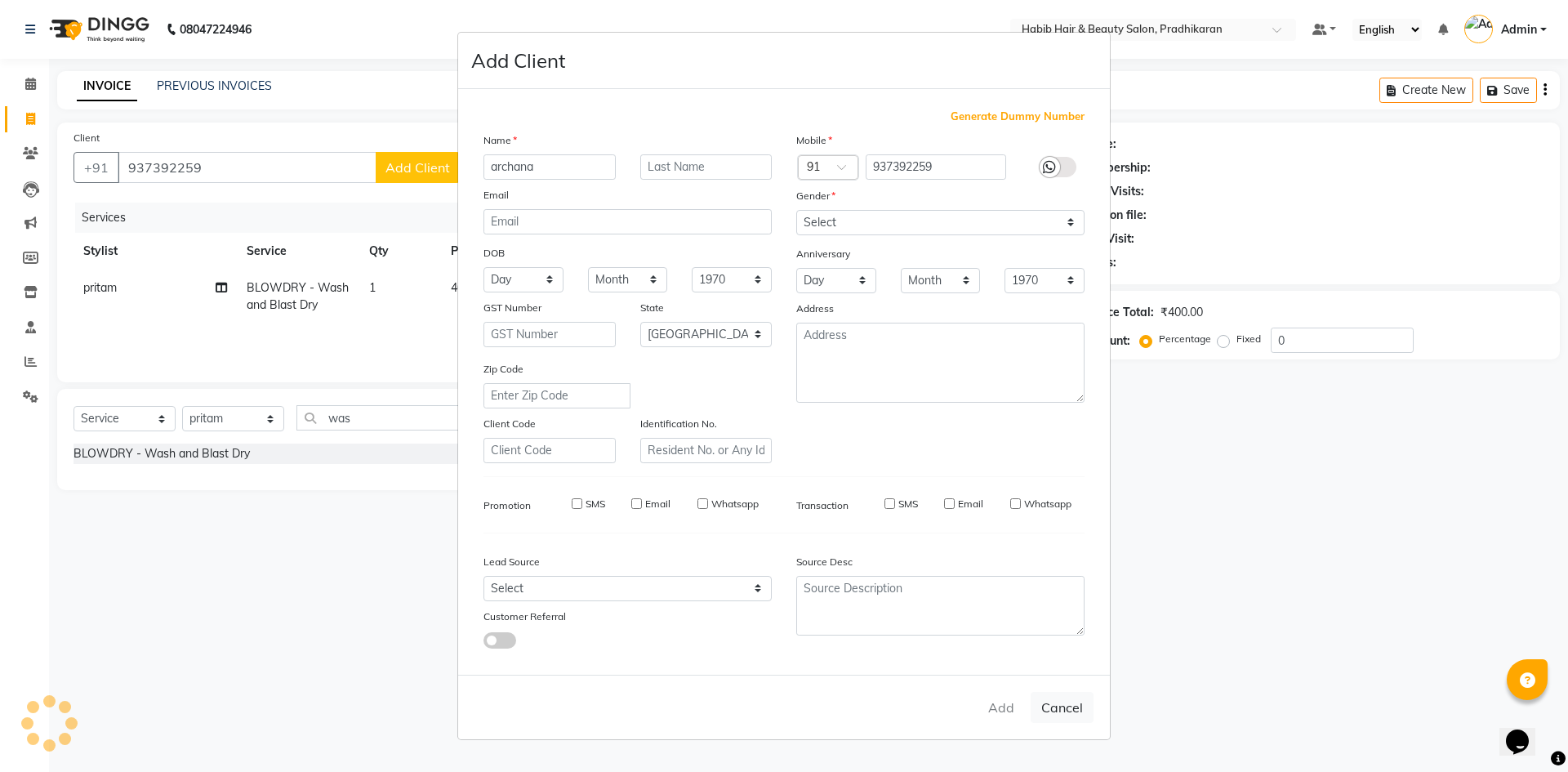
select select
select select "null"
select select
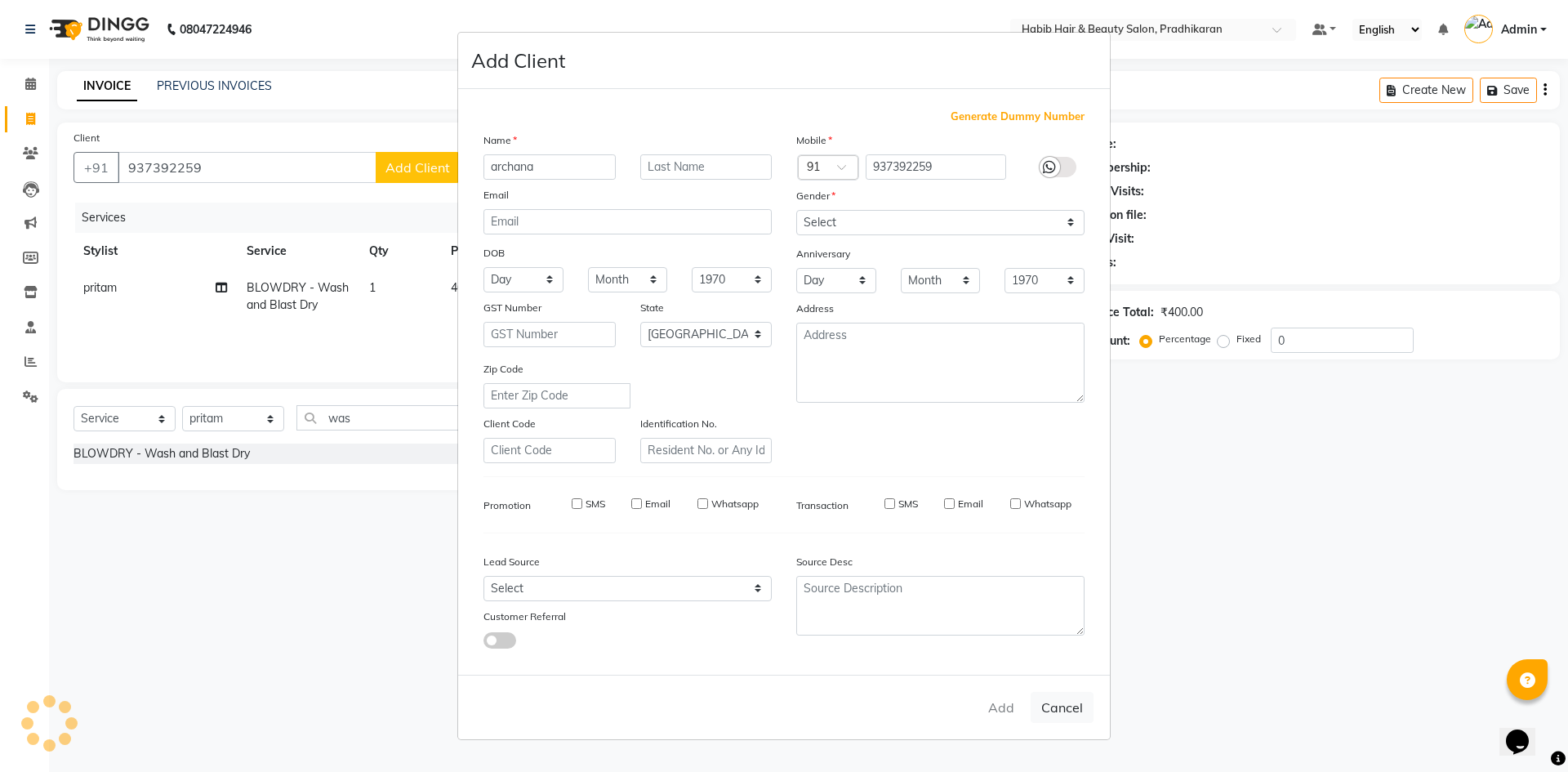
select select
checkbox input "false"
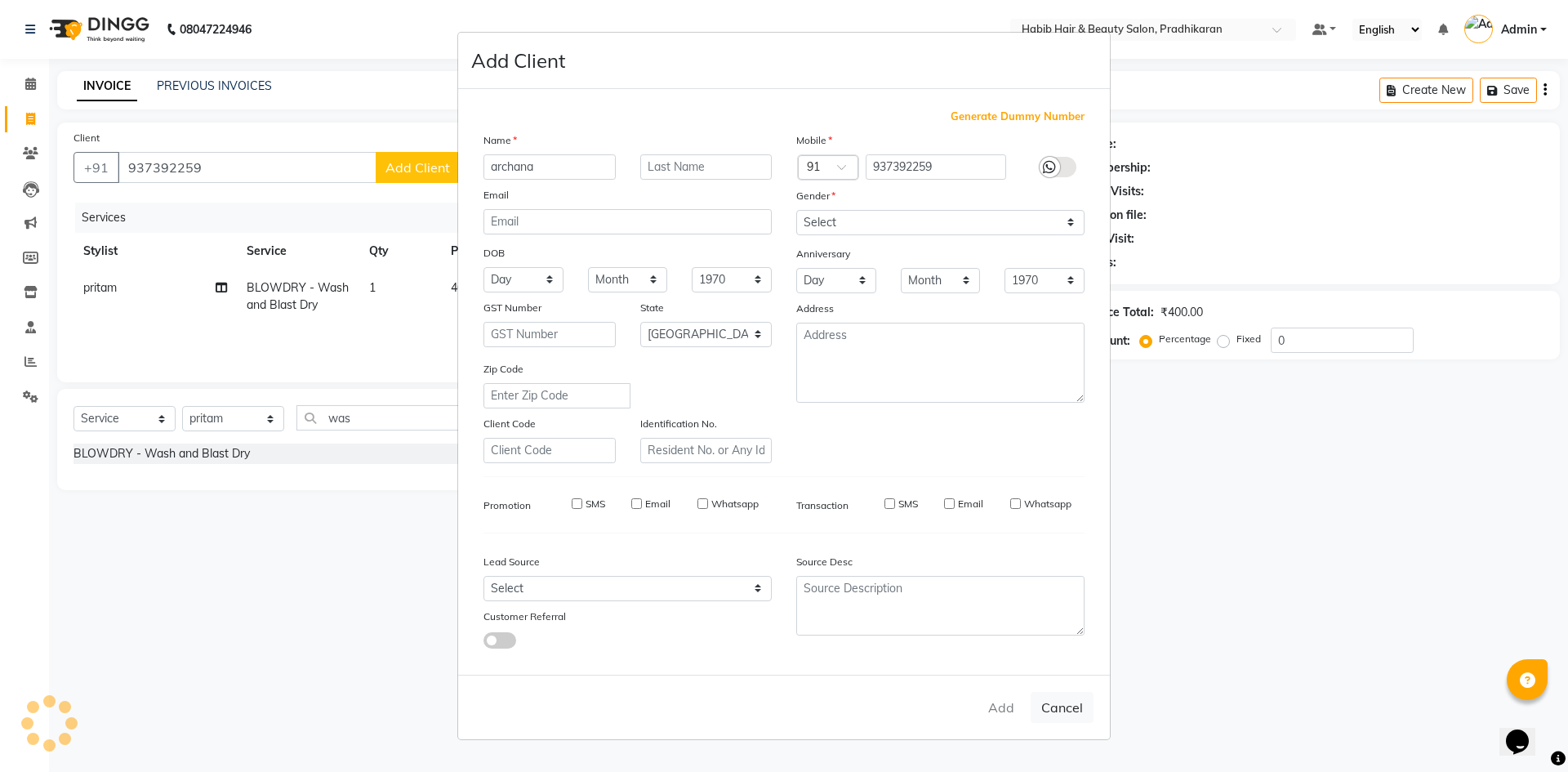
checkbox input "false"
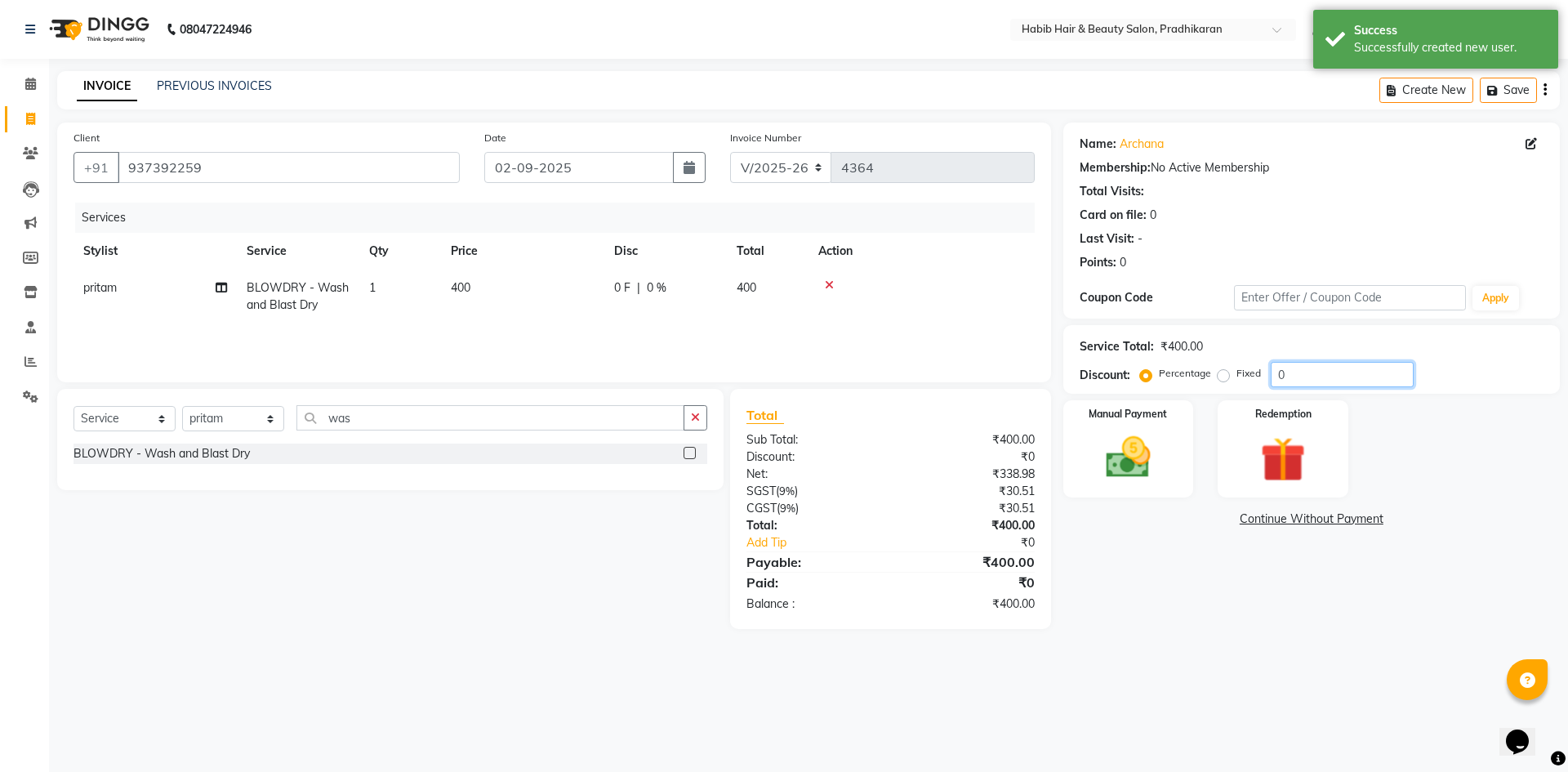
click at [1355, 377] on input "0" at bounding box center [1343, 374] width 143 height 25
type input "50"
click at [1112, 465] on img at bounding box center [1129, 457] width 76 height 54
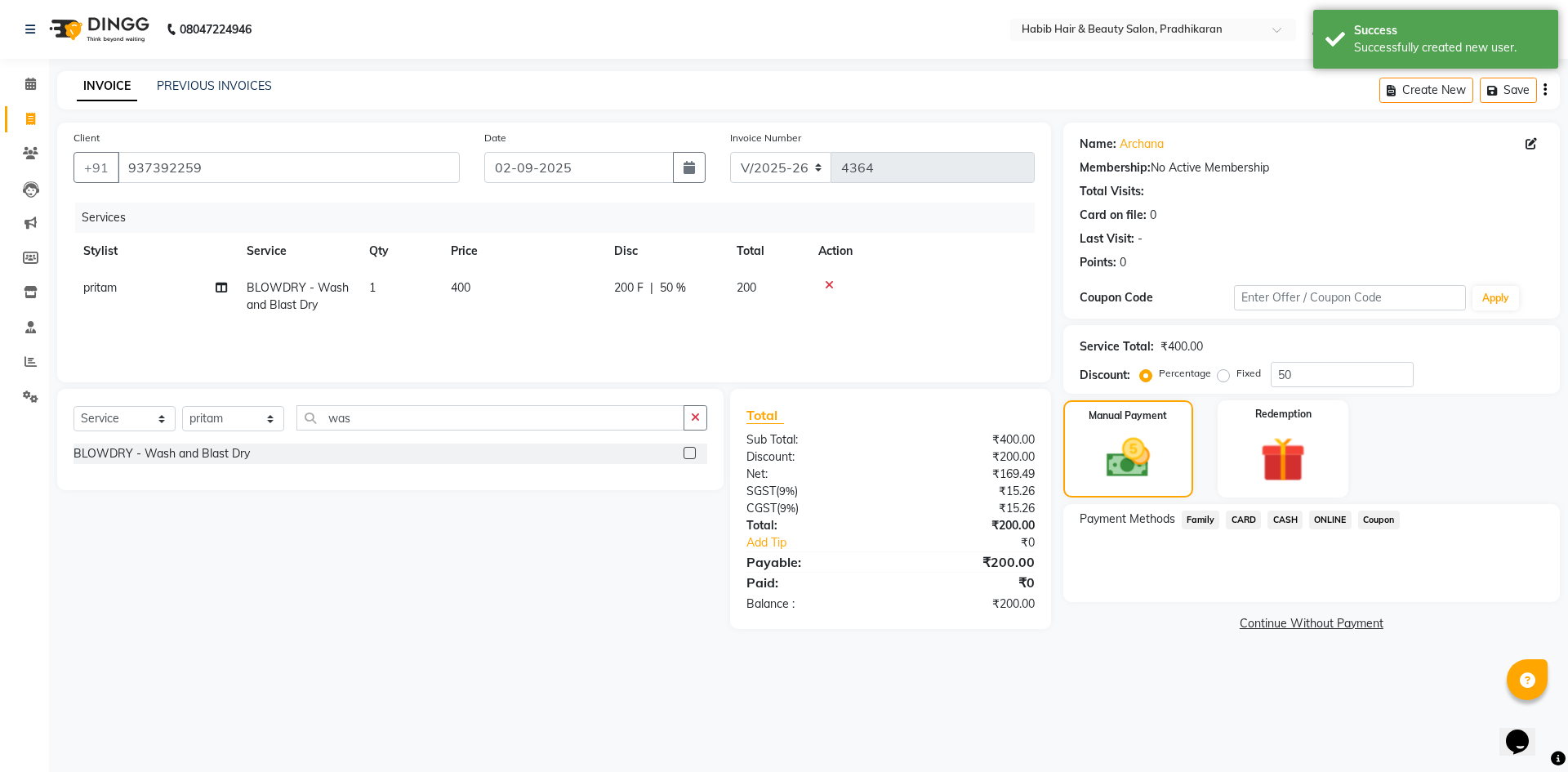
click at [1343, 517] on span "ONLINE" at bounding box center [1330, 520] width 42 height 19
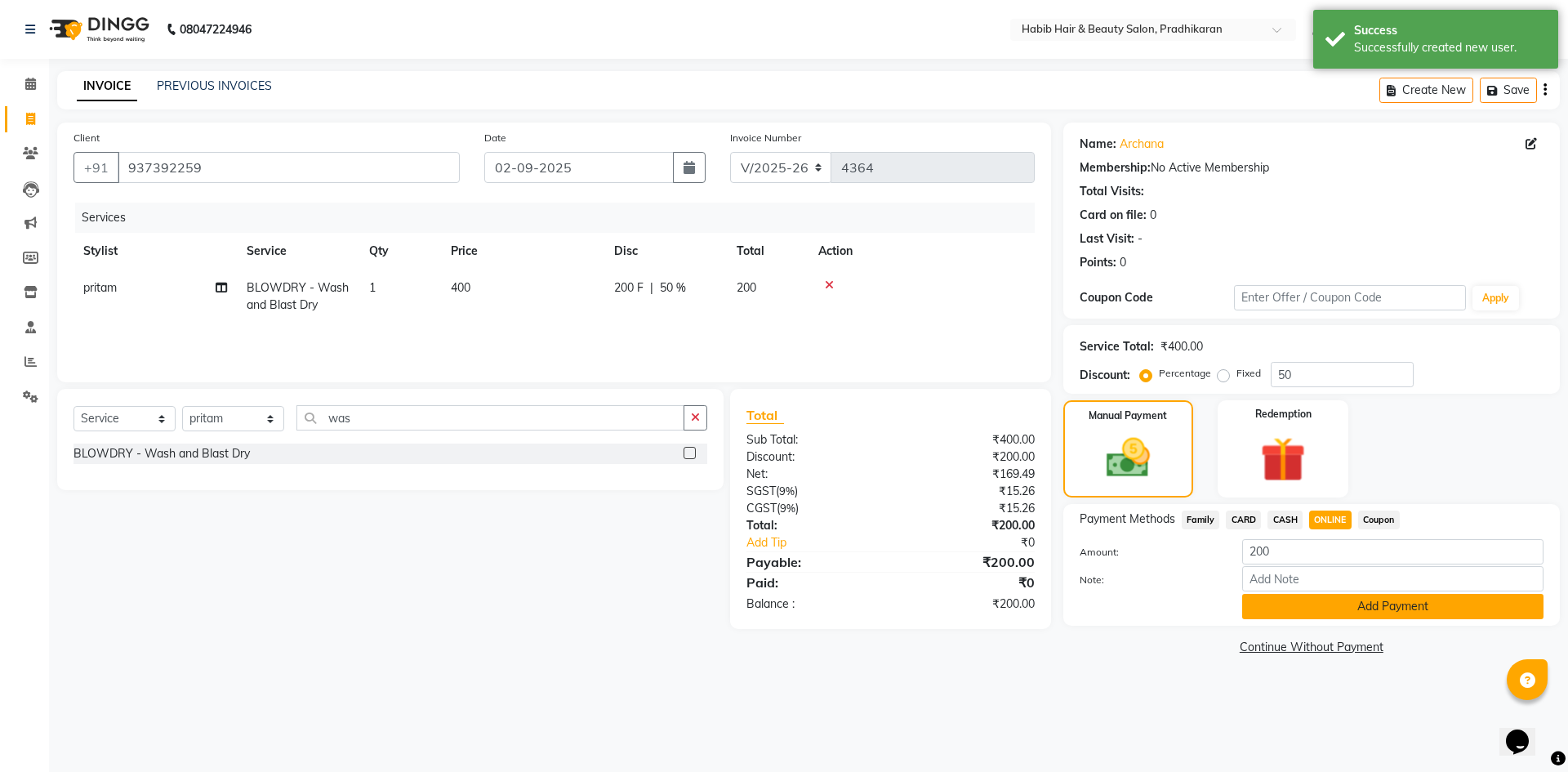
click at [1342, 596] on button "Add Payment" at bounding box center [1392, 606] width 301 height 25
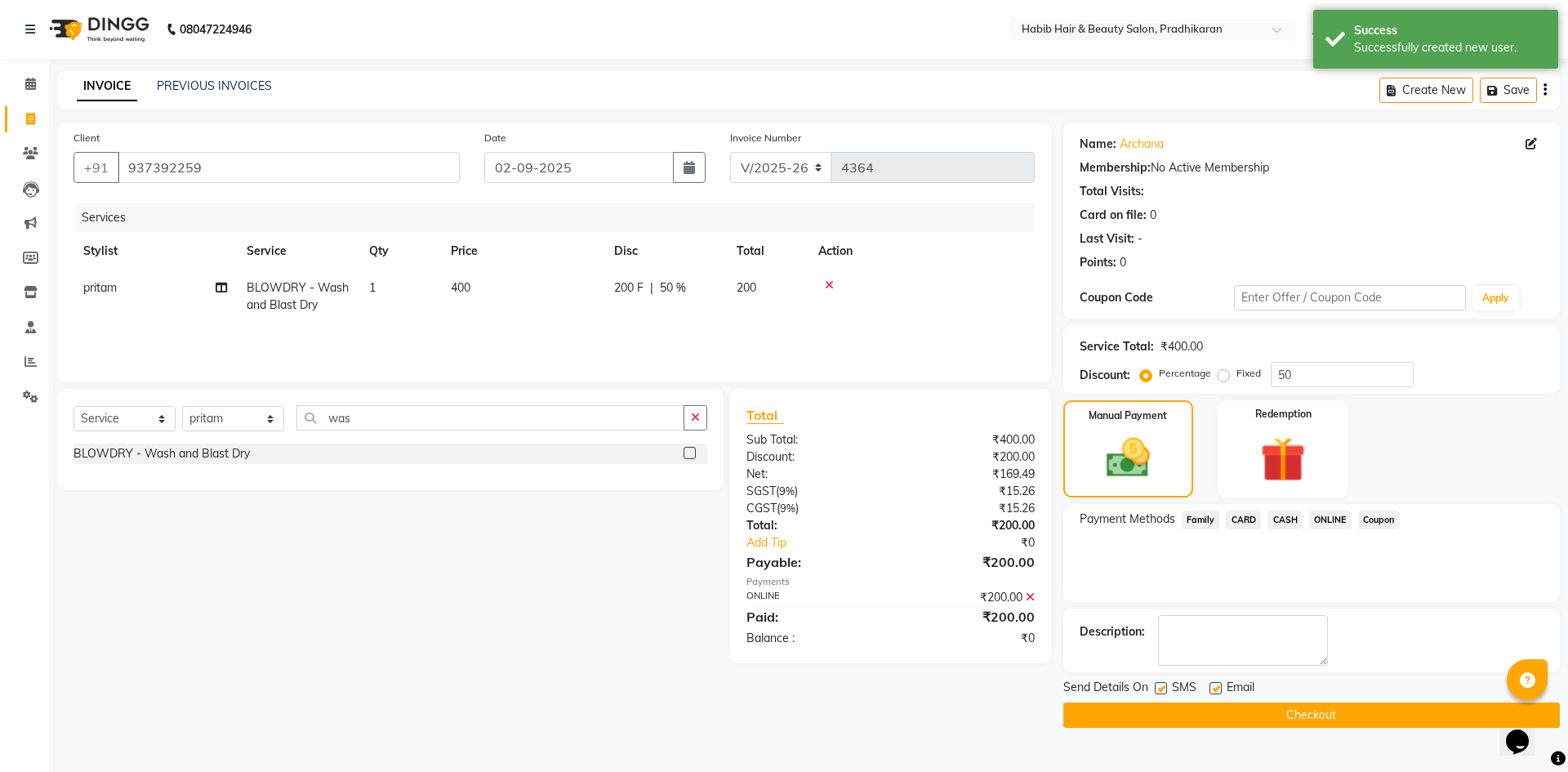
click at [1350, 706] on button "Checkout" at bounding box center [1311, 714] width 496 height 25
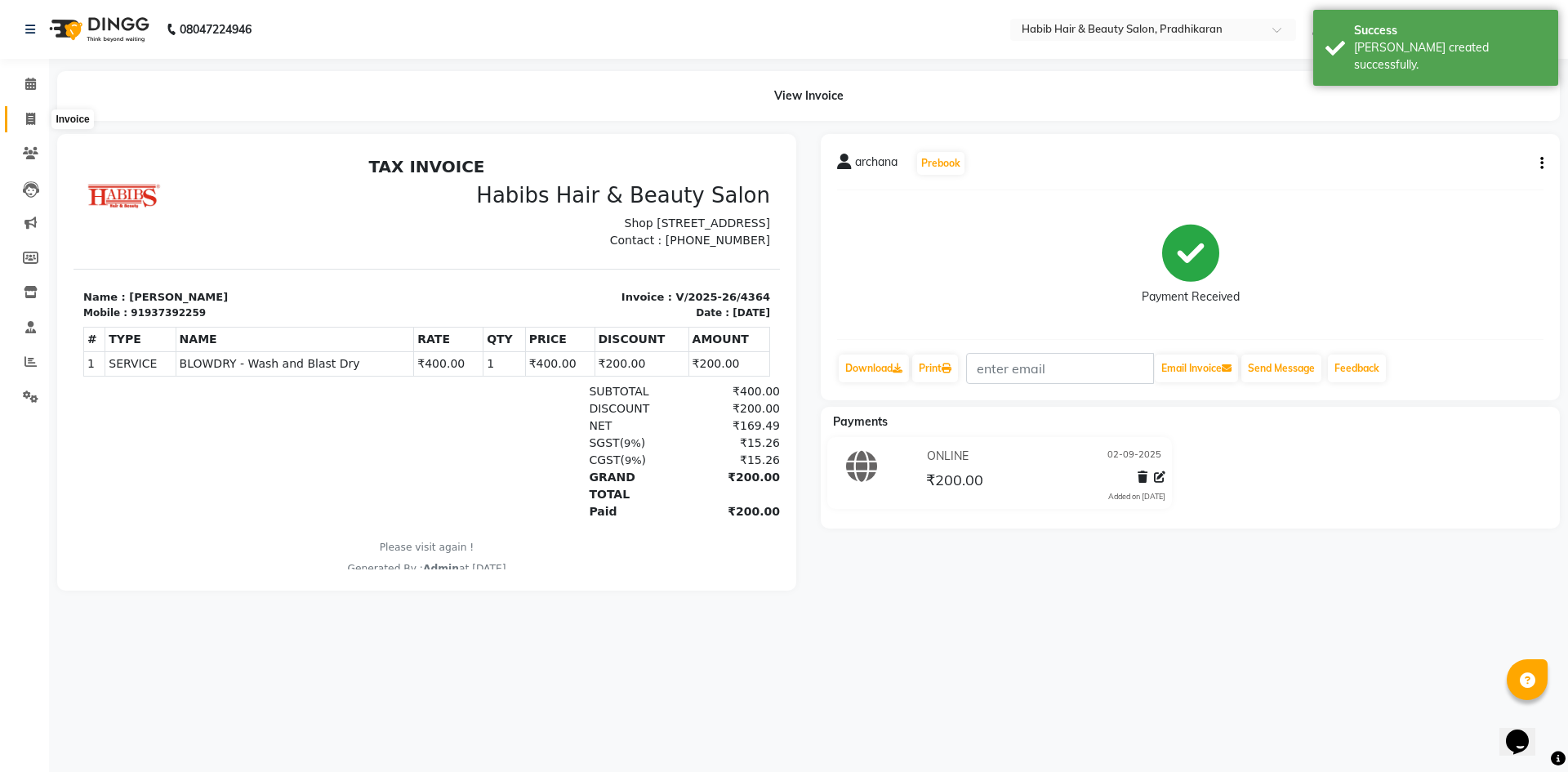
click at [24, 124] on span at bounding box center [30, 120] width 28 height 19
select select "service"
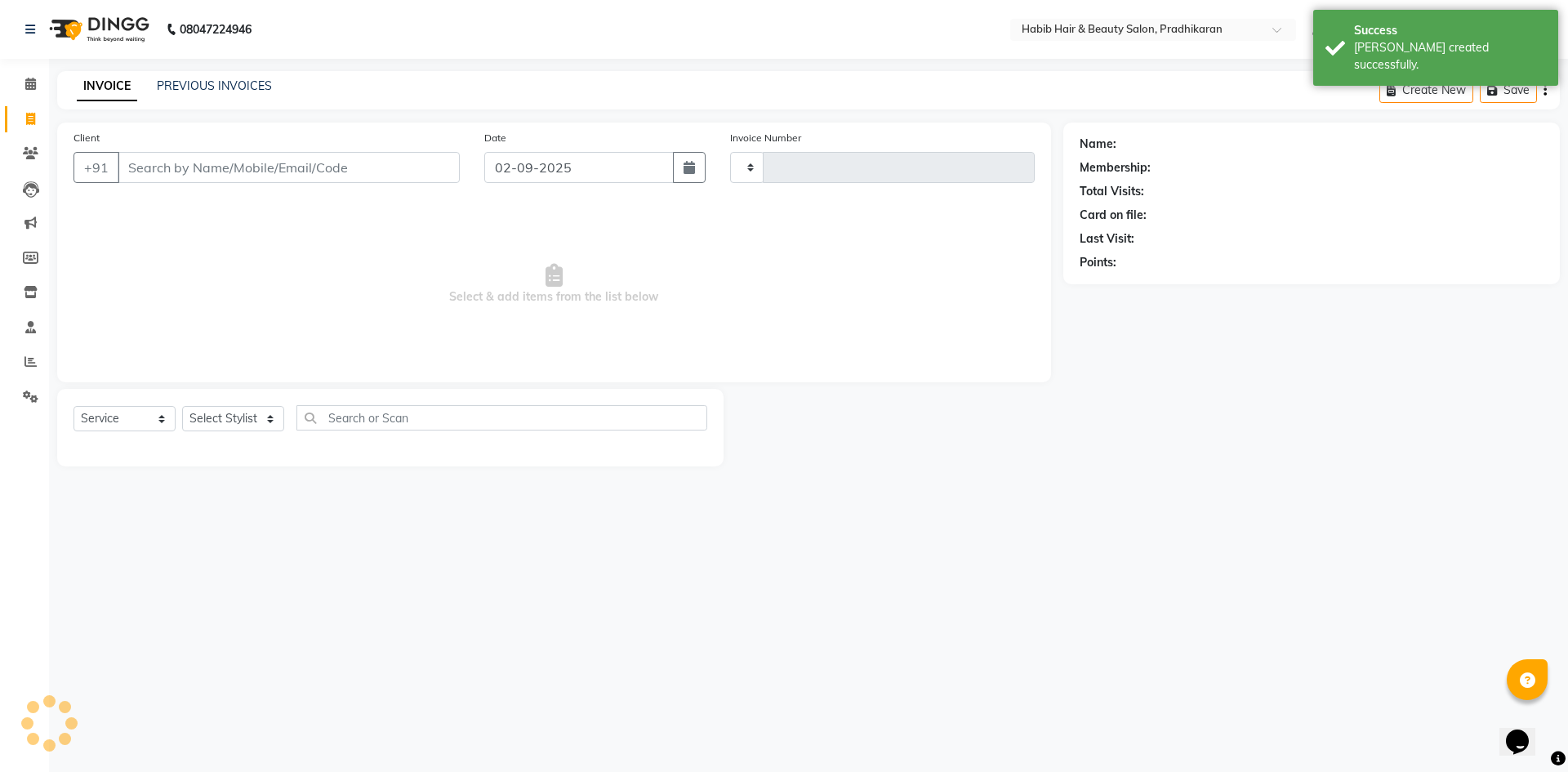
type input "4365"
select select "5583"
click at [252, 421] on select "Select Stylist" at bounding box center [233, 418] width 102 height 25
select select "54660"
click at [182, 406] on select "Select Stylist Admin Anju [PERSON_NAME] kiran [PERSON_NAME] pritam SHREE" at bounding box center [233, 418] width 102 height 25
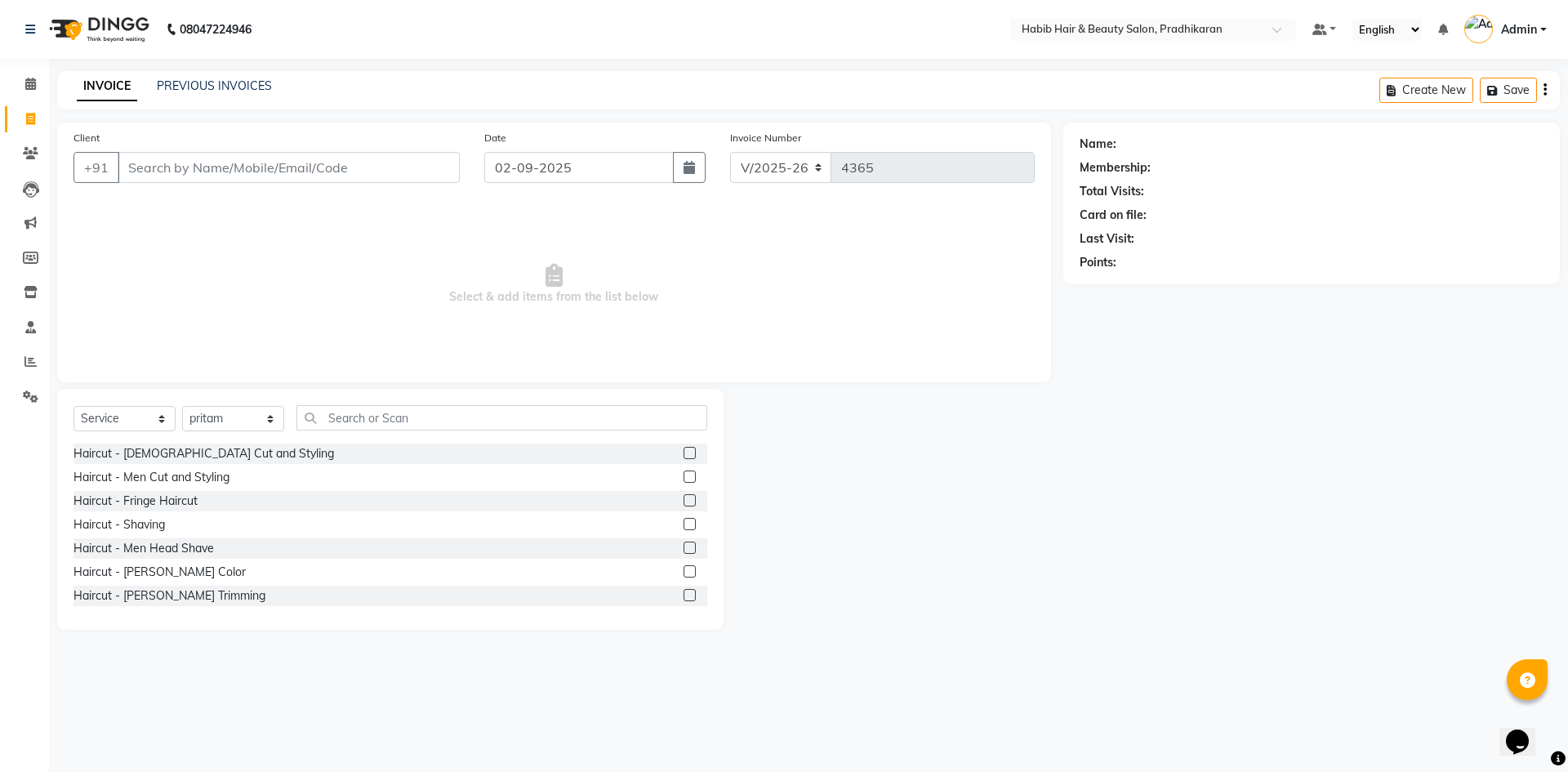
click at [684, 475] on label at bounding box center [690, 477] width 12 height 12
click at [684, 475] on input "checkbox" at bounding box center [689, 478] width 10 height 10
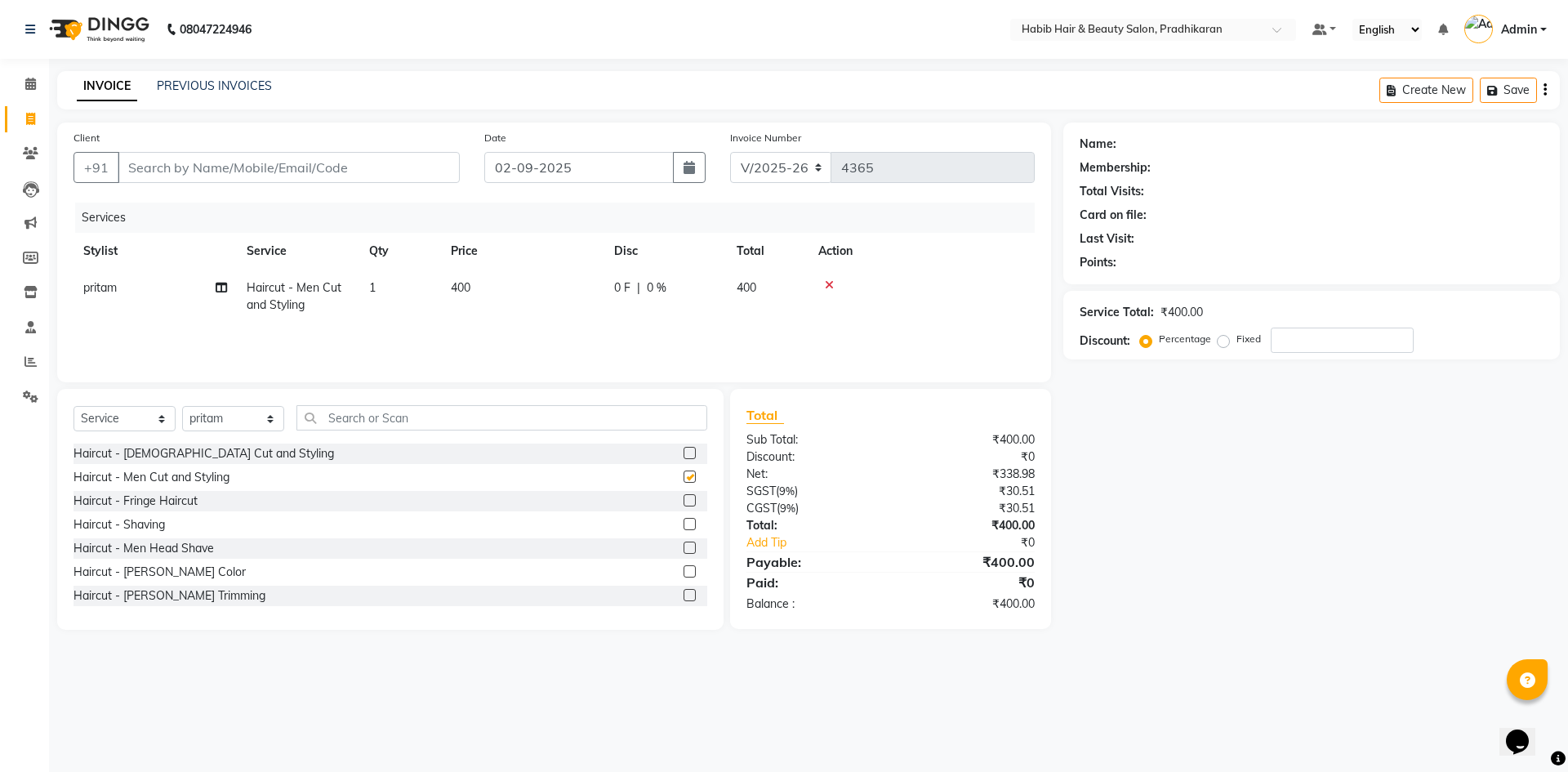
checkbox input "false"
click at [366, 155] on input "Client" at bounding box center [288, 168] width 342 height 31
type input "9"
type input "0"
type input "9890022800"
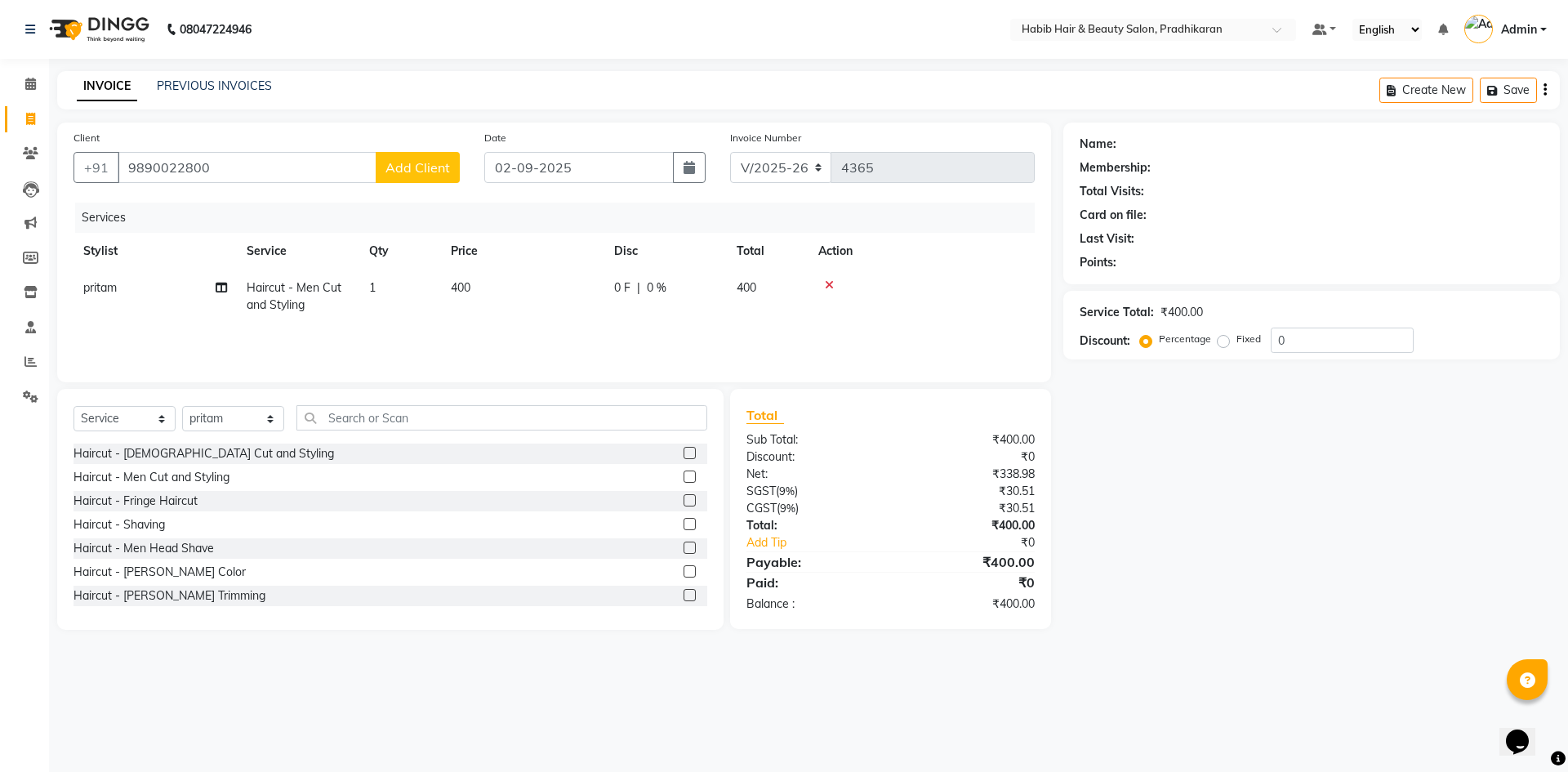
click at [423, 162] on span "Add Client" at bounding box center [417, 167] width 65 height 16
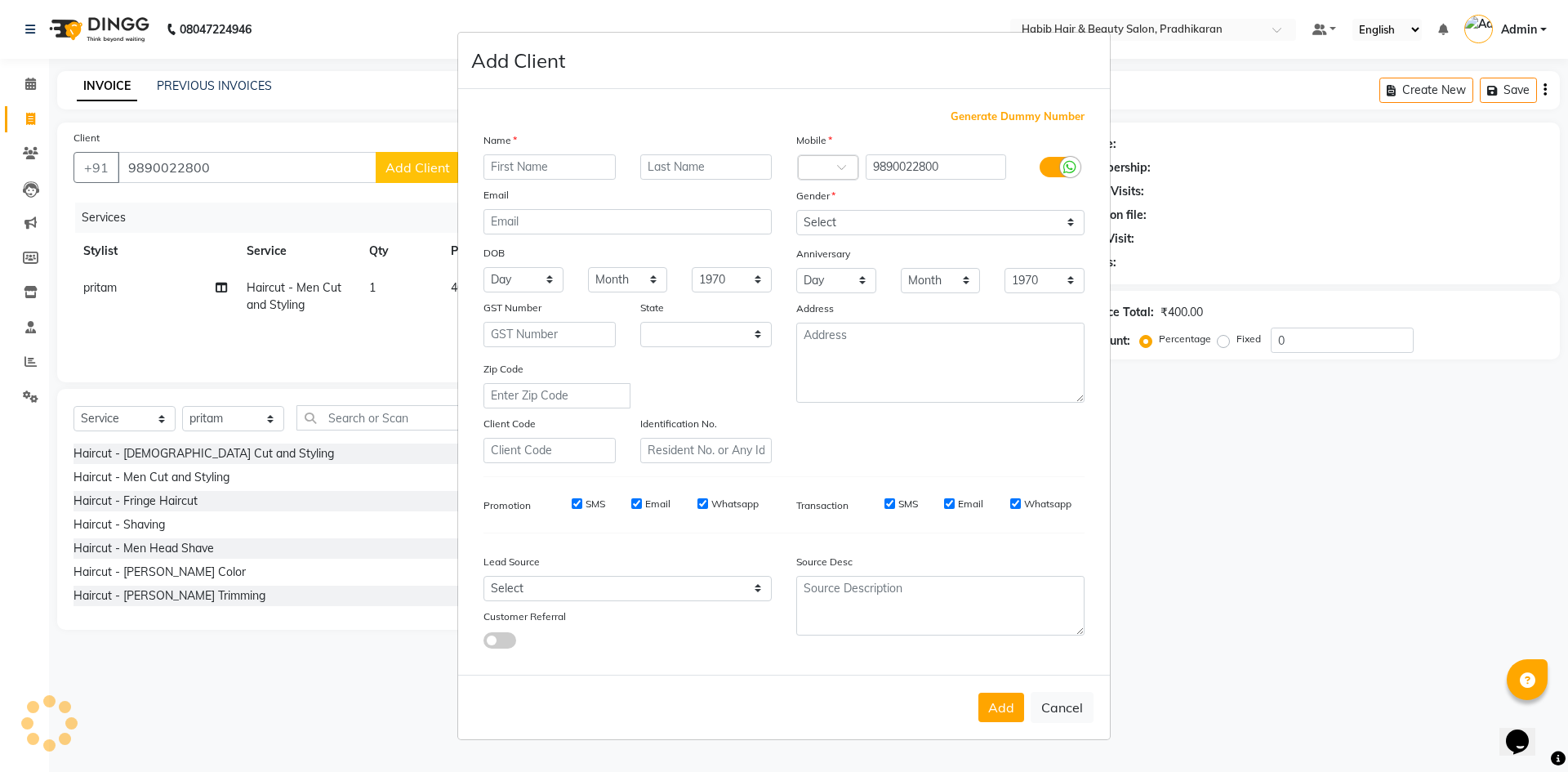
select select "22"
click at [550, 161] on input "text" at bounding box center [549, 167] width 132 height 25
type input "[PERSON_NAME]"
click at [1059, 221] on select "Select [DEMOGRAPHIC_DATA] [DEMOGRAPHIC_DATA] Other Prefer Not To Say" at bounding box center [940, 222] width 288 height 25
select select "[DEMOGRAPHIC_DATA]"
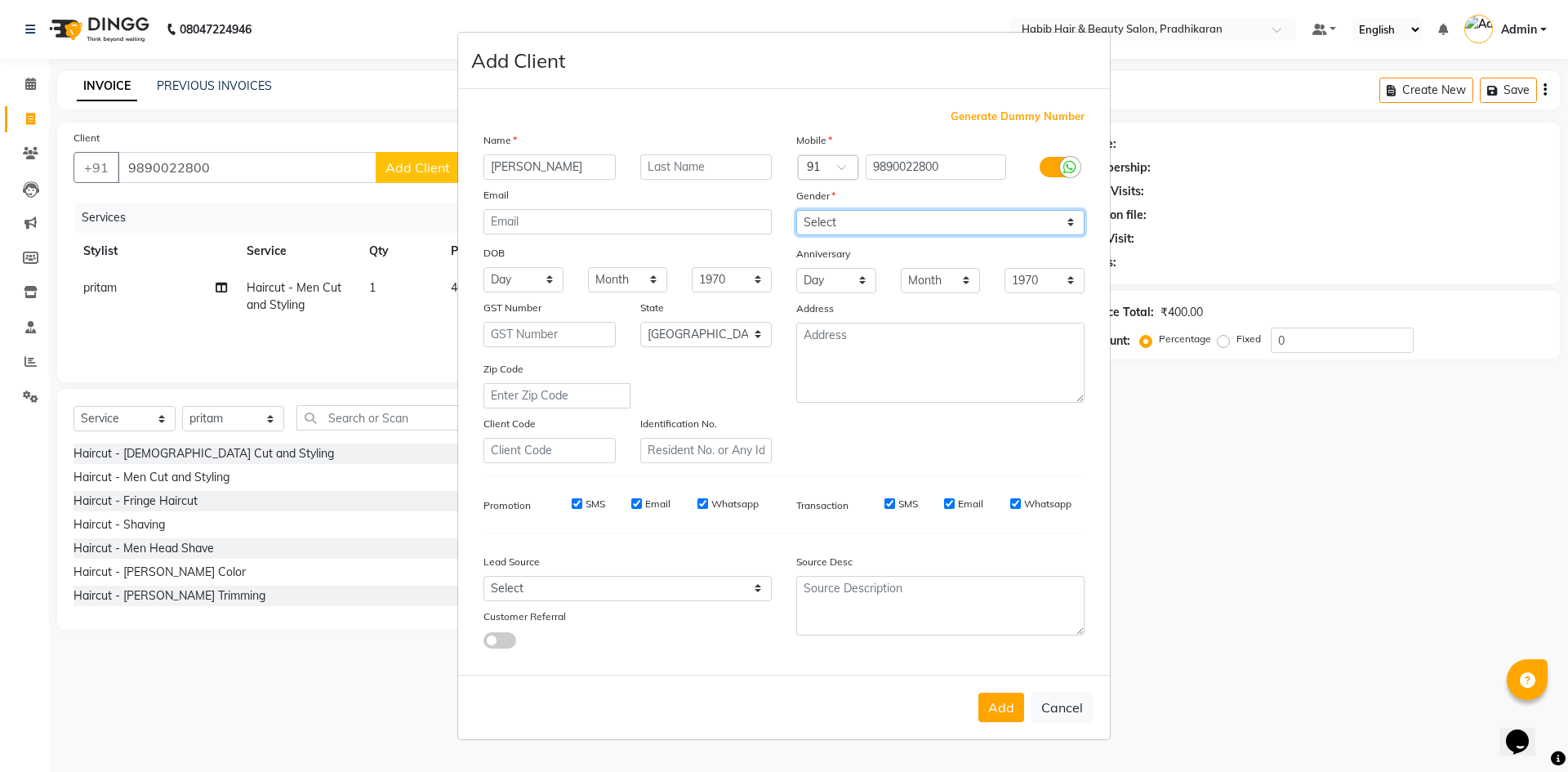
click at [796, 210] on select "Select [DEMOGRAPHIC_DATA] [DEMOGRAPHIC_DATA] Other Prefer Not To Say" at bounding box center [940, 222] width 288 height 25
click at [997, 717] on button "Add" at bounding box center [1001, 707] width 46 height 29
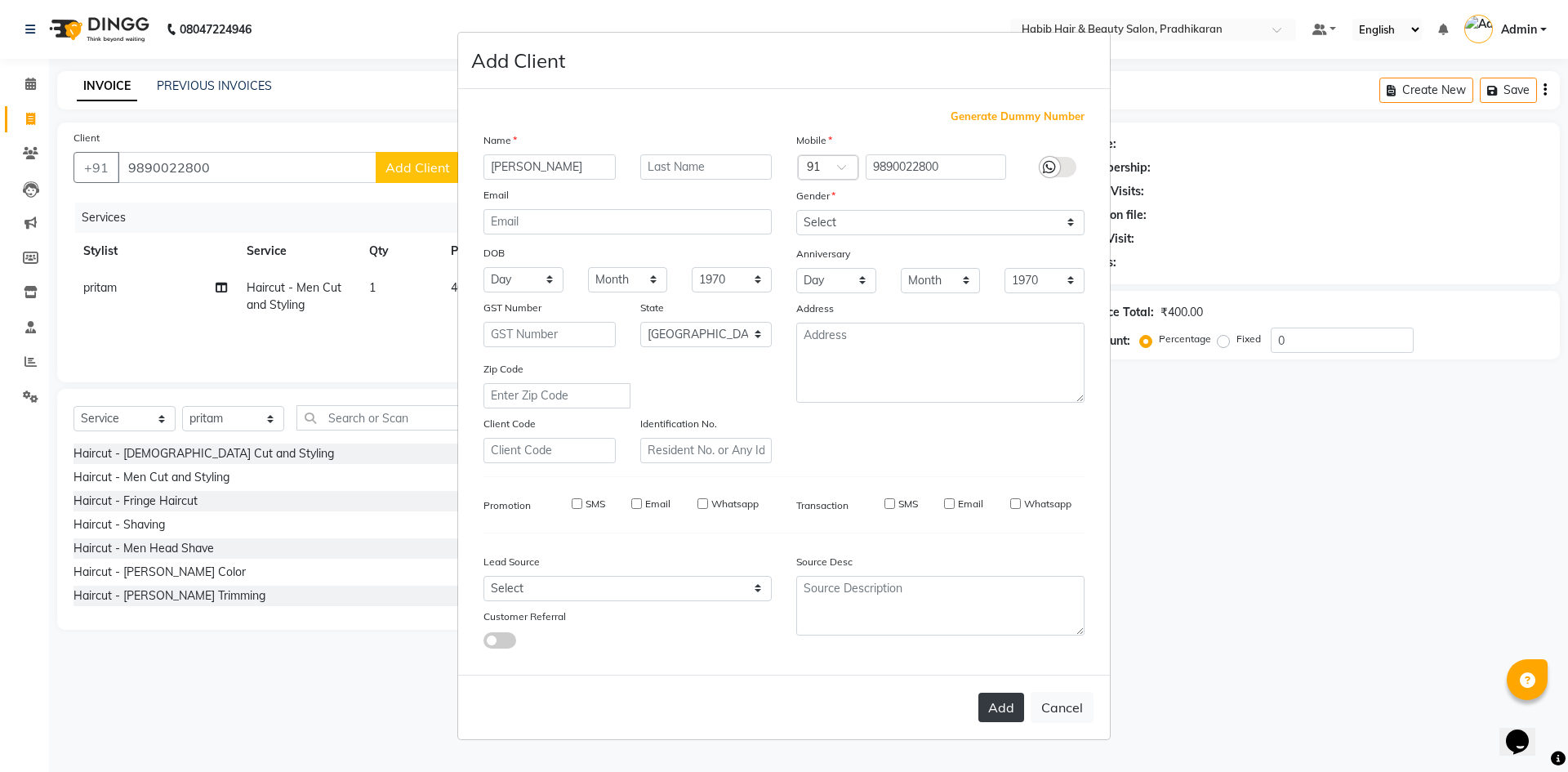
select select
select select "null"
select select
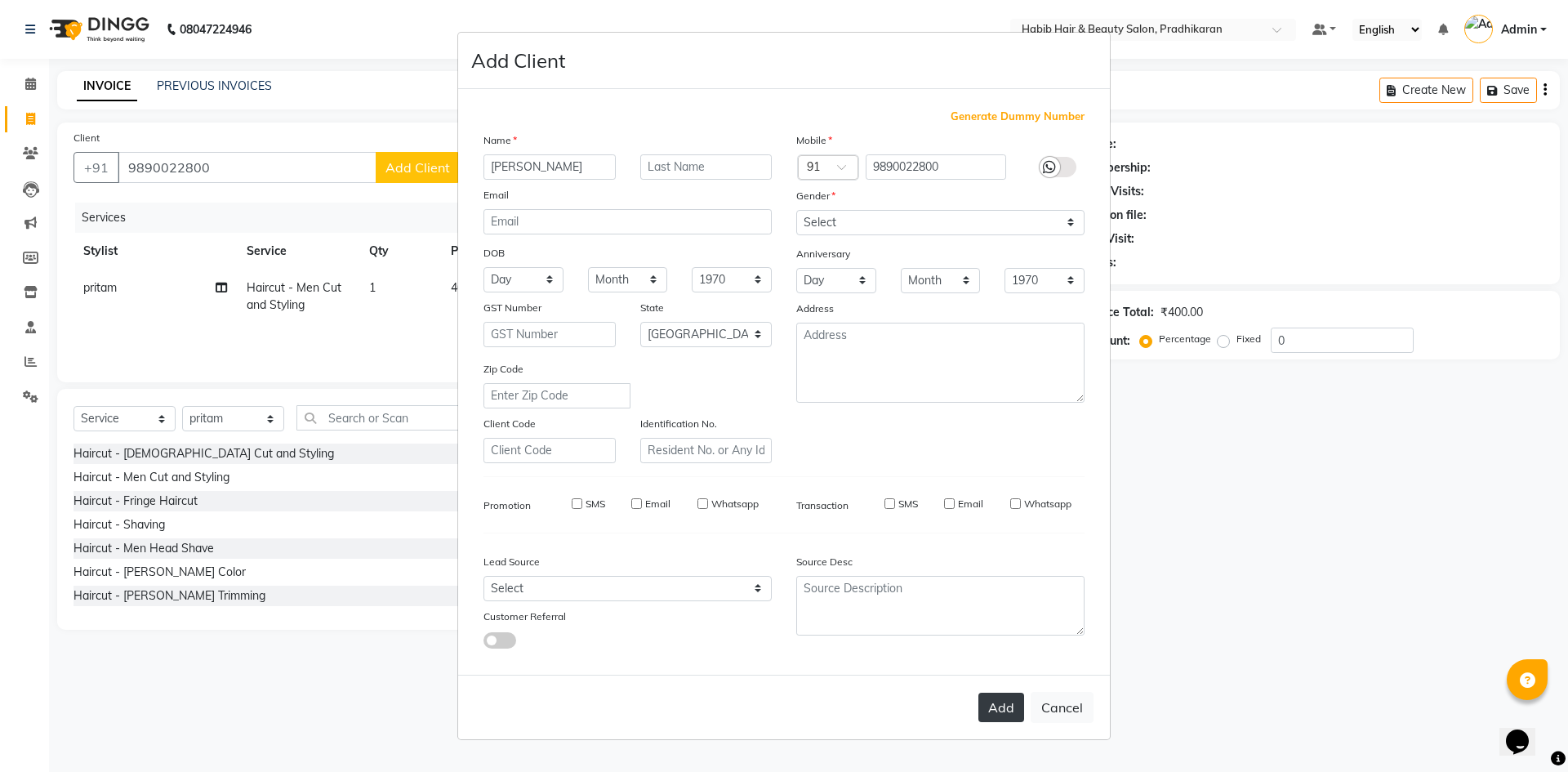
select select
checkbox input "false"
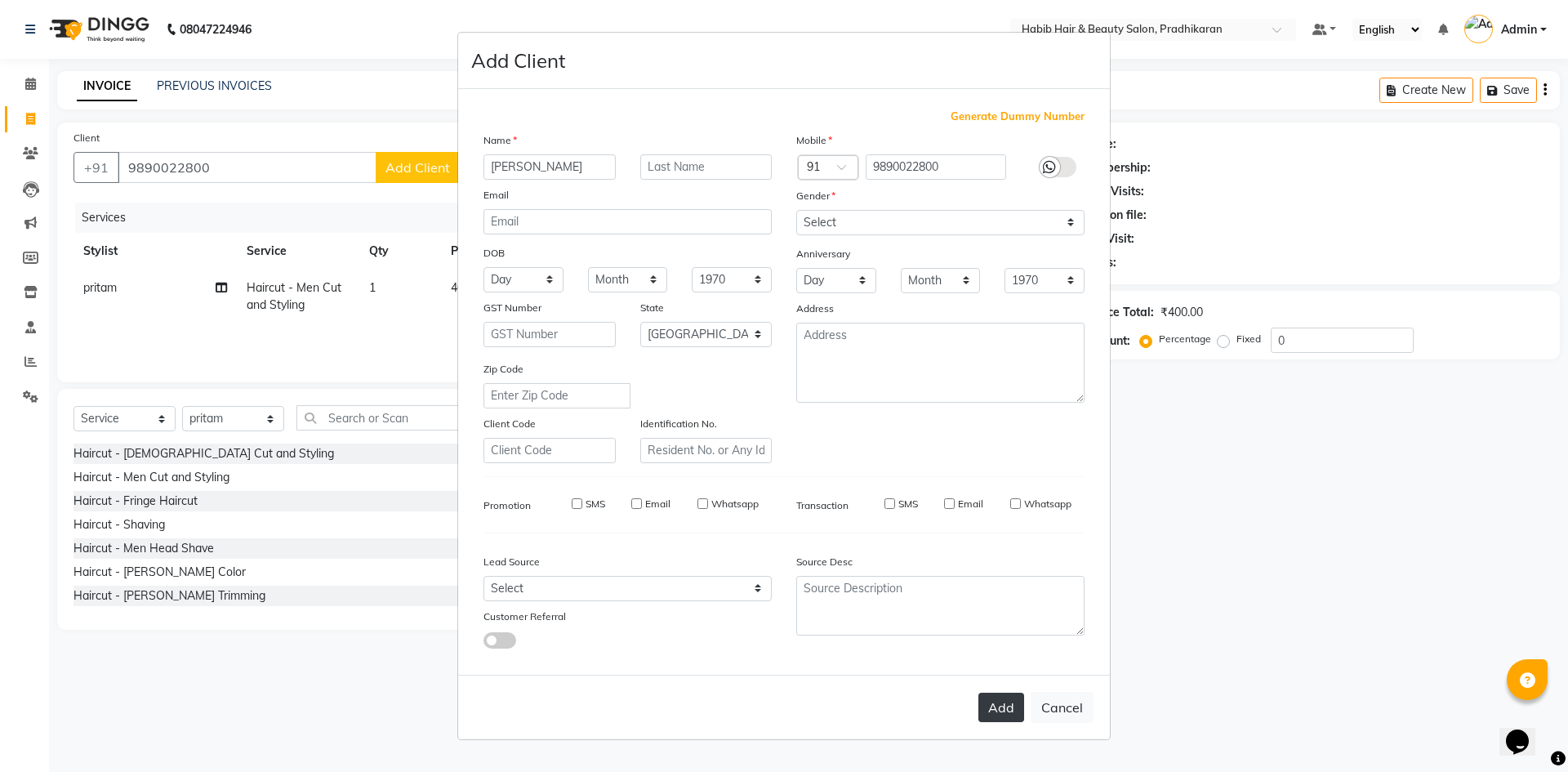
checkbox input "false"
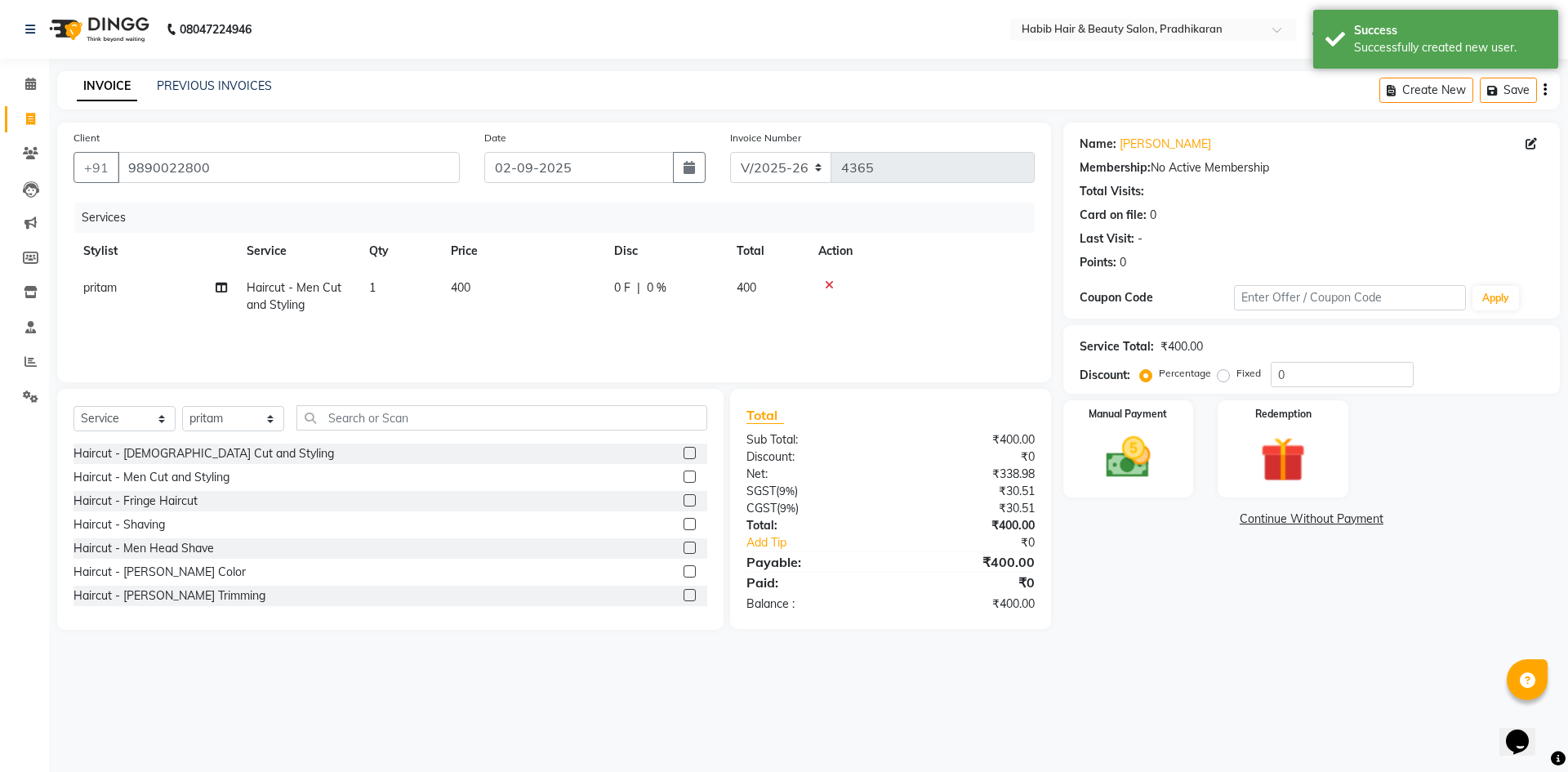
click at [1356, 361] on div "Service Total: ₹400.00 Discount: Percentage Fixed 0" at bounding box center [1311, 359] width 464 height 55
click at [1326, 374] on input "0" at bounding box center [1343, 374] width 143 height 25
type input "50"
click at [1139, 467] on img at bounding box center [1129, 457] width 76 height 54
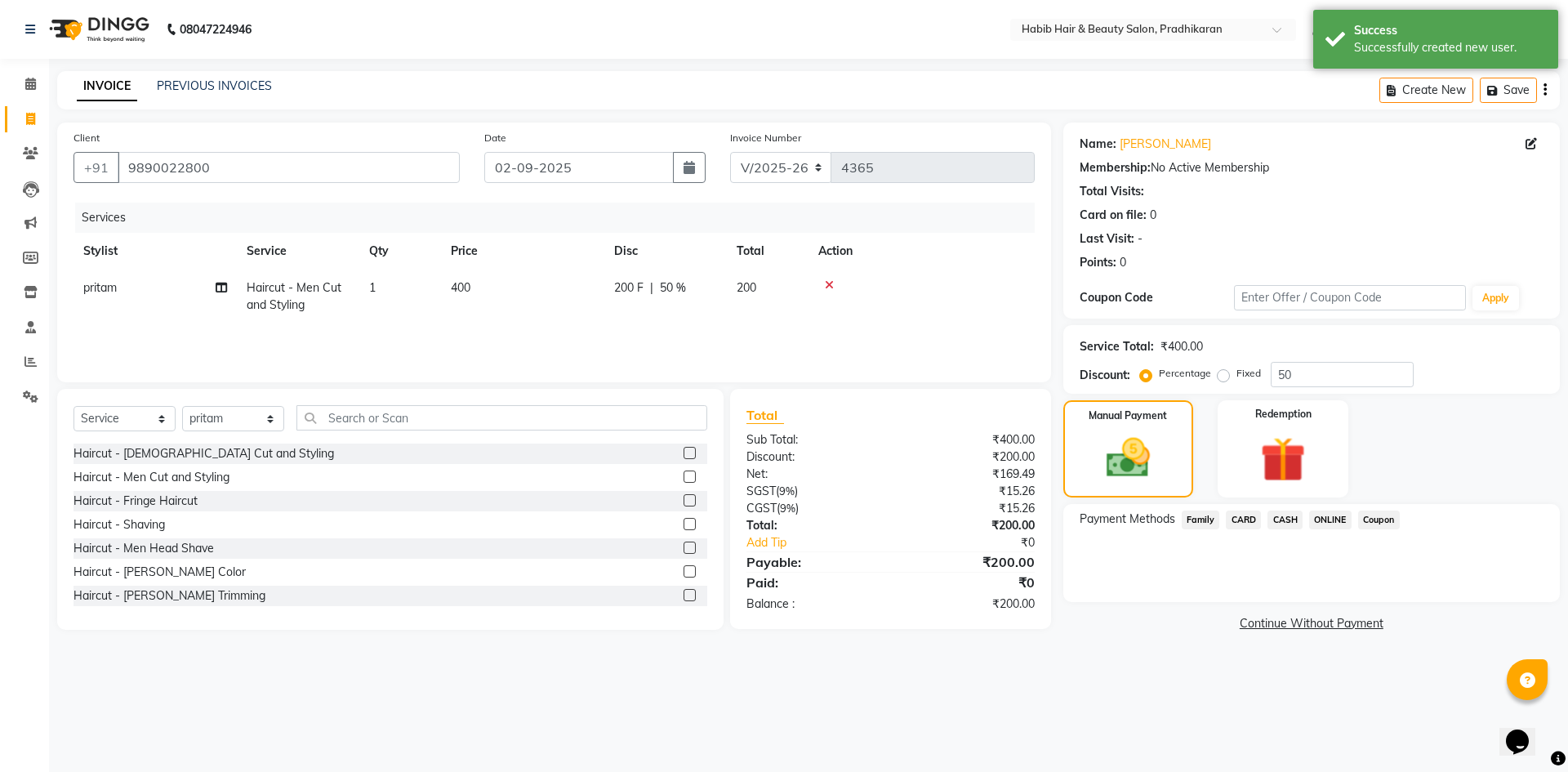
drag, startPoint x: 1285, startPoint y: 517, endPoint x: 1272, endPoint y: 641, distance: 124.7
click at [1282, 525] on span "CASH" at bounding box center [1285, 520] width 35 height 19
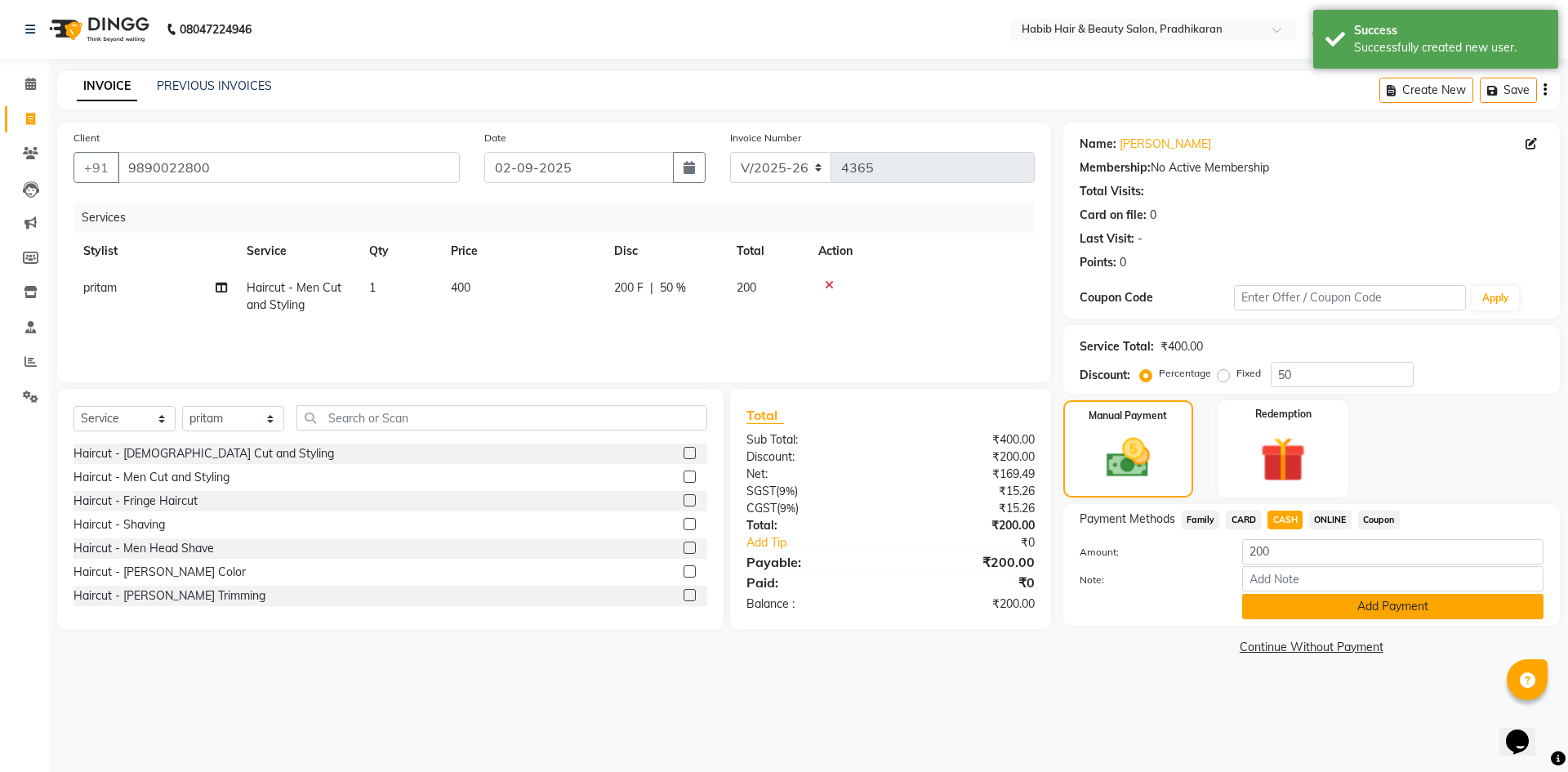
click at [1274, 610] on button "Add Payment" at bounding box center [1392, 606] width 301 height 25
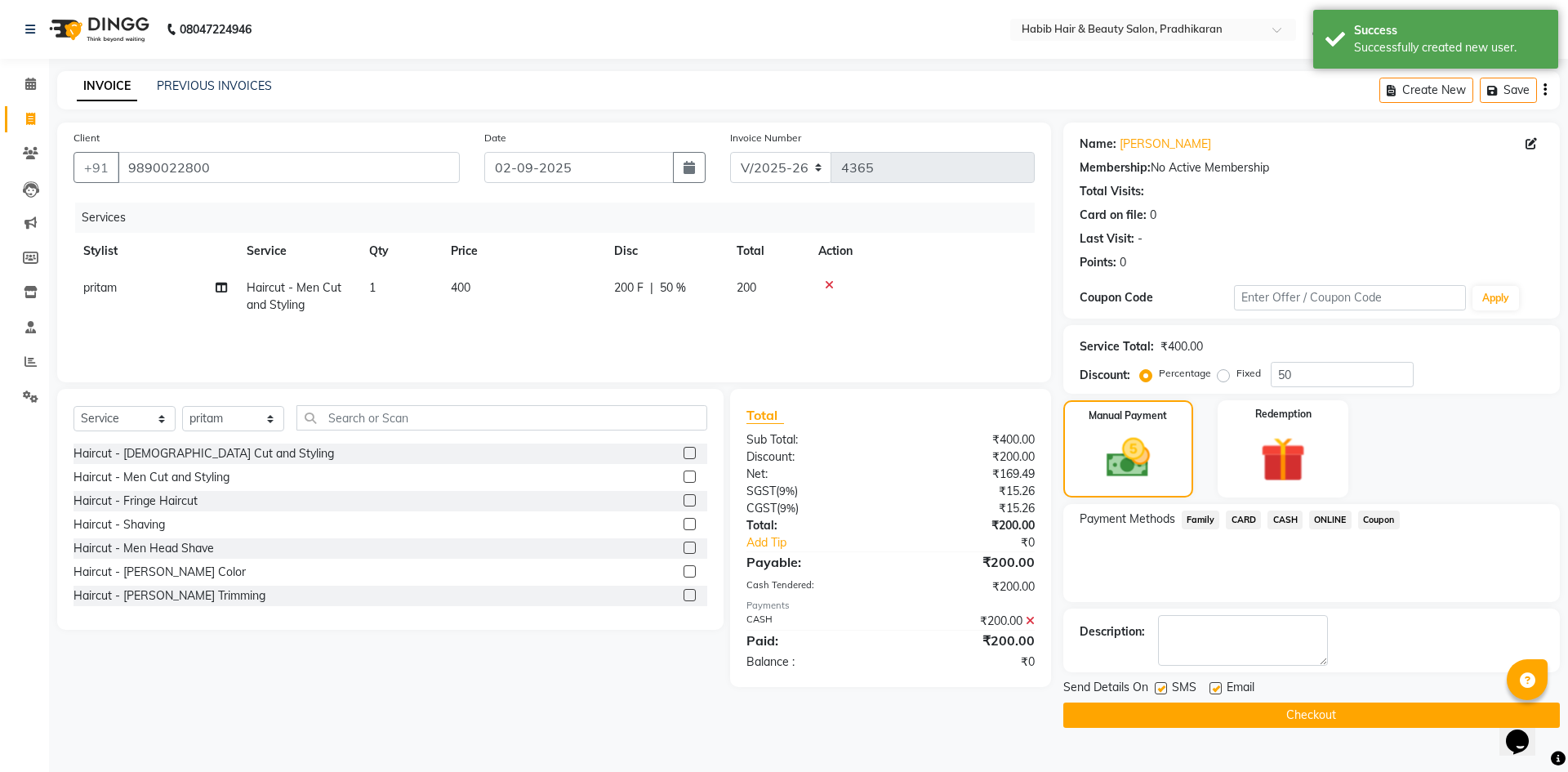
click at [1272, 717] on button "Checkout" at bounding box center [1311, 714] width 496 height 25
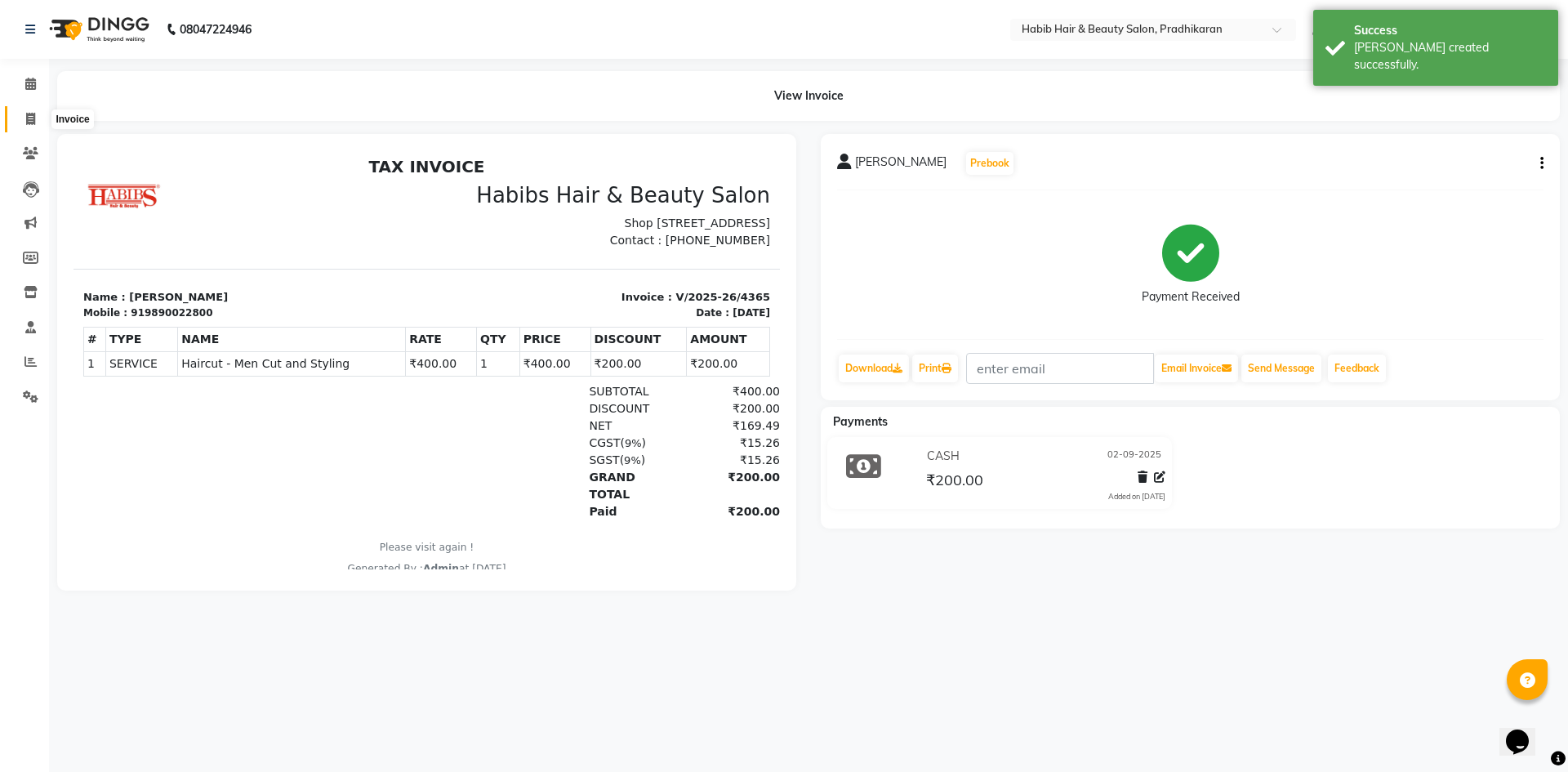
drag, startPoint x: 25, startPoint y: 121, endPoint x: 29, endPoint y: 131, distance: 10.8
click at [26, 121] on icon at bounding box center [30, 119] width 9 height 12
select select "service"
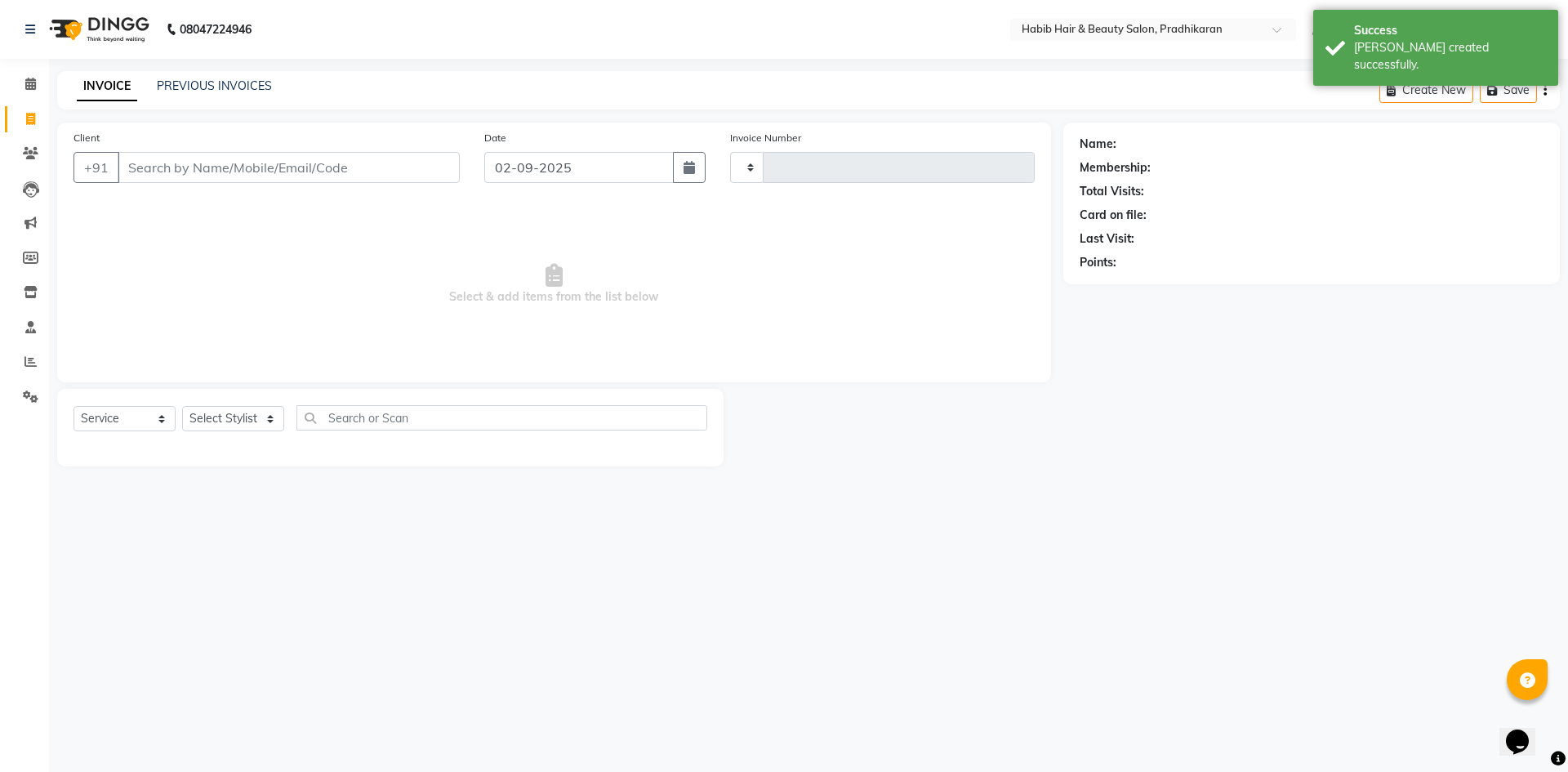
type input "4366"
select select "5583"
click at [174, 175] on input "Client" at bounding box center [288, 168] width 342 height 31
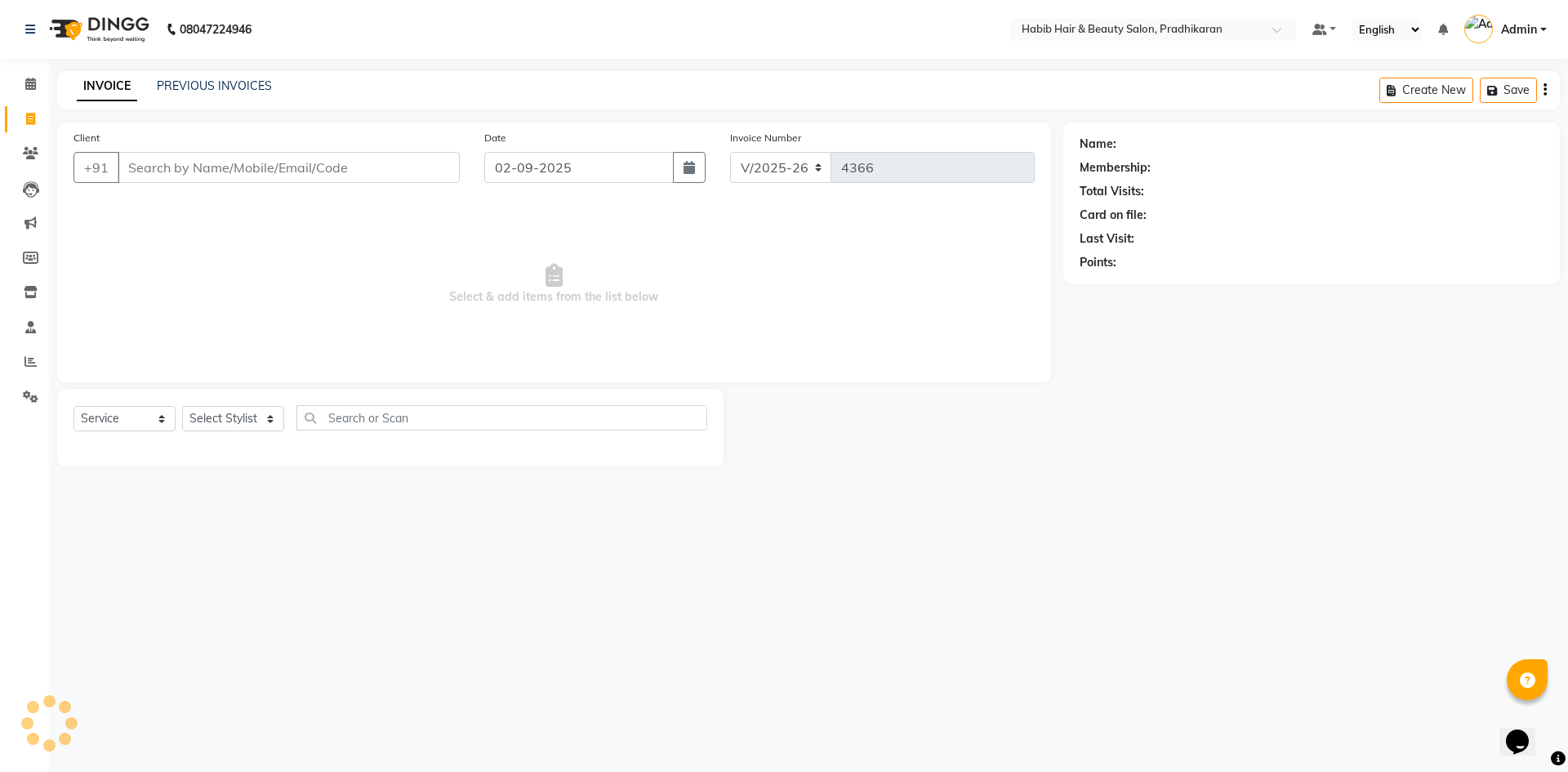
drag, startPoint x: 122, startPoint y: 114, endPoint x: 126, endPoint y: 124, distance: 10.8
click at [123, 117] on main "INVOICE PREVIOUS INVOICES Create New Save Client +91 Date [DATE] Invoice Number…" at bounding box center [808, 281] width 1519 height 420
